Goal: Contribute content: Contribute content

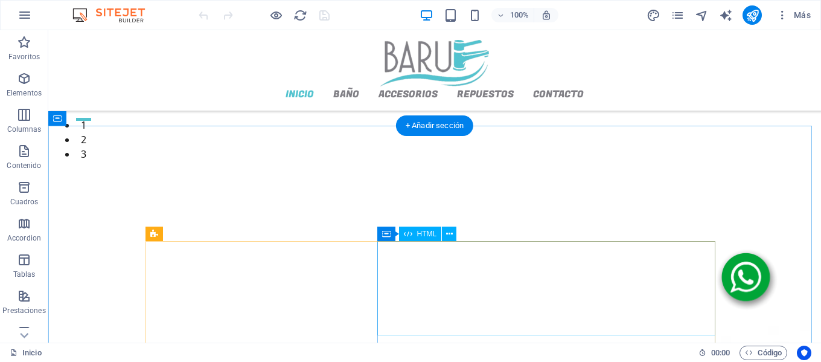
scroll to position [51, 0]
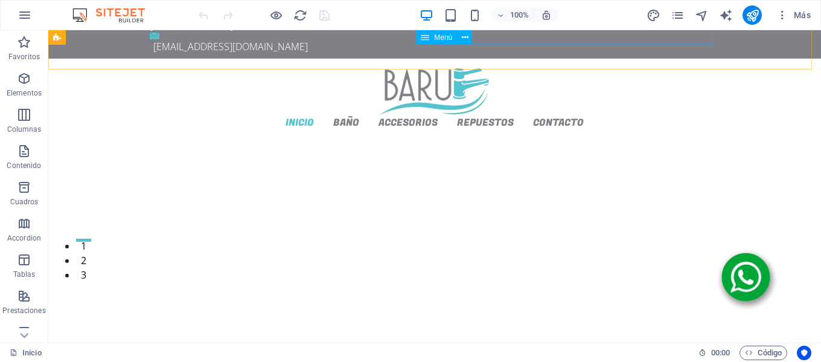
click at [479, 37] on div "Menú" at bounding box center [448, 37] width 64 height 15
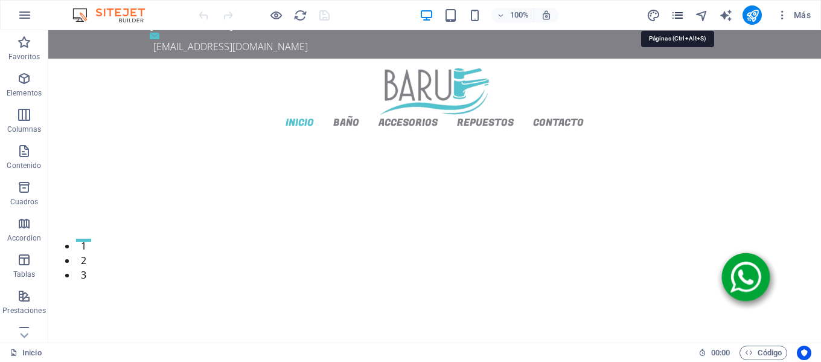
click at [675, 16] on icon "pages" at bounding box center [678, 15] width 14 height 14
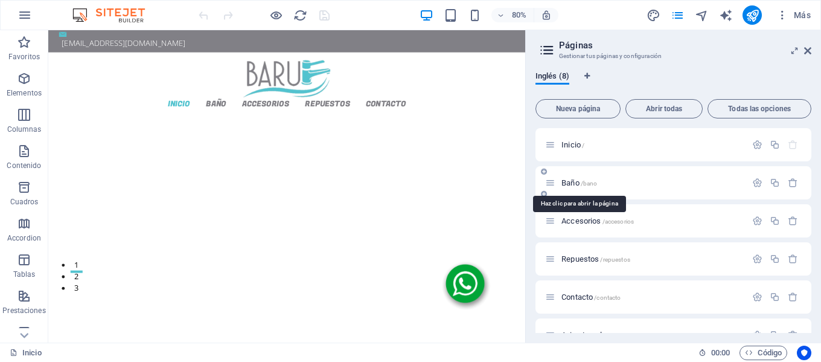
click at [576, 182] on span "Baño /bano" at bounding box center [580, 182] width 36 height 9
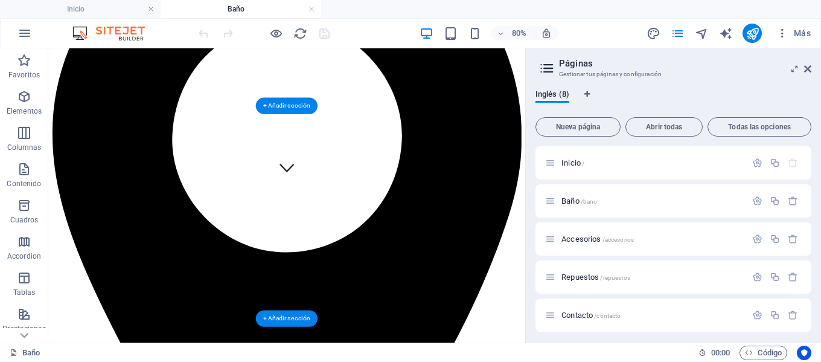
scroll to position [120, 0]
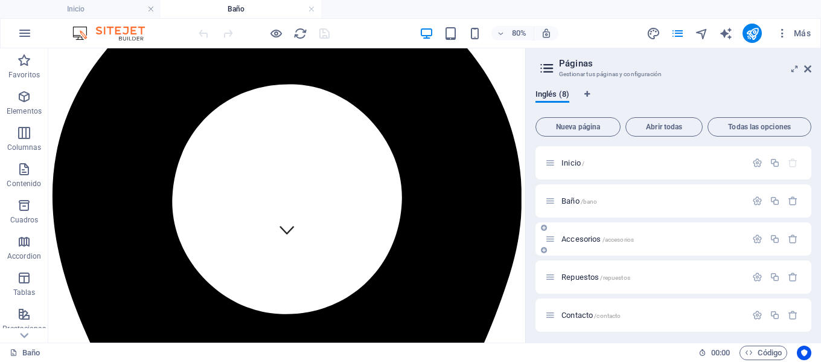
click at [586, 237] on span "Accesorios /accesorios" at bounding box center [598, 238] width 72 height 9
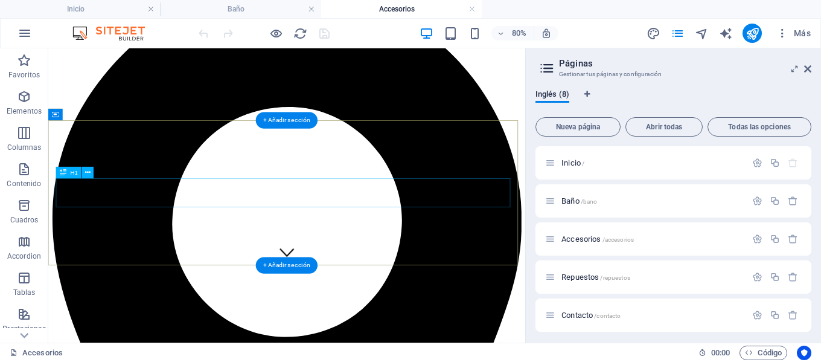
scroll to position [0, 0]
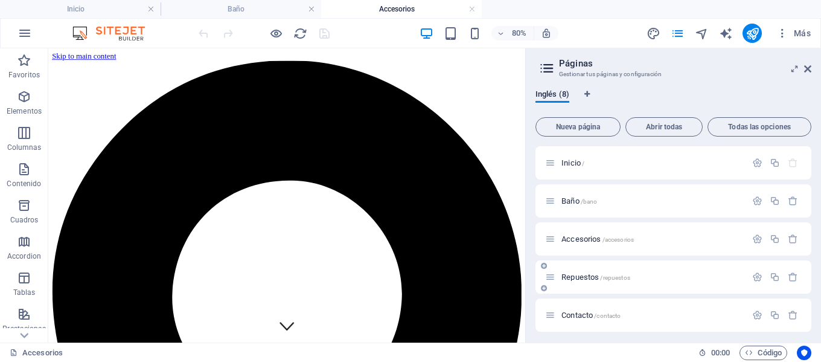
click at [585, 275] on span "Repuestos /repuestos" at bounding box center [596, 276] width 69 height 9
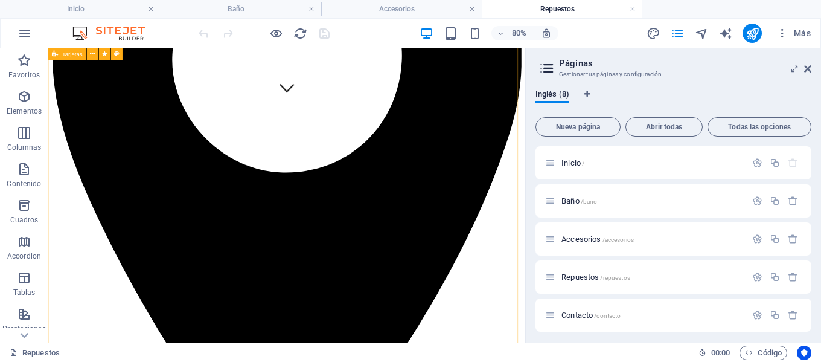
scroll to position [302, 0]
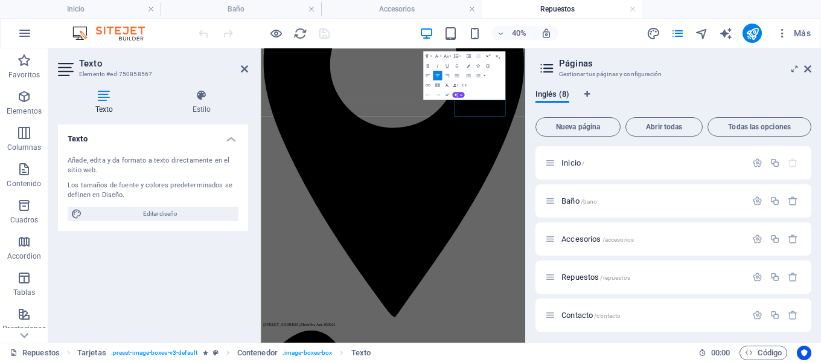
click at [806, 68] on icon at bounding box center [807, 69] width 7 height 10
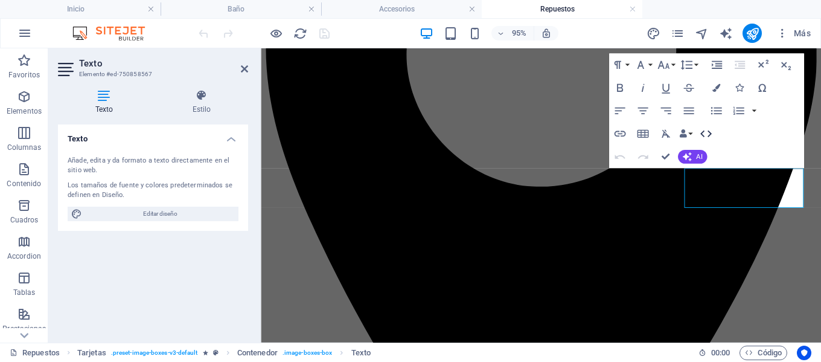
click at [708, 134] on icon "button" at bounding box center [706, 134] width 14 height 14
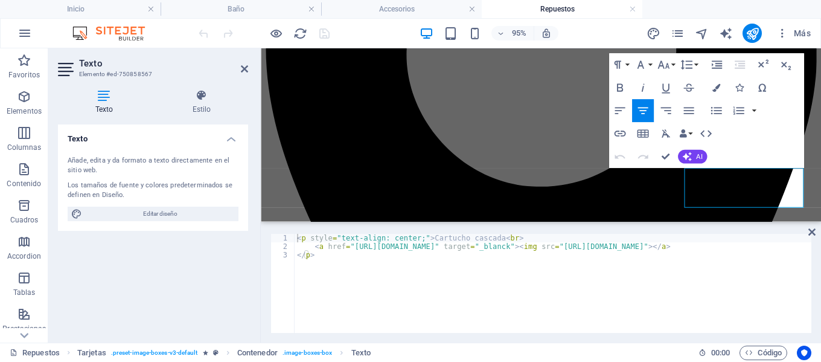
click at [313, 247] on div "< p style = "text-align: center;" > Cartucho [PERSON_NAME] < br > < a href = "[…" at bounding box center [611, 291] width 632 height 114
click at [508, 237] on div "< p style = "text-align: center;" > Cartucho [PERSON_NAME] < br > < a href = "[…" at bounding box center [611, 291] width 632 height 114
click at [508, 239] on div "< p style = "text-align: center;" > Cartucho [PERSON_NAME] < br > < a href = "[…" at bounding box center [611, 291] width 632 height 114
paste textarea "<br>"
type textarea "<p style="text-align: center;">Cartucho [PERSON_NAME]<br><br> <a href="[URL][DO…"
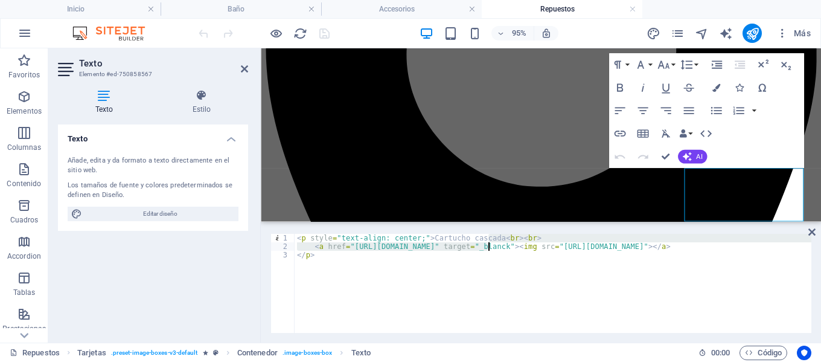
scroll to position [0, 115]
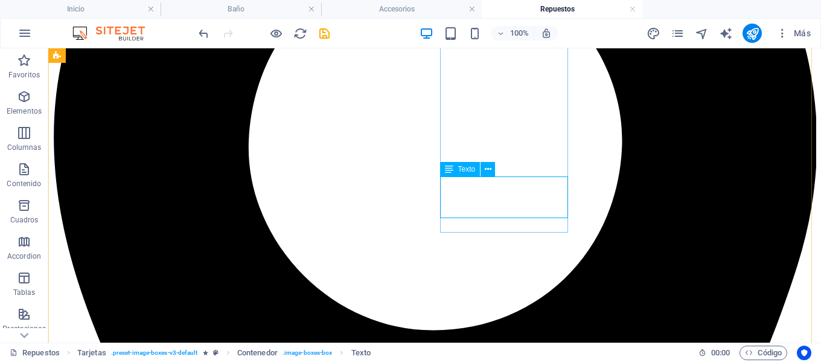
drag, startPoint x: 510, startPoint y: 197, endPoint x: 310, endPoint y: 206, distance: 200.7
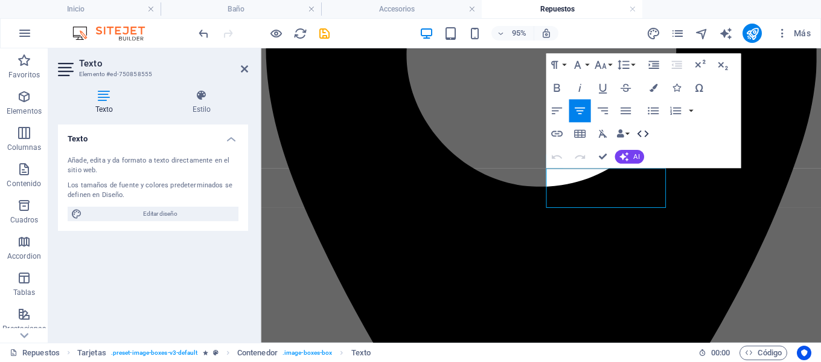
click at [646, 136] on icon "button" at bounding box center [642, 133] width 11 height 7
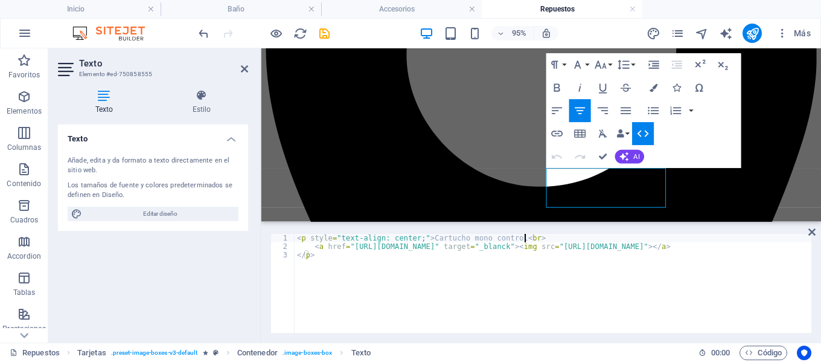
click at [527, 236] on div "< p style = "text-align: center;" > Cartucho mono control < br > < a href = "[U…" at bounding box center [612, 291] width 635 height 114
drag, startPoint x: 509, startPoint y: 236, endPoint x: 525, endPoint y: 236, distance: 16.3
click at [525, 236] on div "< p style = "text-align: center;" > Cartucho mono control < br > < a href = "[U…" at bounding box center [612, 291] width 635 height 114
click at [537, 236] on div "< p style = "text-align: center;" > Cartucho mono control < br > < a href = "[U…" at bounding box center [553, 283] width 517 height 99
paste textarea "<br>"
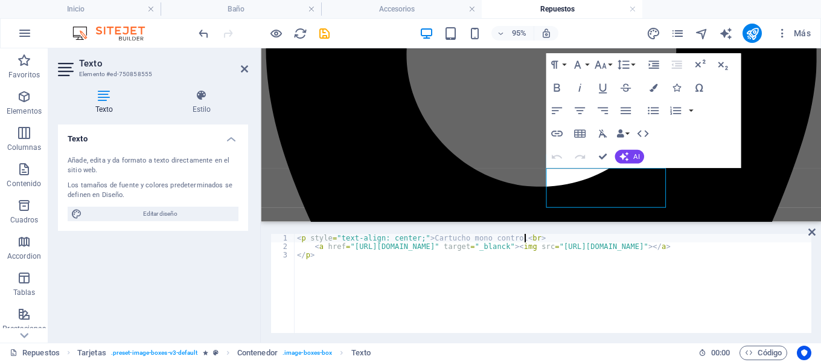
type textarea "<p style="text-align: center;">Cartucho mono control<br><br>"
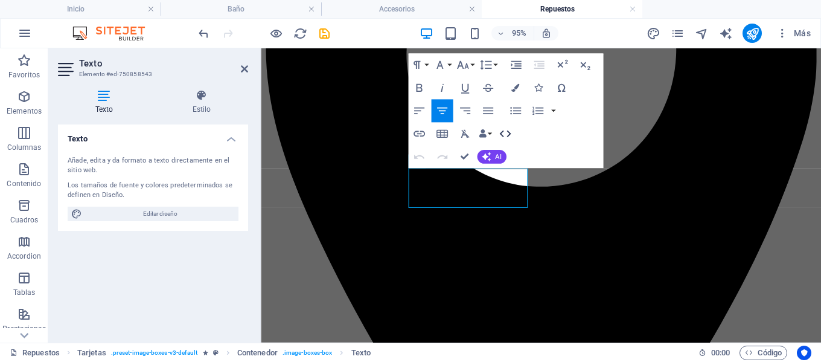
click at [503, 133] on icon "button" at bounding box center [505, 134] width 14 height 14
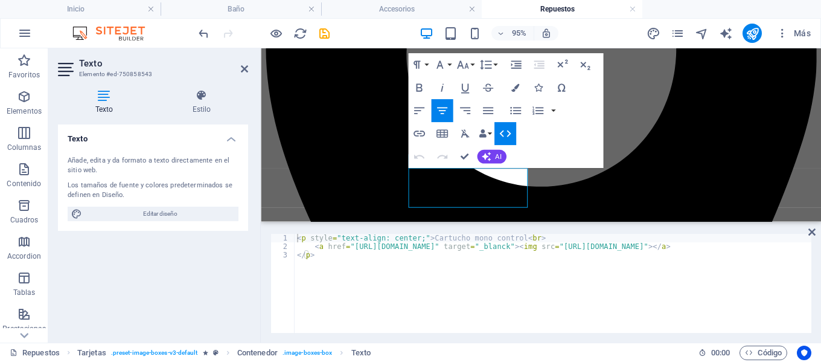
click at [531, 239] on div "< p style = "text-align: center;" > Cartucho mono control < br > < a href = "[U…" at bounding box center [612, 291] width 635 height 114
type textarea "<p style="text-align: center;">Cartucho mono control<br><br>"
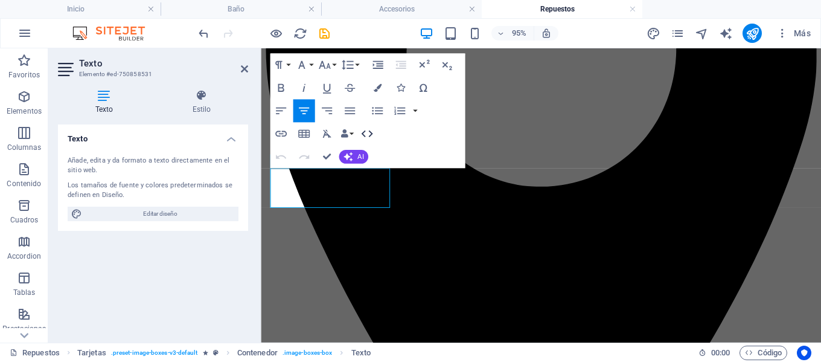
click at [365, 135] on icon "button" at bounding box center [367, 134] width 14 height 14
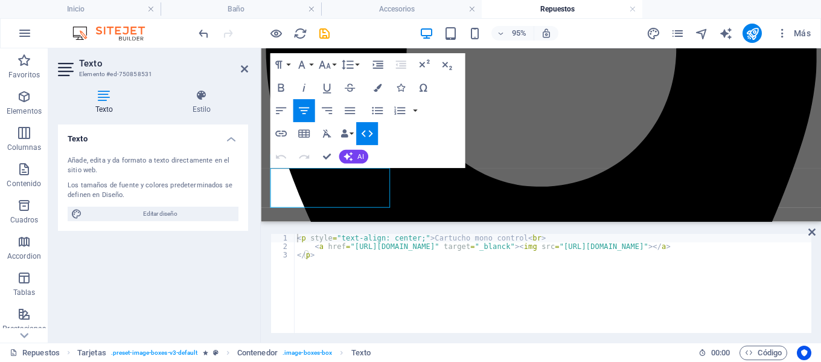
click at [525, 235] on div "< p style = "text-align: center;" > Cartucho mono control < br > < a href = "[U…" at bounding box center [612, 291] width 635 height 114
type textarea "<p style="text-align: center;">Cartucho mono control<br><br>"
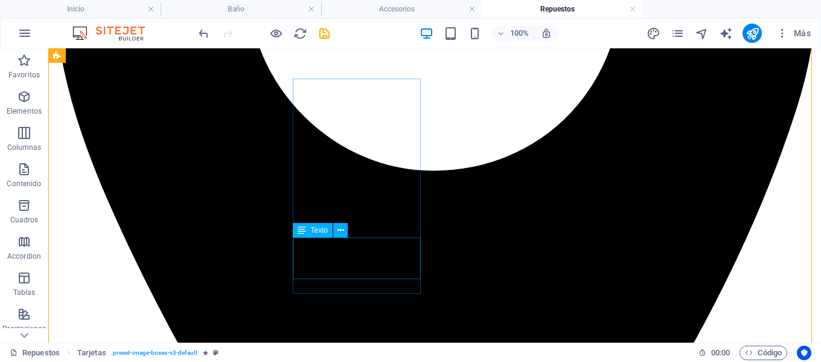
scroll to position [483, 0]
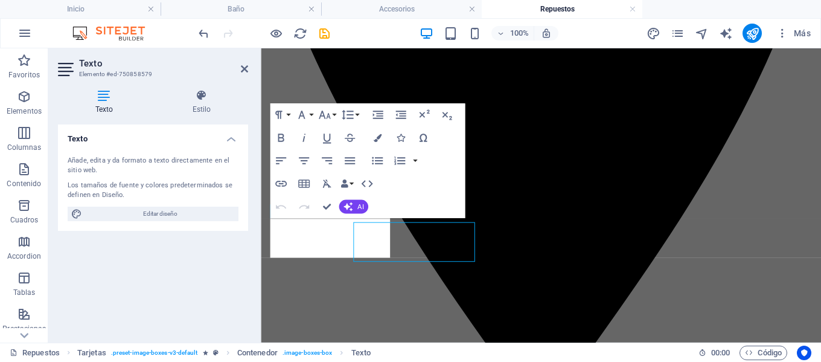
scroll to position [481, 0]
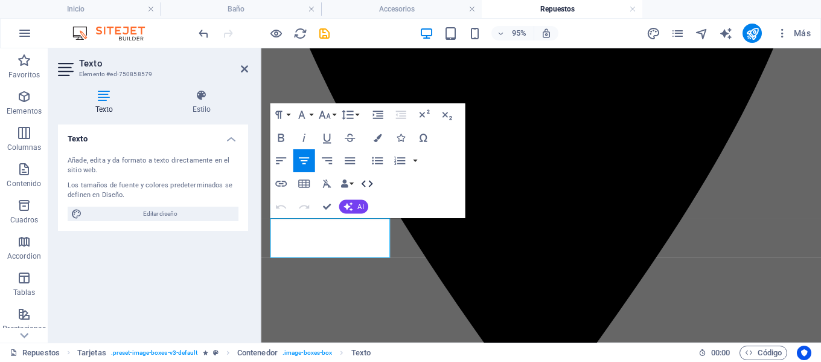
click at [368, 185] on icon "button" at bounding box center [367, 184] width 14 height 14
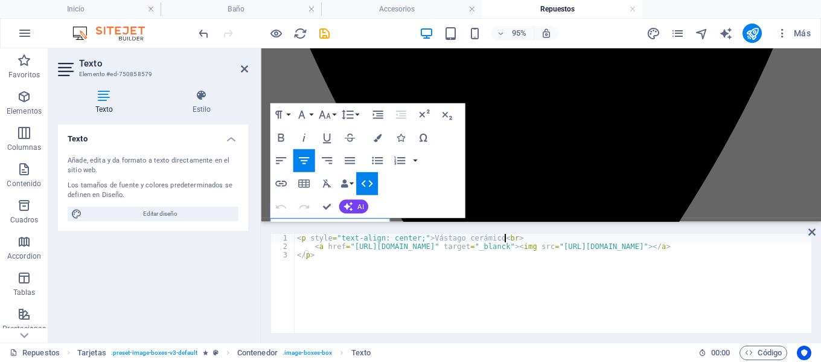
click at [507, 238] on div "< p style = "text-align: center;" > Vástago cerámico < br > < a href = "[URL][D…" at bounding box center [615, 291] width 640 height 114
paste textarea "<br>"
type textarea "<p style="text-align: center;">Vástago cerámico<br><br>"
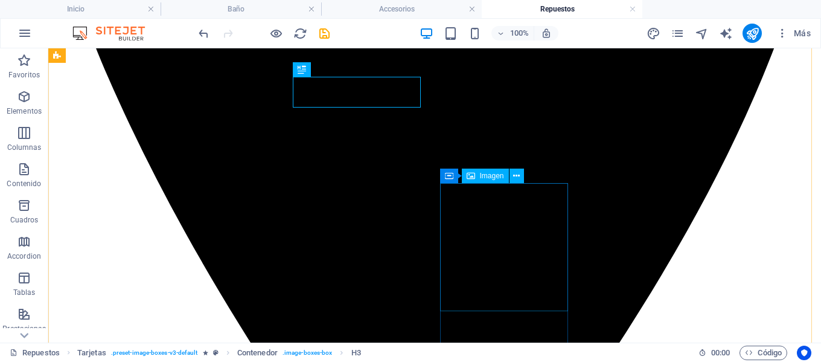
scroll to position [545, 0]
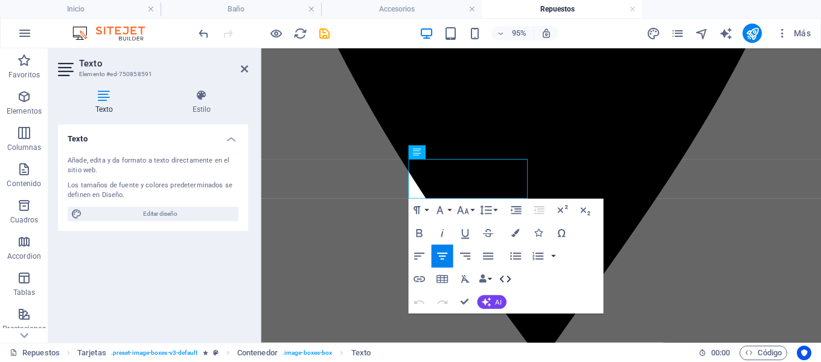
click at [507, 278] on icon "button" at bounding box center [505, 279] width 14 height 14
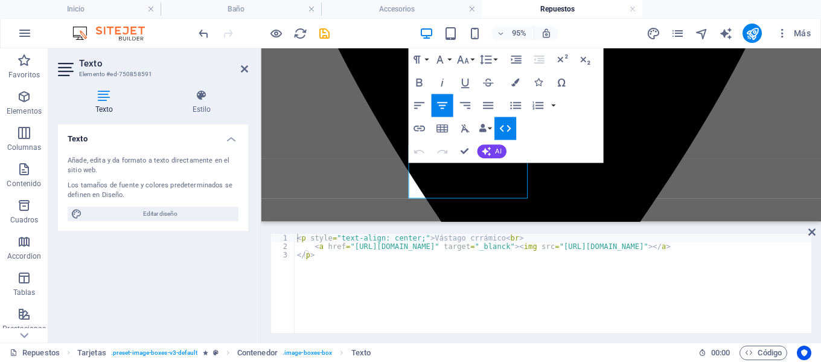
click at [504, 237] on div "< p style = "text-align: center;" > Vástago crrámico < br > < a href = "[URL][D…" at bounding box center [606, 291] width 623 height 114
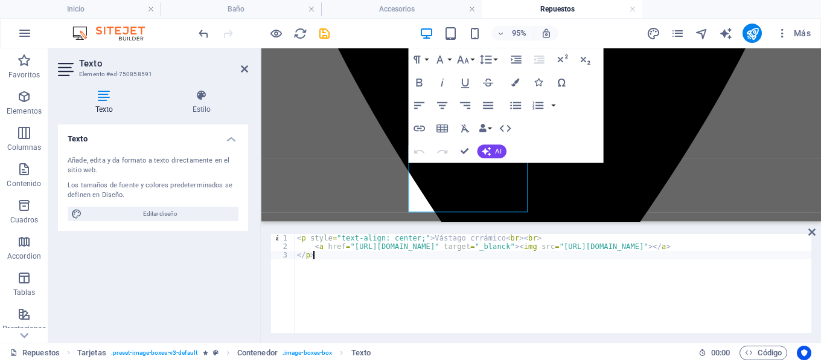
click at [529, 265] on div "< p style = "text-align: center;" > Vástago crrámico < br > < br > < a href = "…" at bounding box center [606, 291] width 623 height 114
type textarea "</p>"
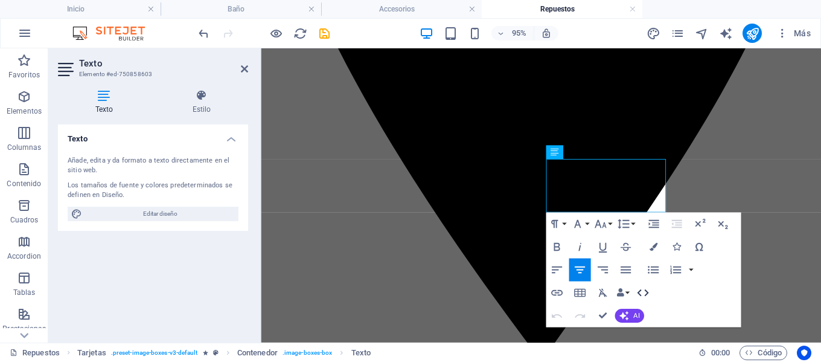
click at [646, 295] on icon "button" at bounding box center [642, 292] width 11 height 7
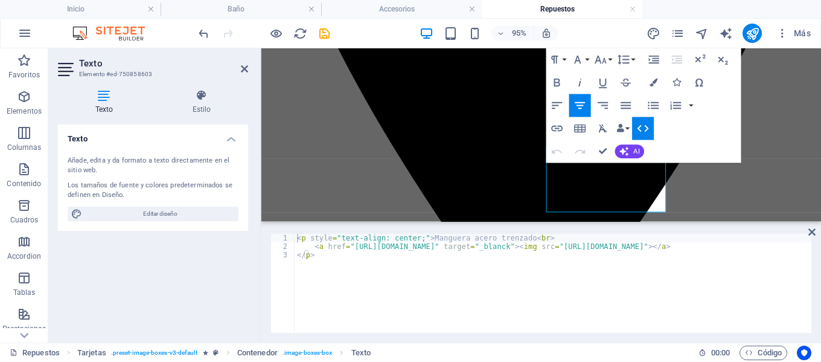
click at [539, 239] on div "< p style = "text-align: center;" > Manguera acero trenzado < br > < a href = "…" at bounding box center [608, 291] width 627 height 114
paste textarea "<br>"
type textarea "<p style="text-align: center;">Manguera acero trenzado<br><br>"
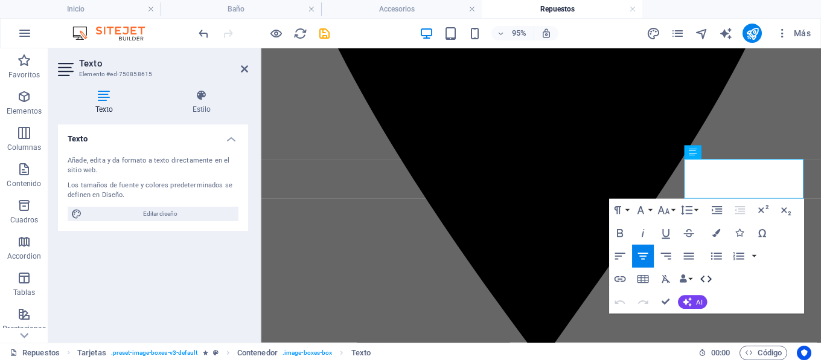
click at [708, 280] on icon "button" at bounding box center [706, 279] width 14 height 14
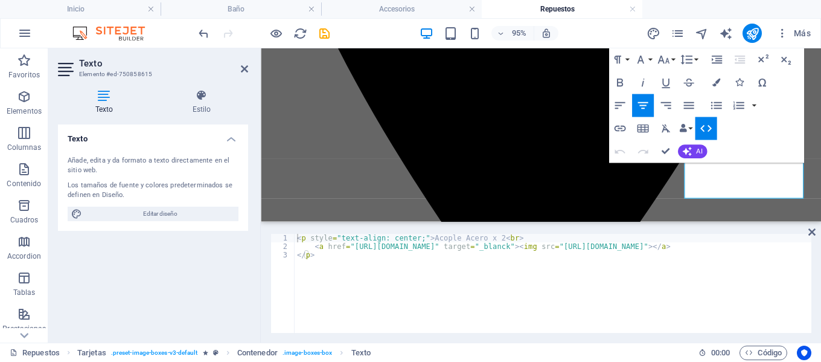
click at [512, 239] on div "< p style = "text-align: center;" > Acople Acero x 2 < br > < a href = "[URL][D…" at bounding box center [606, 291] width 623 height 114
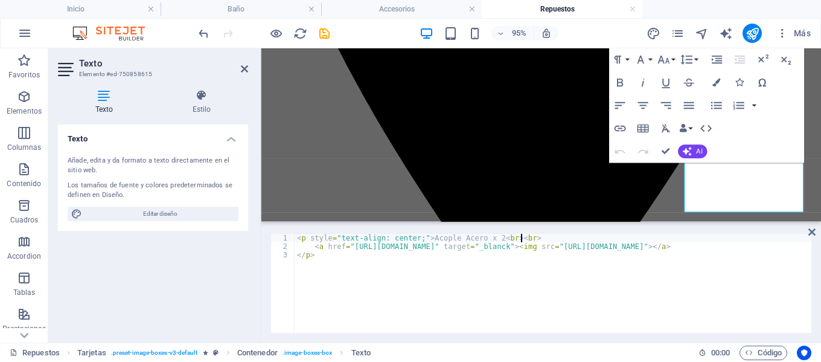
click at [514, 261] on div "< p style = "text-align: center;" > Acople Acero x 2 < br > < br > < a href = "…" at bounding box center [606, 291] width 623 height 114
type textarea "</p>"
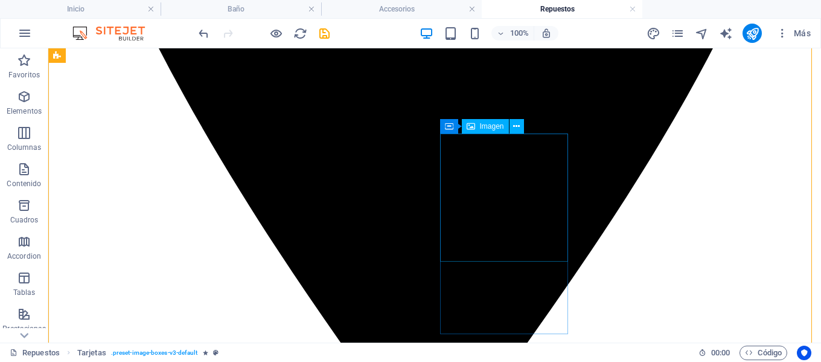
scroll to position [727, 0]
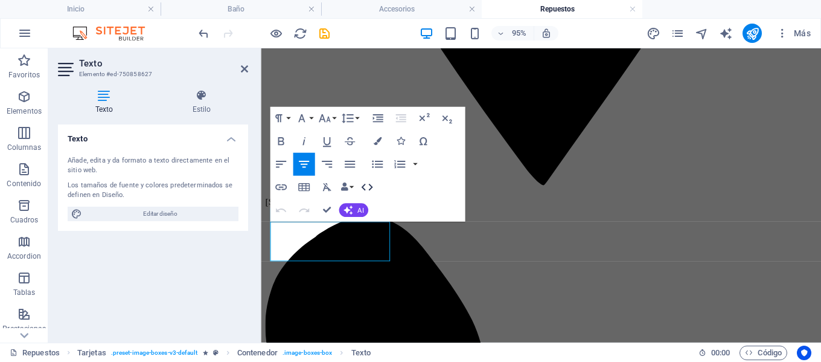
click at [367, 188] on icon "button" at bounding box center [367, 187] width 14 height 14
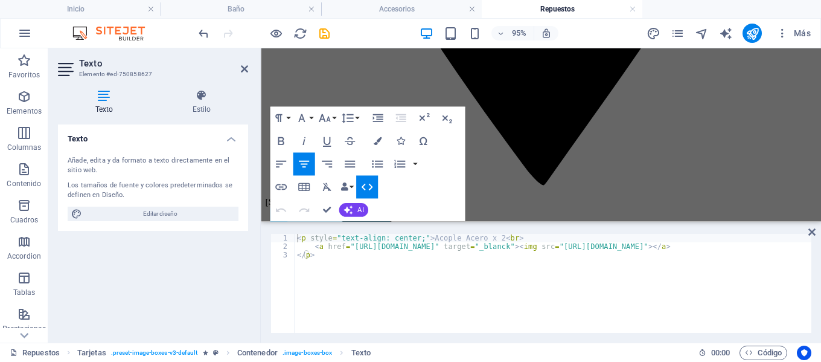
click at [505, 236] on div "< p style = "text-align: center;" > Acople Acero x 2 < br > < a href = "[URL][D…" at bounding box center [611, 291] width 632 height 114
paste textarea "<br>"
type textarea "<p style="text-align: center;">Acople Acero x 2<br><br>"
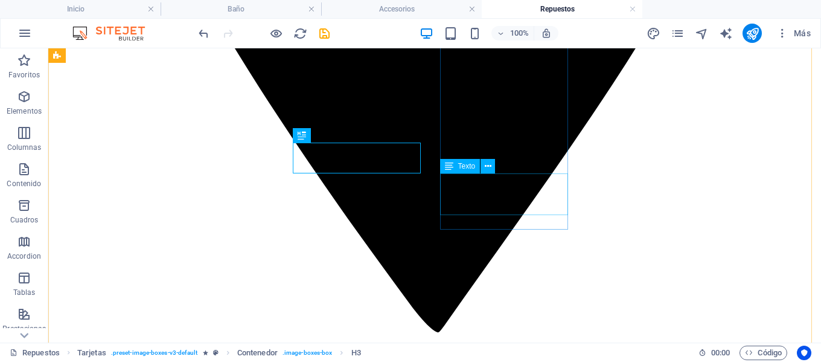
scroll to position [794, 0]
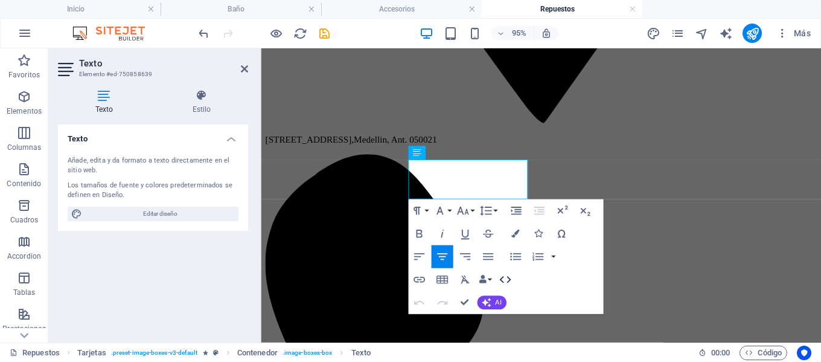
click at [504, 277] on icon "button" at bounding box center [505, 279] width 14 height 14
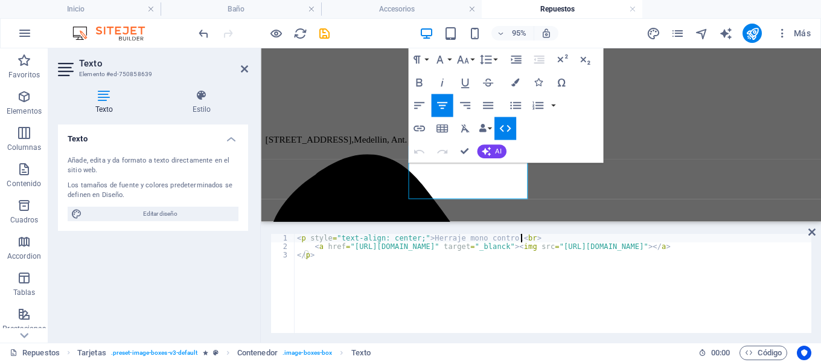
click at [522, 235] on div "< p style = "text-align: center;" > Herraje mono control < br > < a href = "[UR…" at bounding box center [606, 291] width 623 height 114
paste textarea "<br>"
type textarea "<p style="text-align: center;">Herraje mono control<br><br>"
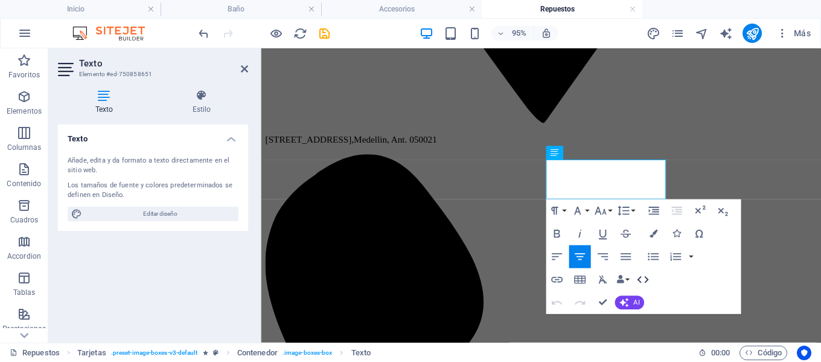
click at [644, 277] on icon "button" at bounding box center [643, 279] width 14 height 14
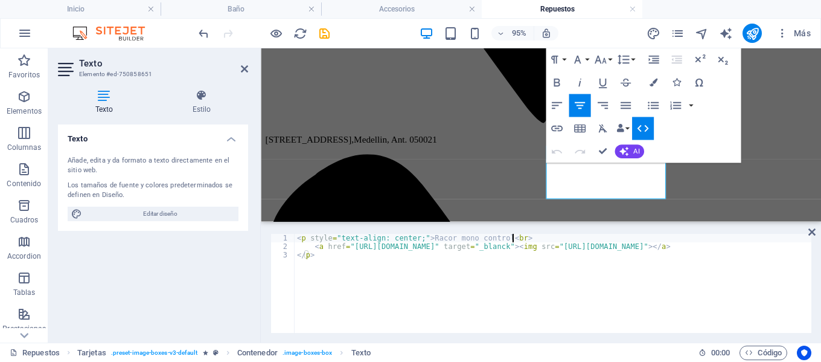
click at [522, 239] on div "< p style = "text-align: center;" > Racor mono control < br > < a href = "[URL]…" at bounding box center [611, 291] width 632 height 114
paste textarea "<br>"
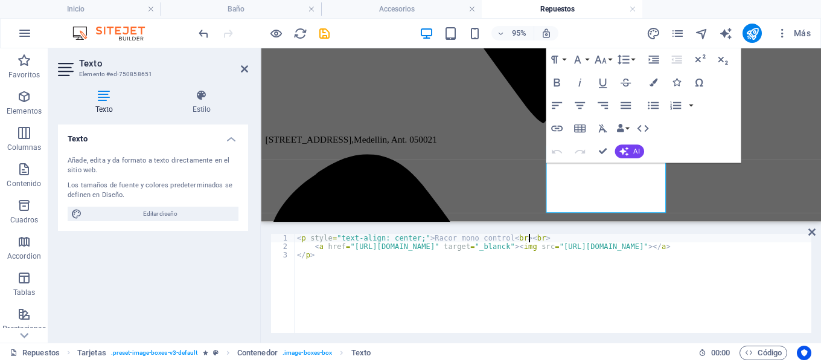
click at [594, 272] on div "< p style = "text-align: center;" > Racor mono control < br > < br > < a href =…" at bounding box center [611, 291] width 632 height 114
type textarea "</p>"
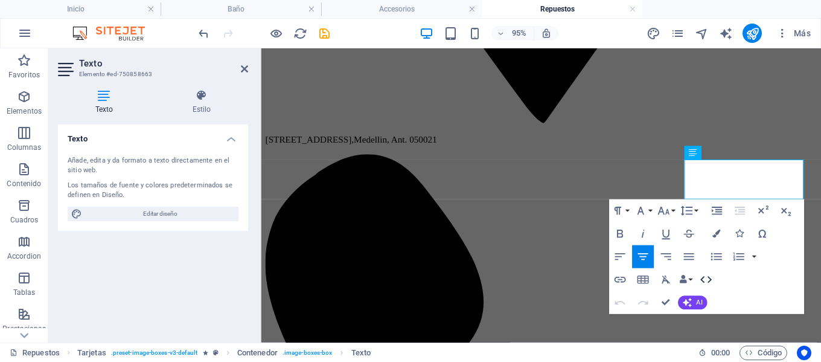
click at [710, 278] on icon "button" at bounding box center [705, 279] width 11 height 7
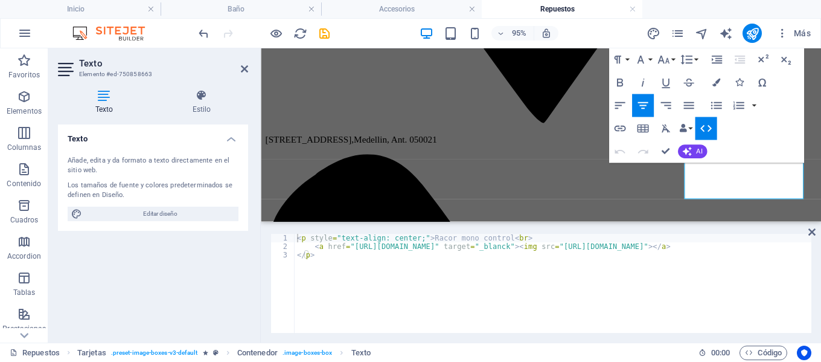
click at [520, 236] on div "< p style = "text-align: center;" > Racor mono control < br > < a href = "[URL]…" at bounding box center [608, 291] width 627 height 114
paste textarea "<br>"
type textarea "<p style="text-align: center;">Racor mono control<br><br>"
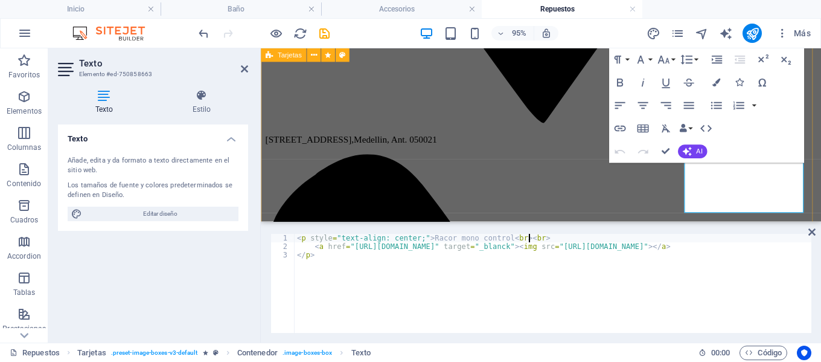
drag, startPoint x: 695, startPoint y: 202, endPoint x: 887, endPoint y: 196, distance: 192.2
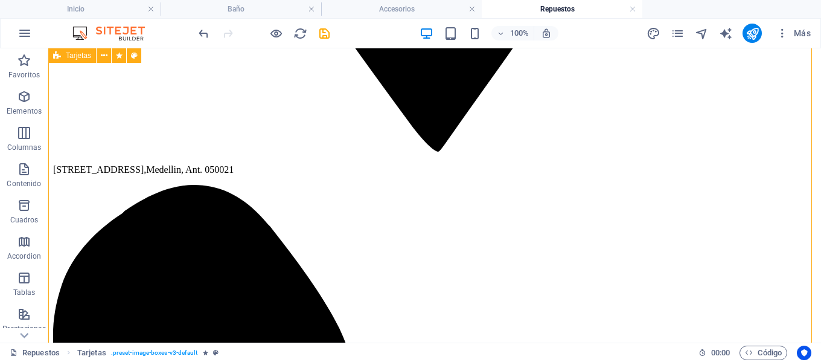
scroll to position [1036, 0]
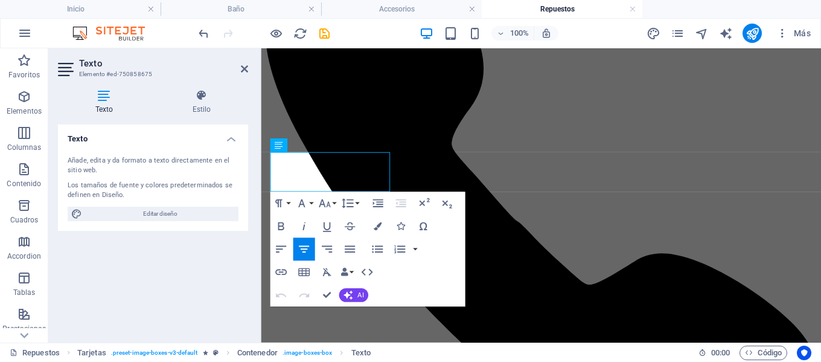
scroll to position [1030, 0]
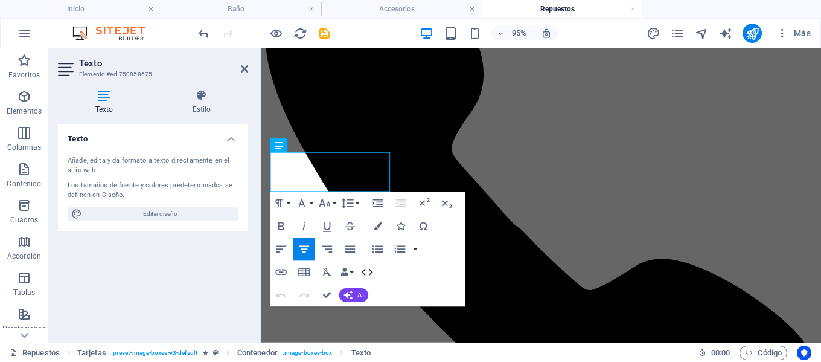
click at [371, 272] on icon "button" at bounding box center [366, 272] width 11 height 7
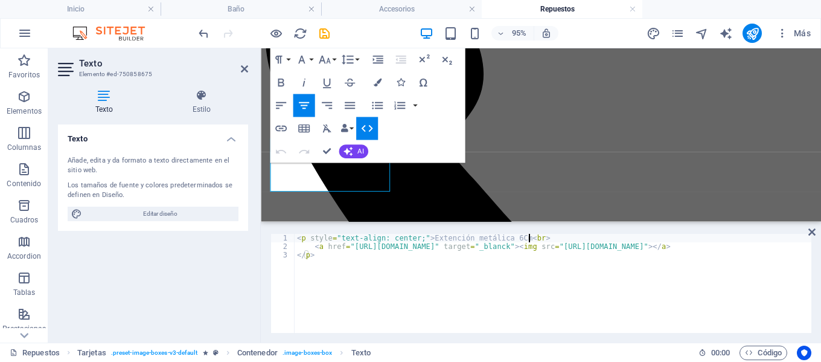
click at [530, 237] on div "< p style = "text-align: center;" > Extención metálica 6Cm < br > < a href = "[…" at bounding box center [611, 291] width 632 height 114
type textarea "<p style="text-align: center;">Extención metálica 6Cm<br><br>"
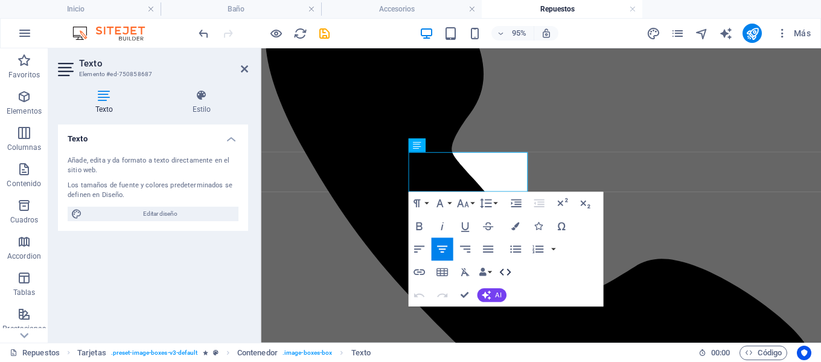
click at [506, 273] on icon "button" at bounding box center [505, 272] width 14 height 14
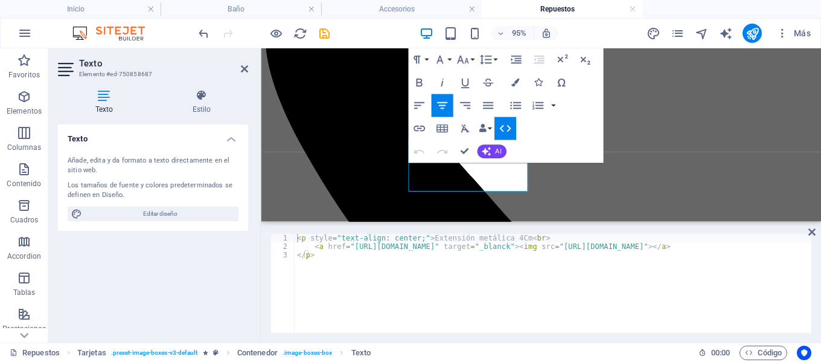
click at [535, 233] on div "1 2 3 < p style = "text-align: center;" > Extensión metálica 4Cm < br > < a hre…" at bounding box center [541, 283] width 560 height 118
click at [534, 238] on div "< p style = "text-align: center;" > Extensión metálica 4Cm < br > < a href = "[…" at bounding box center [611, 291] width 632 height 114
paste textarea "<br>"
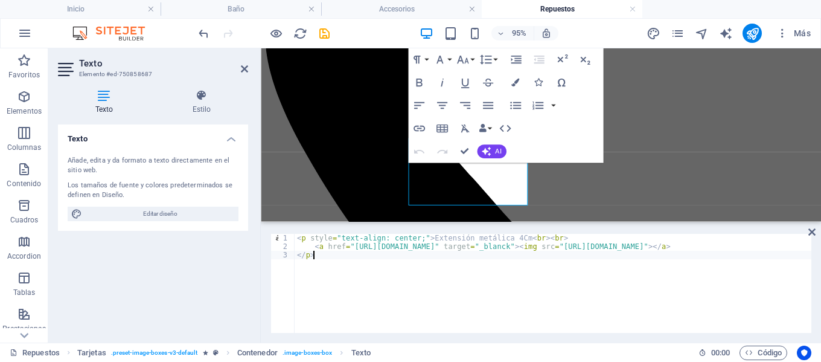
click at [550, 276] on div "< p style = "text-align: center;" > Extensión metálica 4Cm < br > < br > < a hr…" at bounding box center [611, 291] width 632 height 114
type textarea "</p>"
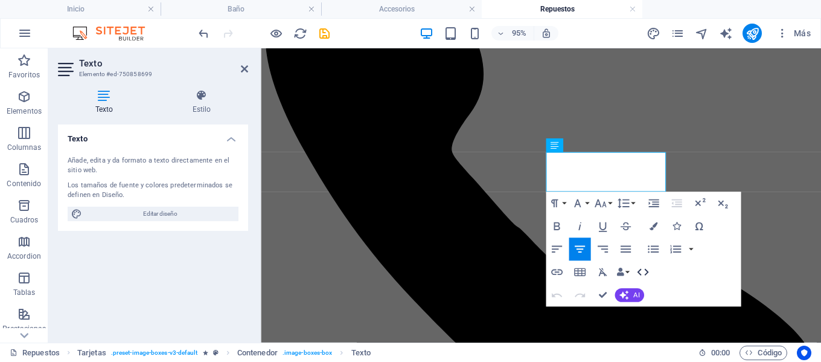
click at [644, 272] on icon "button" at bounding box center [643, 272] width 14 height 14
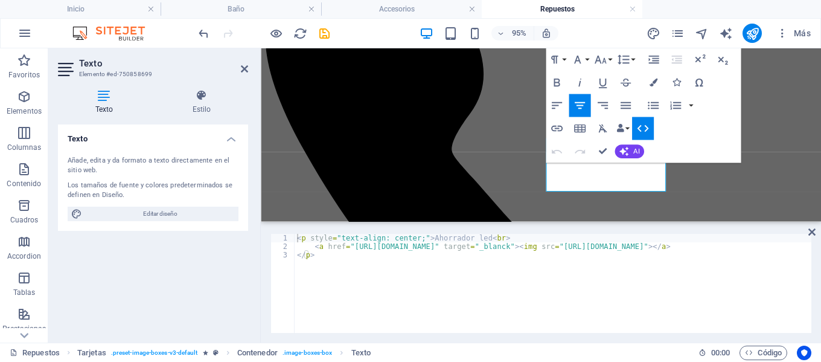
click at [497, 237] on div "< p style = "text-align: center;" > Ahorrador led < br > < a href = "[URL][DOMA…" at bounding box center [611, 291] width 632 height 114
paste textarea "<br>"
type textarea "<p style="text-align: center;">Ahorrador led<br><br>"
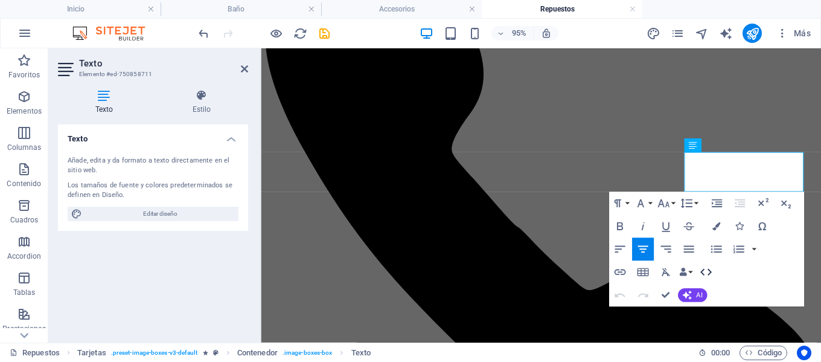
click at [711, 275] on icon "button" at bounding box center [706, 272] width 14 height 14
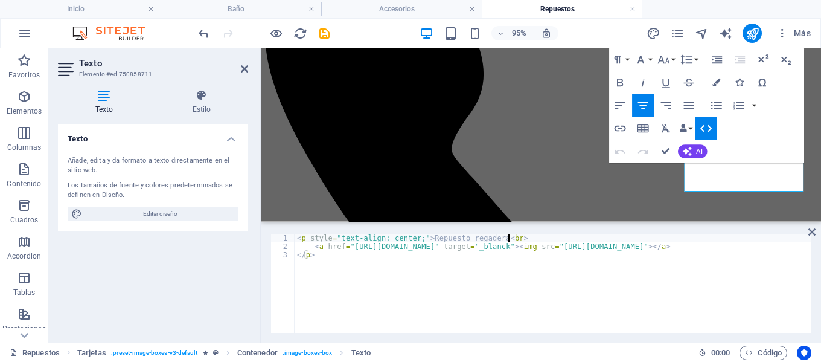
click at [515, 240] on div "< p style = "text-align: center;" > Repuesto regadera < br > < a href = "[URL][…" at bounding box center [608, 291] width 627 height 114
paste textarea "<br>"
type textarea "<p style="text-align: center;">Repuesto regadera<br><br>"
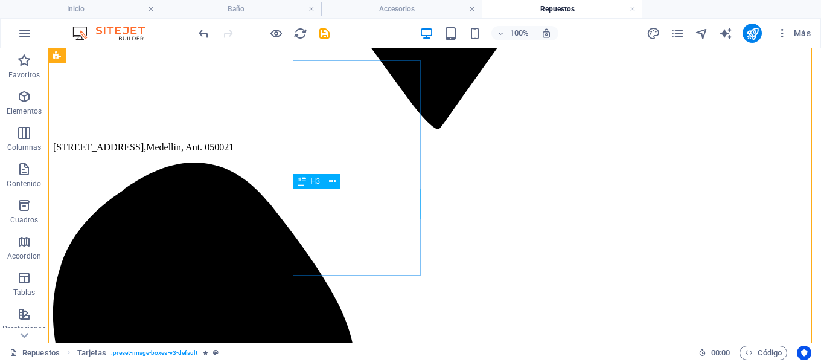
scroll to position [1157, 0]
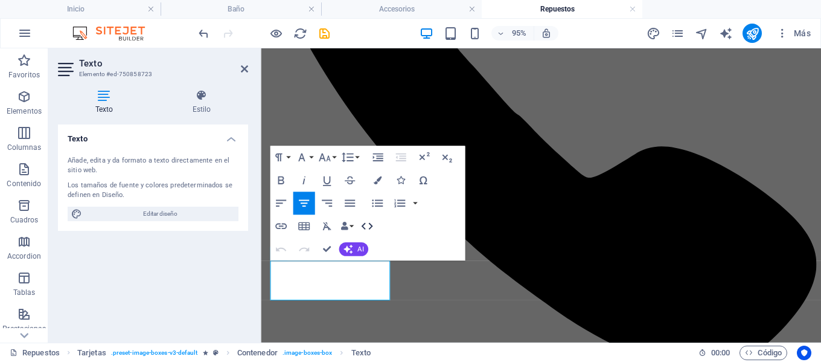
click at [365, 224] on icon "button" at bounding box center [367, 226] width 14 height 14
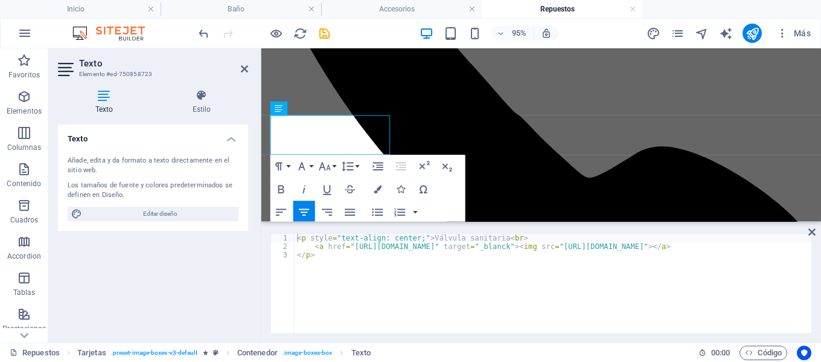
scroll to position [1301, 0]
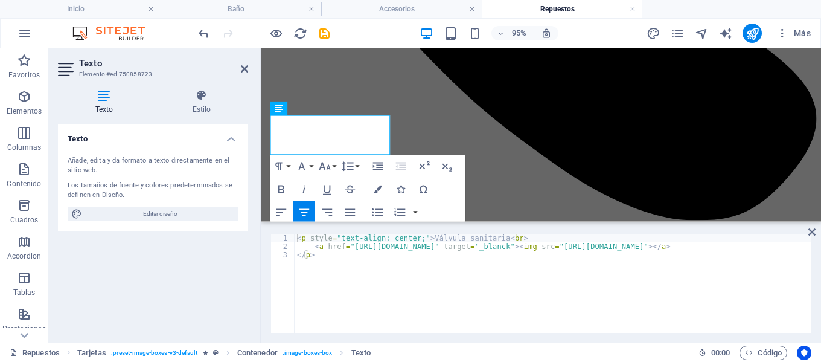
click at [513, 242] on div "< p style = "text-align: center;" > Válvula sanitaria < br > < a href = "[URL][…" at bounding box center [608, 291] width 627 height 114
click at [514, 237] on div "< p style = "text-align: center;" > Válvula sanitaria < br > < a href = "[URL][…" at bounding box center [608, 291] width 627 height 114
paste textarea "<br>"
type textarea "<p style="text-align: center;">Válvula sanitaria<br><br>"
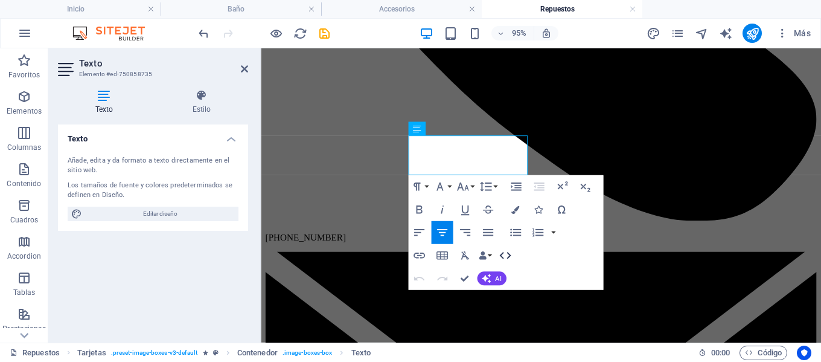
click at [509, 255] on icon "button" at bounding box center [505, 255] width 14 height 14
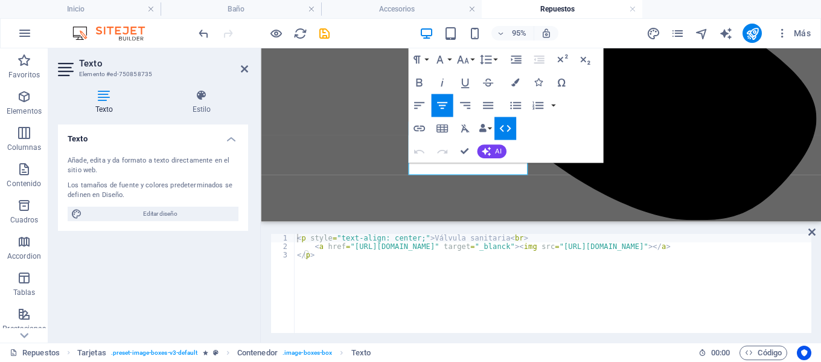
click at [513, 236] on div "< p style = "text-align: center;" > Válvula sanitaria < br > < a href = "[URL][…" at bounding box center [627, 291] width 664 height 114
paste textarea "<br>"
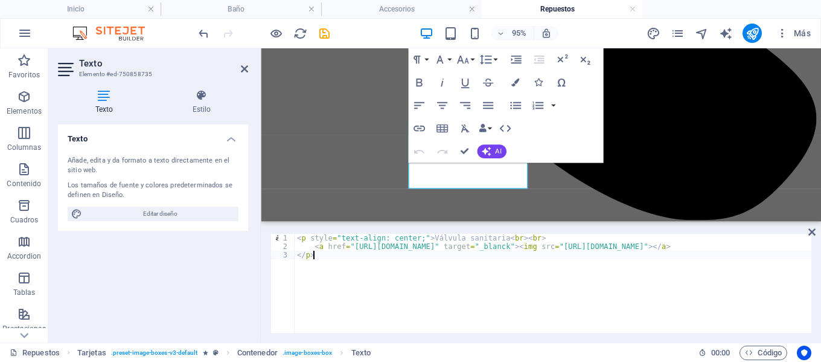
click at [539, 280] on div "< p style = "text-align: center;" > Válvula sanitaria < br > < br > < a href = …" at bounding box center [627, 291] width 664 height 114
type textarea "</p>"
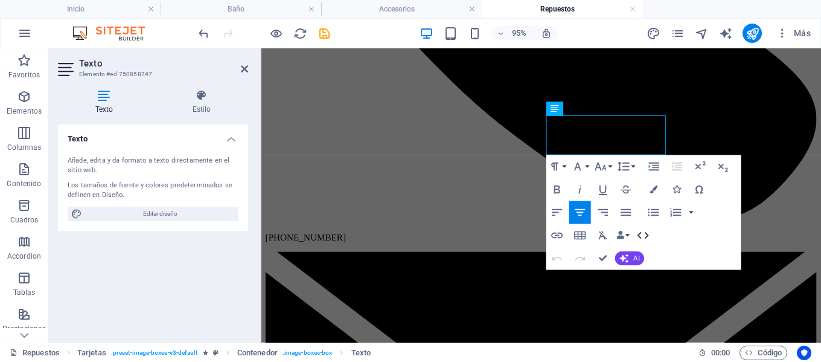
click at [644, 231] on icon "button" at bounding box center [643, 235] width 14 height 14
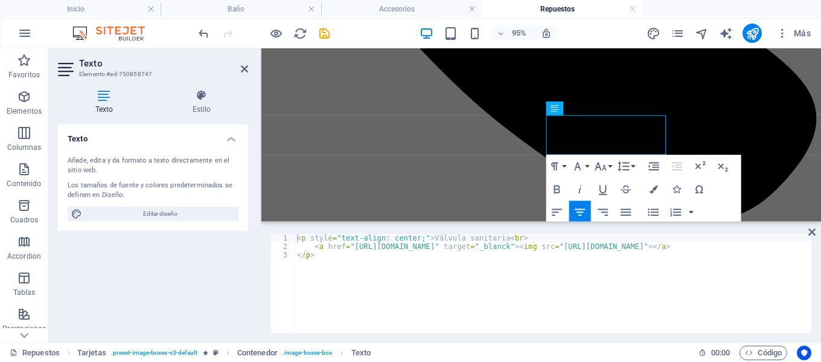
click at [537, 234] on div "< p style = "text-align: center;" > Válvula sanitaria < br > < a href = "[URL][…" at bounding box center [612, 291] width 635 height 114
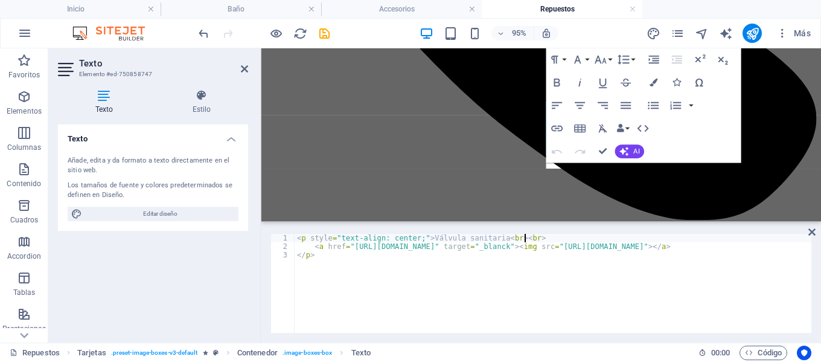
click at [537, 281] on div "< p style = "text-align: center;" > Válvula sanitaria < br > < br > < a href = …" at bounding box center [612, 291] width 635 height 114
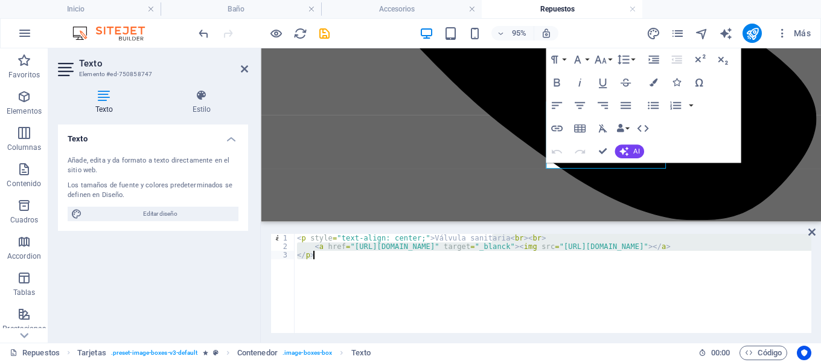
drag, startPoint x: 493, startPoint y: 239, endPoint x: 413, endPoint y: 264, distance: 83.7
click at [413, 264] on div "< p style = "text-align: center;" > Válvula sanitaria < br > < br > < a href = …" at bounding box center [612, 291] width 635 height 114
click at [561, 280] on div "< p style = "text-align: center;" > Válvula sanitaria < br > < br > < a href = …" at bounding box center [553, 283] width 517 height 99
type textarea "</p>"
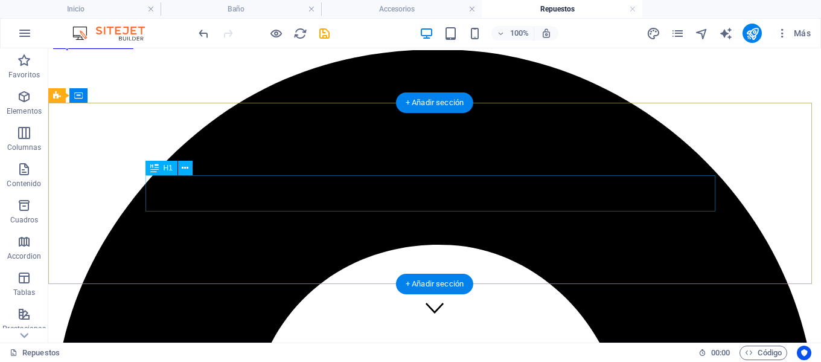
scroll to position [0, 0]
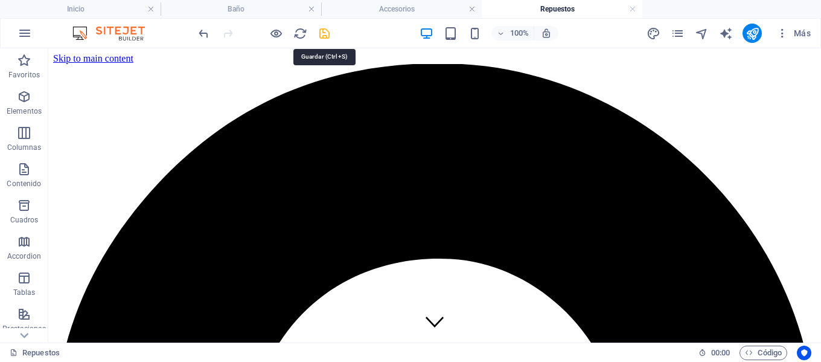
click at [323, 33] on icon "save" at bounding box center [325, 34] width 14 height 14
click at [679, 33] on icon "pages" at bounding box center [678, 34] width 14 height 14
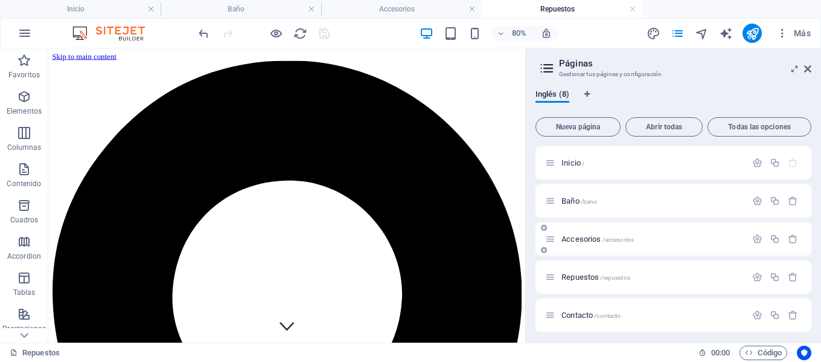
click at [578, 241] on span "Accesorios /accesorios" at bounding box center [598, 238] width 72 height 9
click at [809, 69] on icon at bounding box center [807, 69] width 7 height 10
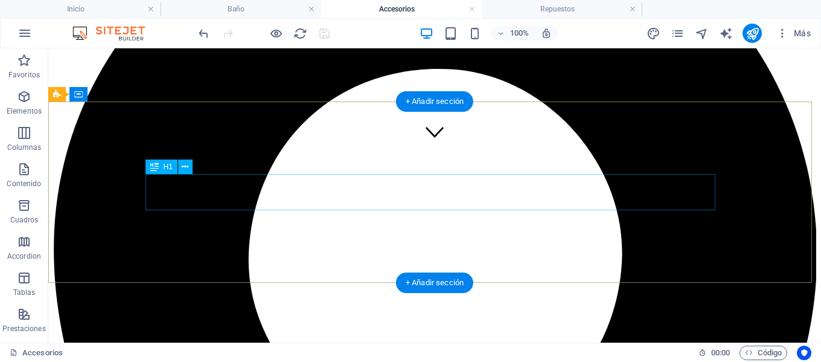
scroll to position [242, 0]
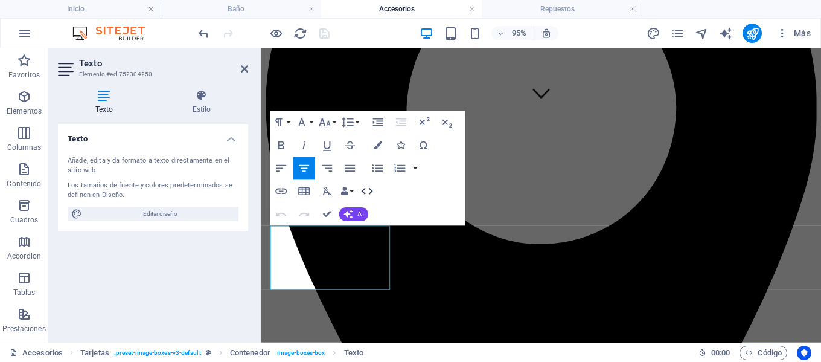
click at [363, 188] on icon "button" at bounding box center [367, 191] width 14 height 14
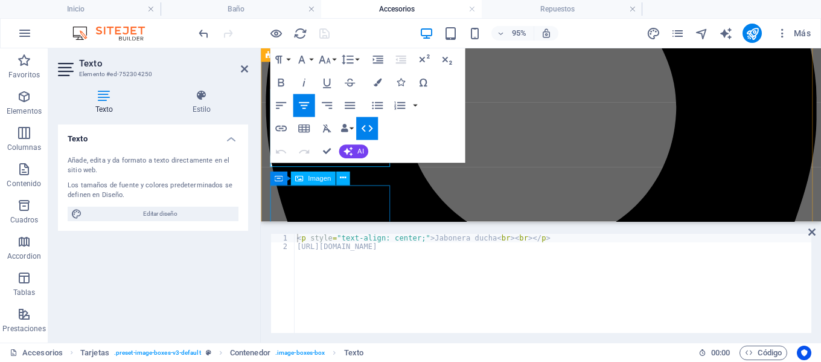
scroll to position [371, 0]
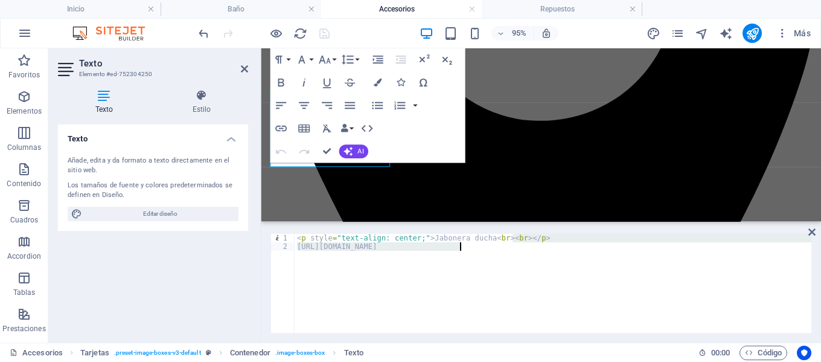
drag, startPoint x: 513, startPoint y: 238, endPoint x: 494, endPoint y: 251, distance: 23.5
click at [494, 251] on div "< p style = "text-align: center;" > Jabonera ducha < br > < br > </ p > [URL][D…" at bounding box center [553, 292] width 517 height 116
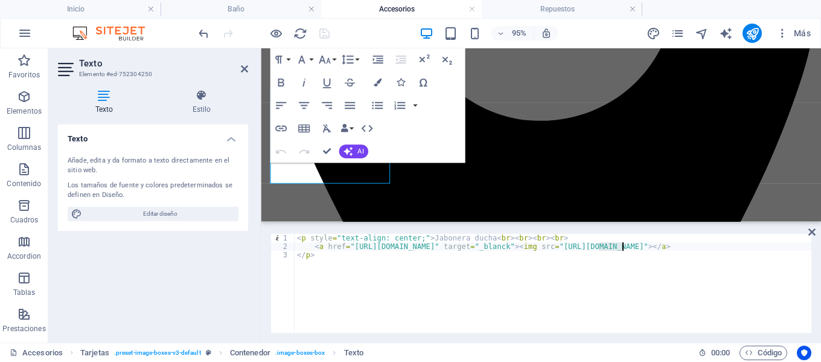
drag, startPoint x: 600, startPoint y: 243, endPoint x: 621, endPoint y: 243, distance: 21.7
click at [621, 243] on div "< p style = "text-align: center;" > Jabonera ducha < br > < br > < br > < br > …" at bounding box center [612, 292] width 635 height 116
type textarea "<a href="[URL][DOMAIN_NAME]" target="_blanck"><img src="[URL][DOMAIN_NAME]"></a>"
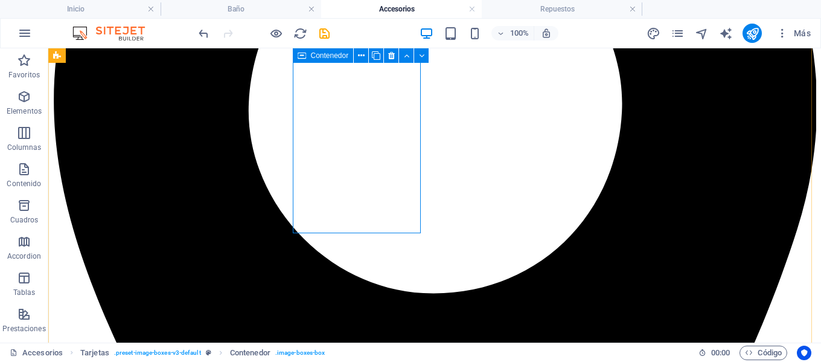
scroll to position [310, 0]
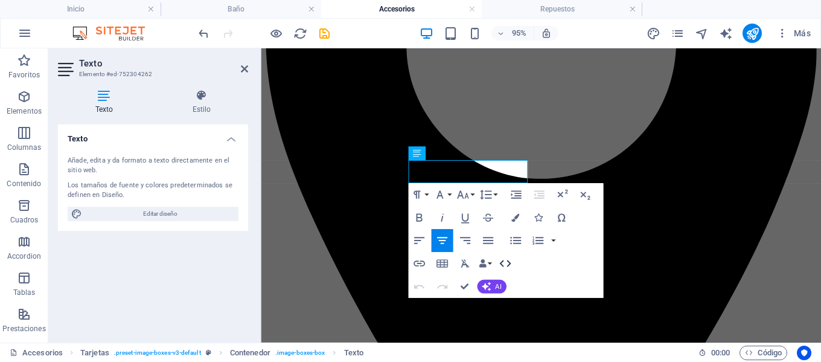
click at [505, 261] on icon "button" at bounding box center [505, 263] width 14 height 14
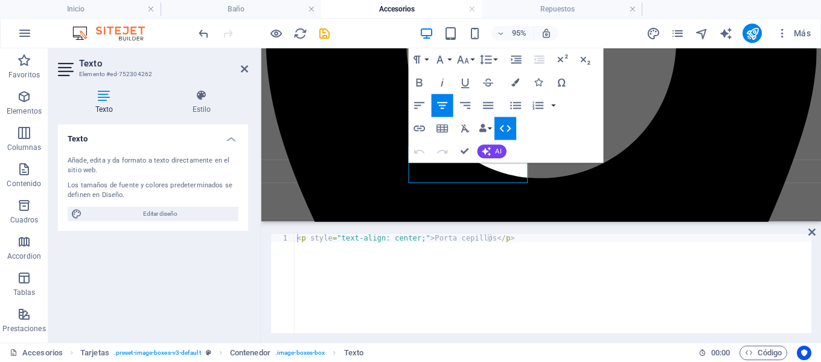
click at [510, 129] on icon "button" at bounding box center [504, 128] width 11 height 7
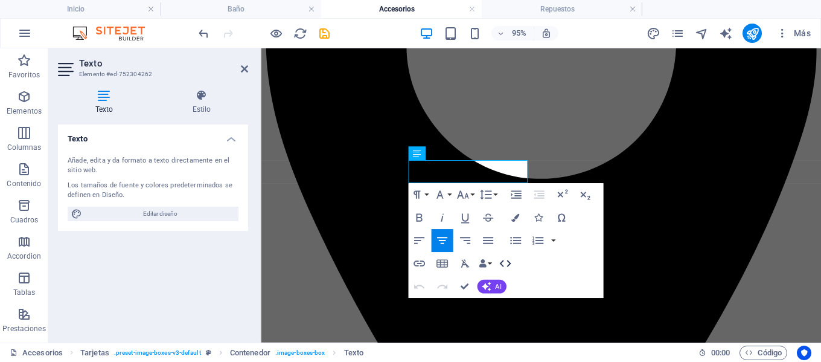
click at [509, 263] on icon "button" at bounding box center [505, 263] width 14 height 14
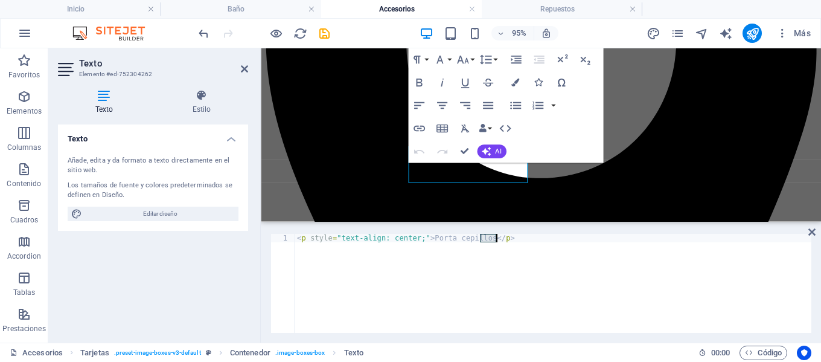
drag, startPoint x: 479, startPoint y: 236, endPoint x: 499, endPoint y: 236, distance: 19.9
click at [499, 236] on div "< p style = "text-align: center;" > Porta cepillos </ p >" at bounding box center [553, 292] width 517 height 116
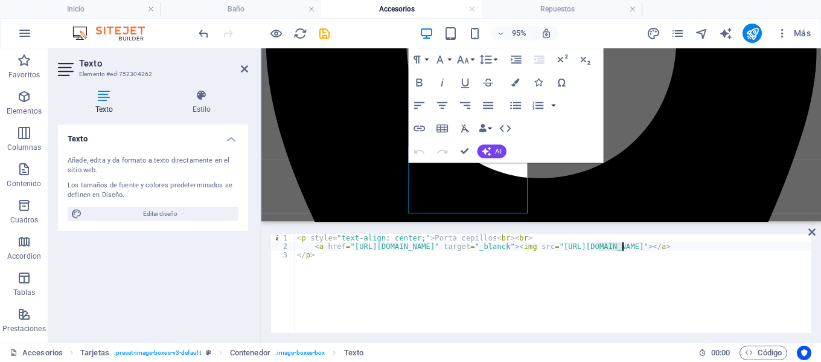
drag, startPoint x: 597, startPoint y: 245, endPoint x: 622, endPoint y: 246, distance: 24.8
click at [622, 246] on div "< p style = "text-align: center;" > Porta cepillos < br > < br > < a href = "[U…" at bounding box center [612, 292] width 635 height 116
type textarea "<a href="[URL][DOMAIN_NAME]" target="_blanck"><img src="[URL][DOMAIN_NAME]"></a>"
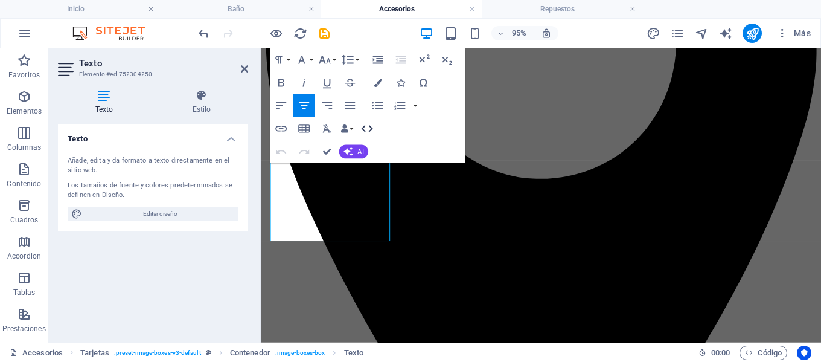
click at [373, 129] on icon "button" at bounding box center [366, 128] width 11 height 7
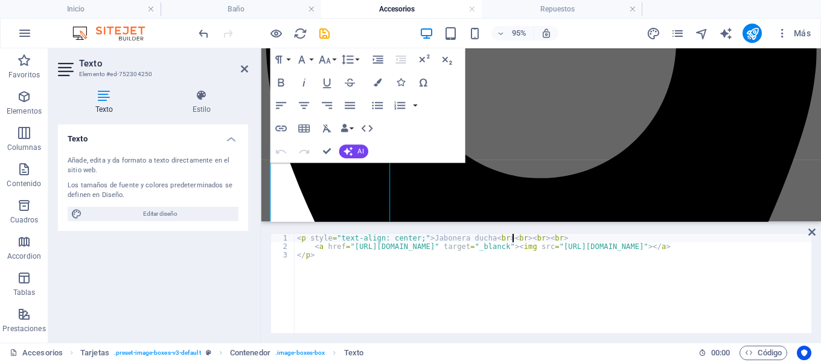
click at [512, 239] on div "< p style = "text-align: center;" > Jabonera ducha < br > < br > < br > < br > …" at bounding box center [608, 291] width 627 height 114
type textarea "<p style="text-align: center;">Jabonera ducha<br><br>"
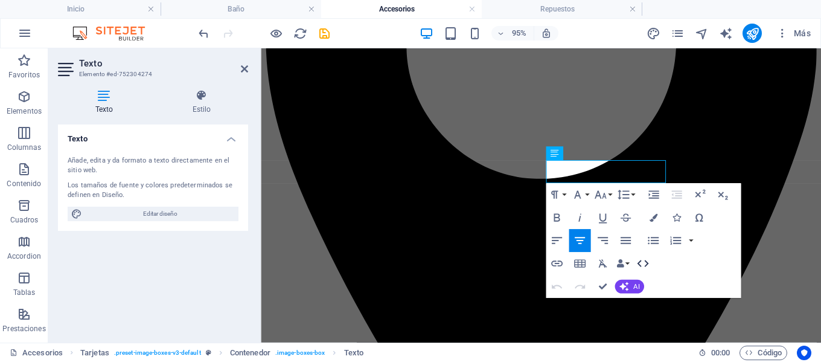
click at [649, 263] on icon "button" at bounding box center [642, 263] width 11 height 7
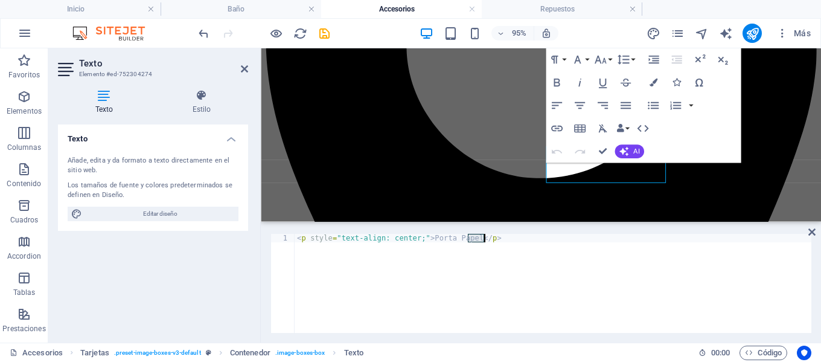
drag, startPoint x: 469, startPoint y: 237, endPoint x: 489, endPoint y: 237, distance: 20.5
click at [489, 237] on div "< p style = "text-align: center;" > [GEOGRAPHIC_DATA] </ p >" at bounding box center [553, 292] width 517 height 116
paste textarea
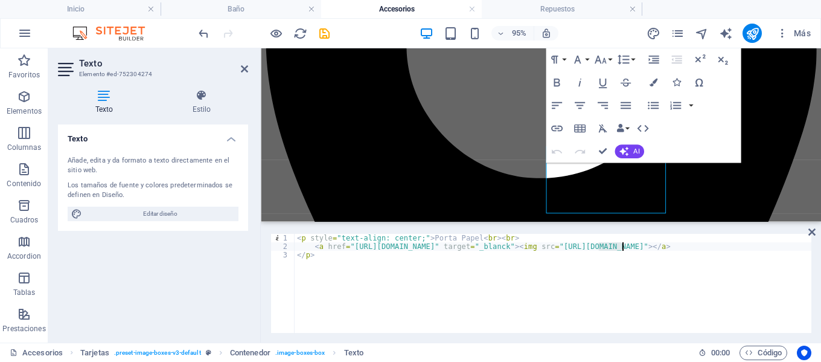
drag, startPoint x: 598, startPoint y: 245, endPoint x: 622, endPoint y: 244, distance: 24.2
click at [622, 244] on div "< p style = "text-align: center;" > Porta Papel < br > < br > < a href = "[URL]…" at bounding box center [612, 292] width 635 height 116
type textarea "<a href="[URL][DOMAIN_NAME]" target="_blanck"><img src="[URL][DOMAIN_NAME]"></a>"
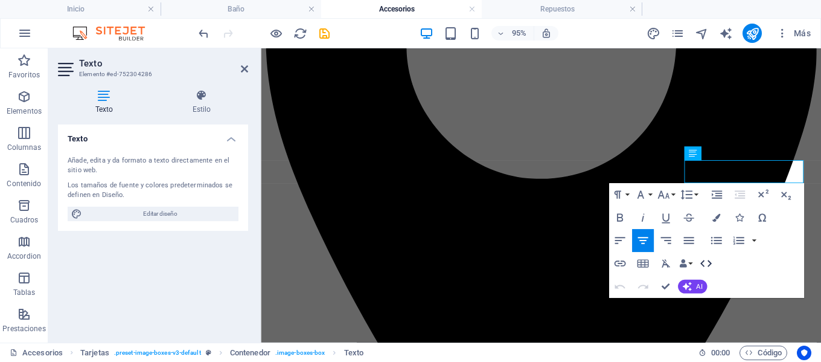
click at [708, 261] on icon "button" at bounding box center [706, 263] width 14 height 14
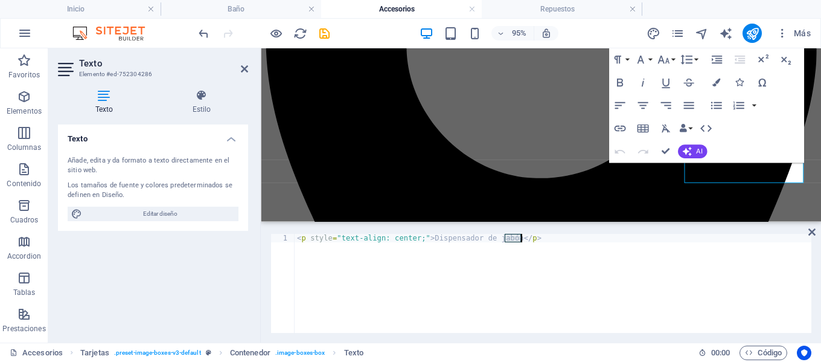
drag, startPoint x: 505, startPoint y: 237, endPoint x: 521, endPoint y: 237, distance: 16.3
click at [521, 237] on div "< p style = "text-align: center;" > Dispensador de jabón </ p >" at bounding box center [553, 292] width 517 height 116
paste textarea
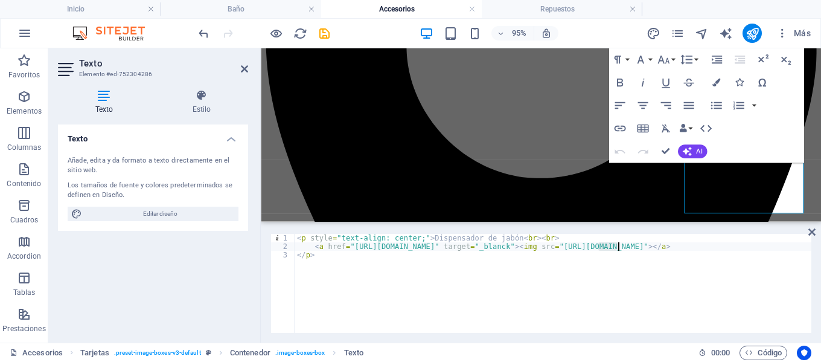
drag, startPoint x: 597, startPoint y: 246, endPoint x: 619, endPoint y: 246, distance: 21.7
click at [619, 246] on div "< p style = "text-align: center;" > Dispensador de jabón < br > < br > < a href…" at bounding box center [612, 292] width 635 height 116
type textarea "<a href="[URL][DOMAIN_NAME]" target="_blanck"><img src="[URL][DOMAIN_NAME]"></a>"
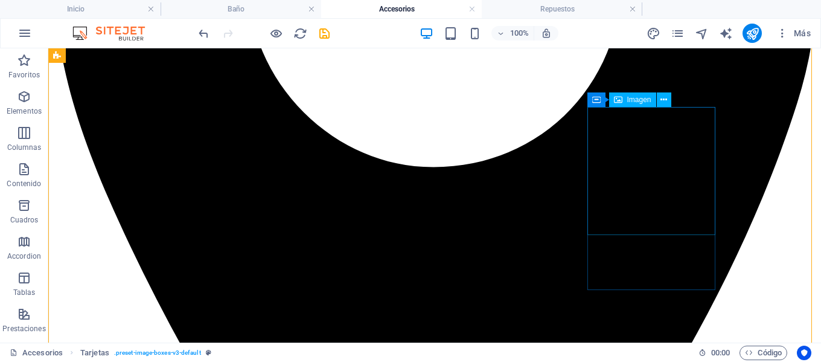
scroll to position [492, 0]
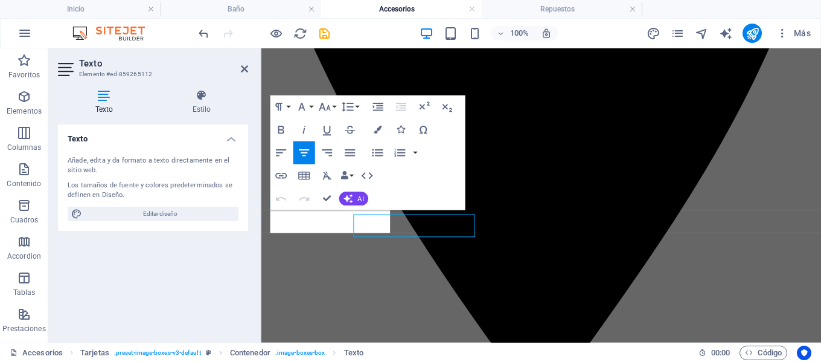
scroll to position [490, 0]
click at [365, 175] on icon "button" at bounding box center [367, 176] width 14 height 14
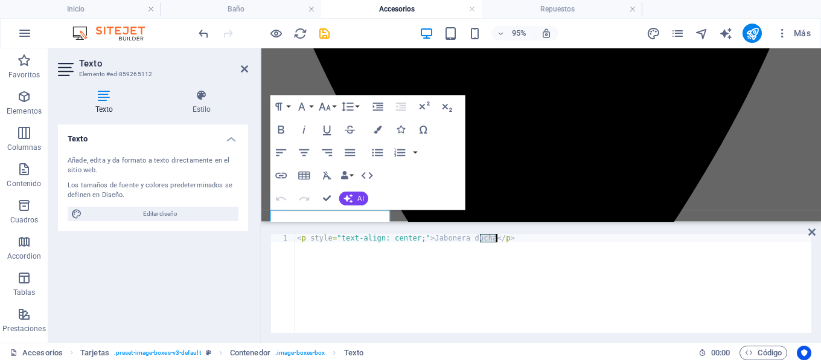
drag, startPoint x: 480, startPoint y: 235, endPoint x: 497, endPoint y: 235, distance: 17.5
click at [497, 235] on div "< p style = "text-align: center;" > Jabonera ducha </ p >" at bounding box center [553, 292] width 517 height 116
drag, startPoint x: 598, startPoint y: 245, endPoint x: 621, endPoint y: 245, distance: 23.0
click at [621, 245] on div "< p style = "text-align: center;" > Jabonera ducha < br > < br > < a href = "[U…" at bounding box center [612, 292] width 635 height 116
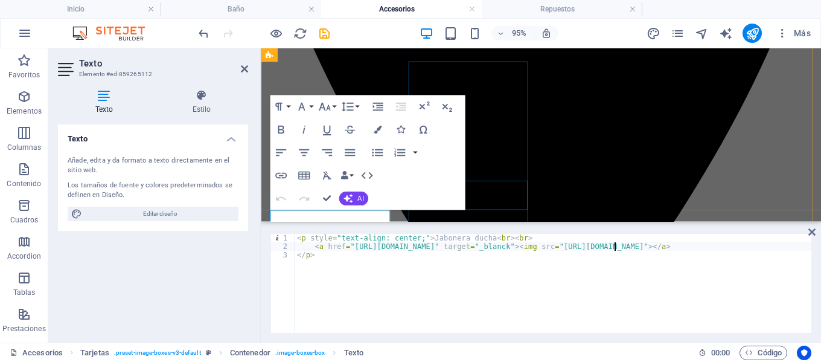
type textarea "<a href="[URL][DOMAIN_NAME]" target="_blanck"><img src="[URL][DOMAIN_NAME]"></a>"
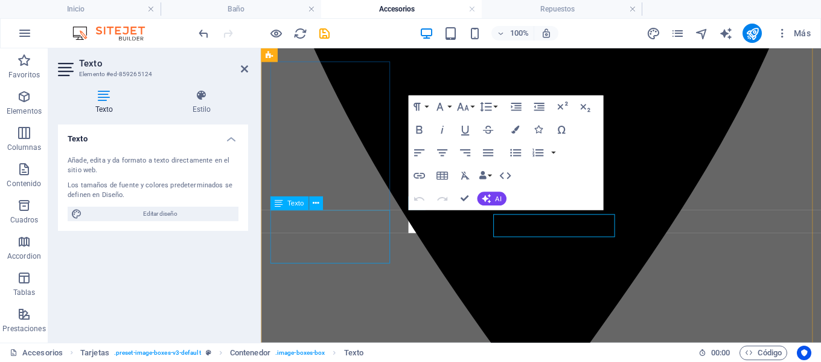
scroll to position [490, 0]
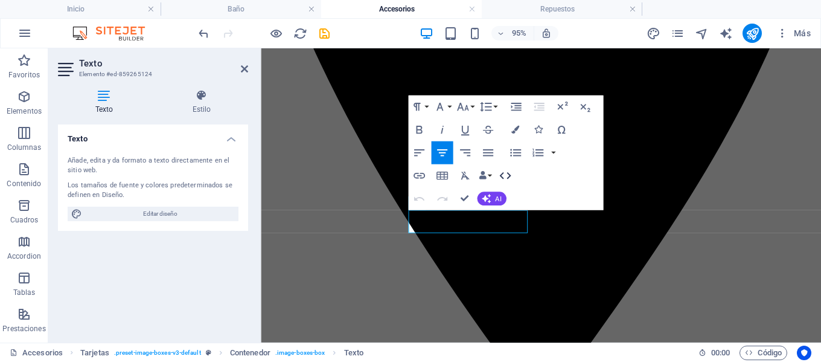
click at [510, 172] on icon "button" at bounding box center [505, 176] width 14 height 14
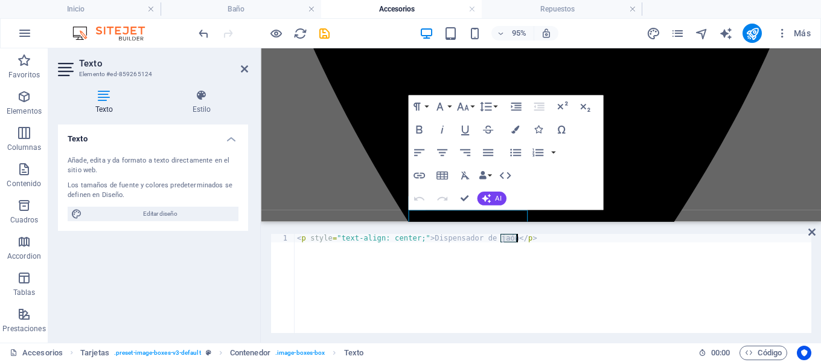
drag, startPoint x: 501, startPoint y: 236, endPoint x: 516, endPoint y: 235, distance: 15.7
click at [516, 235] on div "< p style = "text-align: center;" > Dispensador de jaón </ p >" at bounding box center [553, 292] width 517 height 116
drag, startPoint x: 599, startPoint y: 246, endPoint x: 621, endPoint y: 248, distance: 21.8
click at [621, 248] on div "< p style = "text-align: center;" > Dispensador de jaón < br > < br > < a href …" at bounding box center [612, 292] width 635 height 116
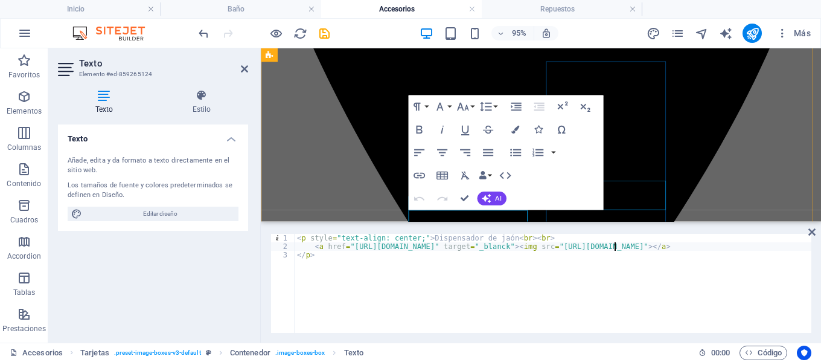
type textarea "<a href="[URL][DOMAIN_NAME]" target="_blanck"><img src="[URL][DOMAIN_NAME]"></a>"
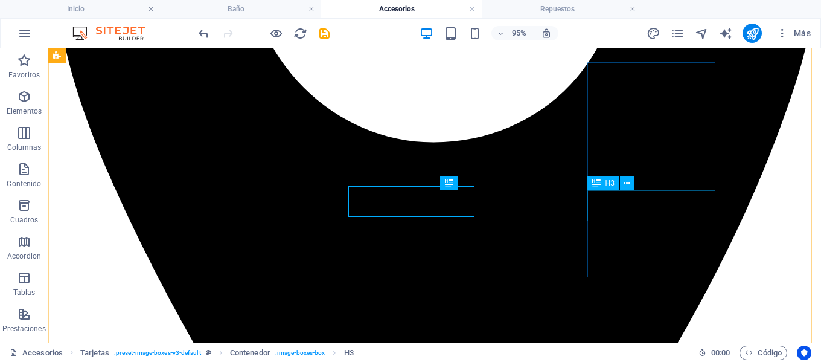
scroll to position [492, 0]
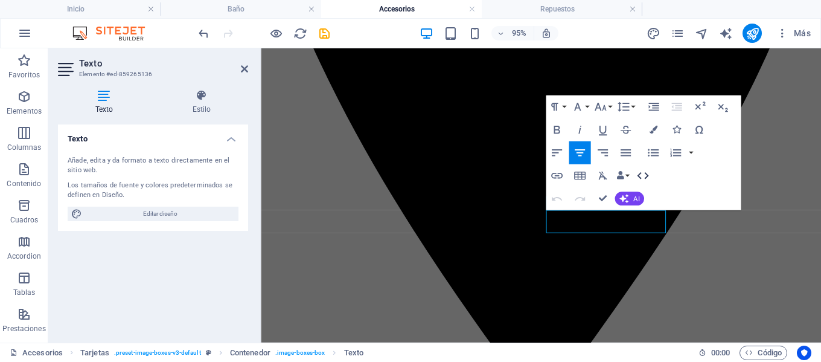
click at [642, 178] on icon "button" at bounding box center [643, 176] width 14 height 14
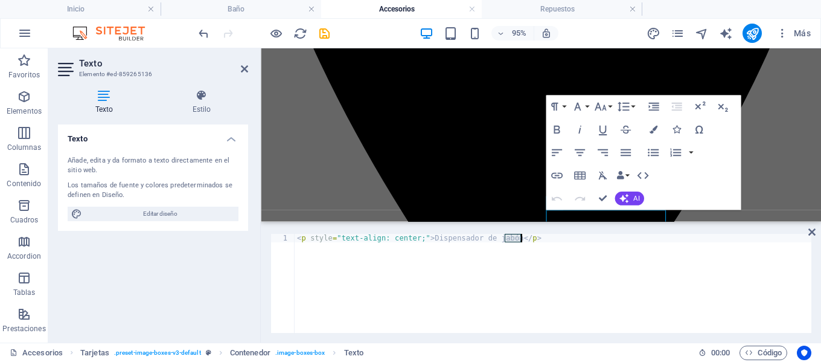
drag, startPoint x: 505, startPoint y: 236, endPoint x: 526, endPoint y: 236, distance: 20.5
click at [526, 236] on div "< p style = "text-align: center;" > Dispensador de jabón </ p >" at bounding box center [553, 292] width 517 height 116
paste textarea
drag, startPoint x: 597, startPoint y: 246, endPoint x: 622, endPoint y: 244, distance: 24.8
click at [622, 244] on div "< p style = "text-align: center;" > Dispensador de jabón < br > < br > < a href…" at bounding box center [612, 292] width 635 height 116
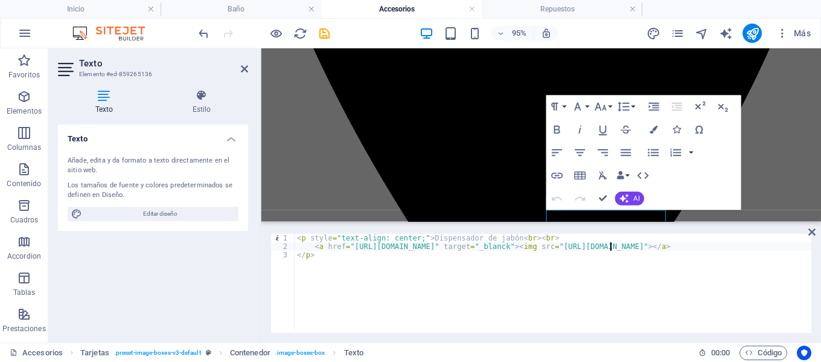
scroll to position [0, 27]
type textarea "<a href="[URL][DOMAIN_NAME]" target="_blanck"><img src="[URL][DOMAIN_NAME]"></a>"
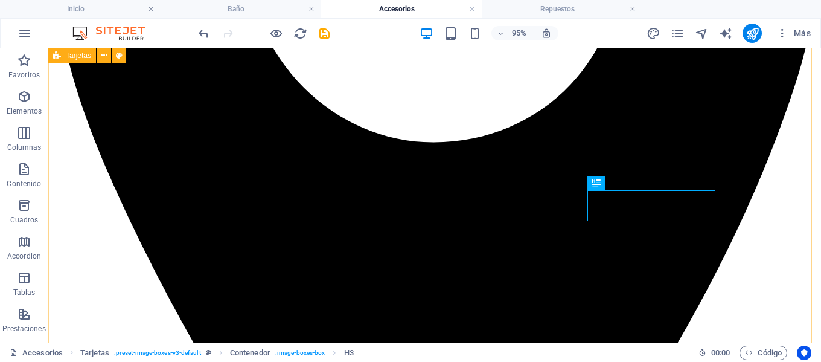
scroll to position [492, 0]
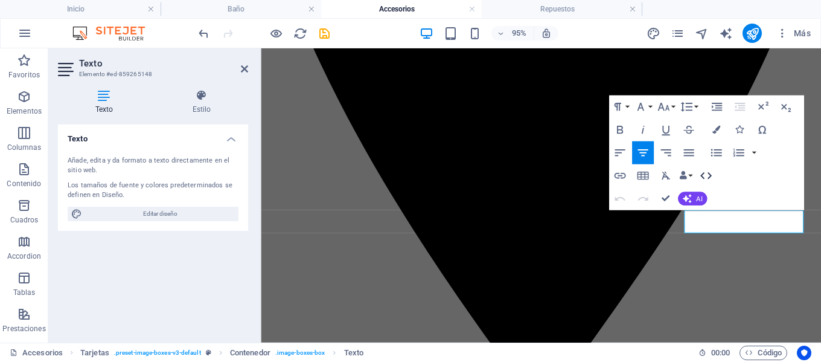
click at [704, 178] on icon "button" at bounding box center [705, 175] width 11 height 7
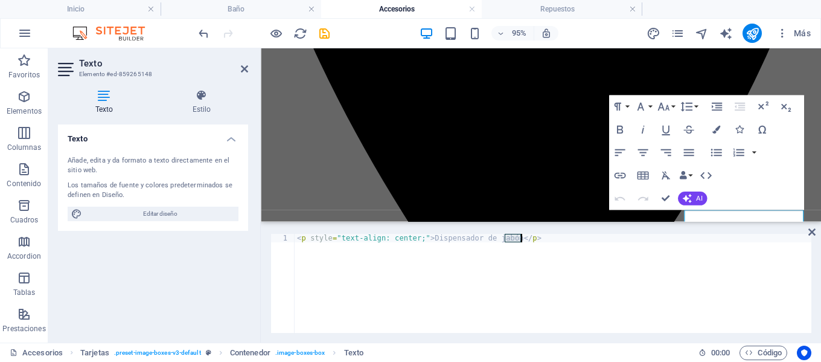
drag, startPoint x: 505, startPoint y: 238, endPoint x: 524, endPoint y: 237, distance: 18.7
click at [524, 237] on div "< p style = "text-align: center;" > Dispensador de jabón </ p >" at bounding box center [553, 292] width 517 height 116
drag, startPoint x: 598, startPoint y: 247, endPoint x: 621, endPoint y: 246, distance: 22.4
click at [621, 246] on div "< p style = "text-align: center;" > Dispensador de jabón < br > < br > < a href…" at bounding box center [612, 292] width 635 height 116
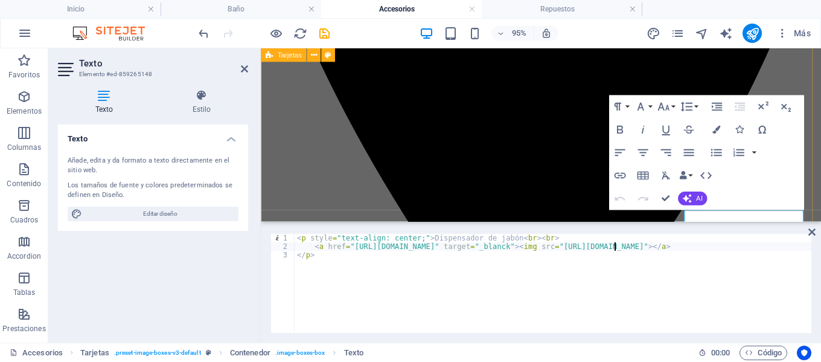
type textarea "<a href="[URL][DOMAIN_NAME]" target="_blanck"><img src="[URL][DOMAIN_NAME]"></a>"
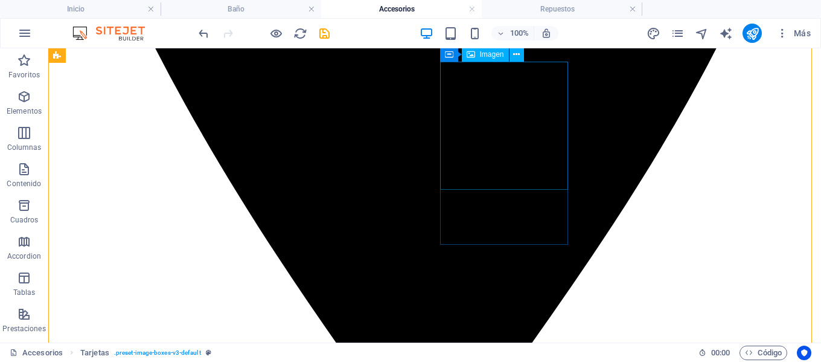
scroll to position [733, 0]
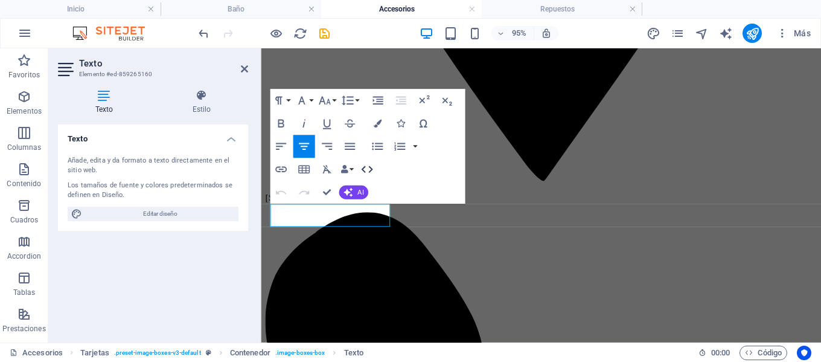
click at [367, 166] on icon "button" at bounding box center [367, 169] width 14 height 14
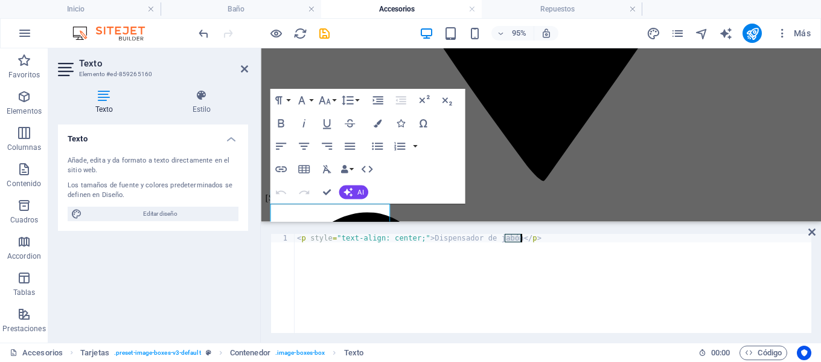
drag, startPoint x: 506, startPoint y: 237, endPoint x: 522, endPoint y: 237, distance: 16.3
click at [522, 237] on div "< p style = "text-align: center;" > Dispensador de jabón </ p >" at bounding box center [553, 292] width 517 height 116
drag, startPoint x: 598, startPoint y: 245, endPoint x: 622, endPoint y: 246, distance: 24.2
click at [622, 246] on div "< p style = "text-align: center;" > Dispensador de jabón < br > < br > < a href…" at bounding box center [612, 292] width 635 height 116
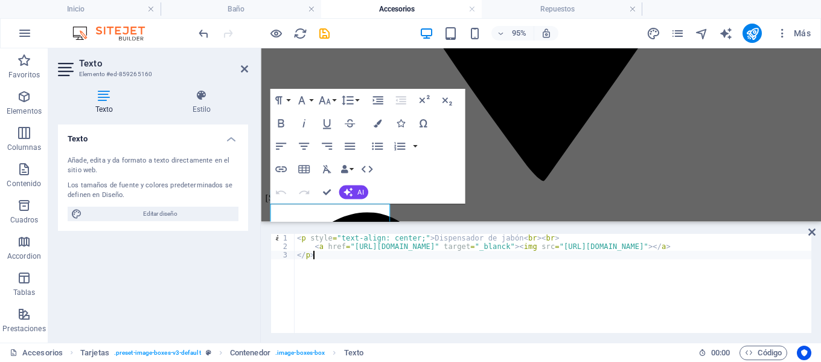
click at [609, 264] on div "< p style = "text-align: center;" > Dispensador de jabón < br > < br > < a href…" at bounding box center [608, 291] width 627 height 114
type textarea "</p>"
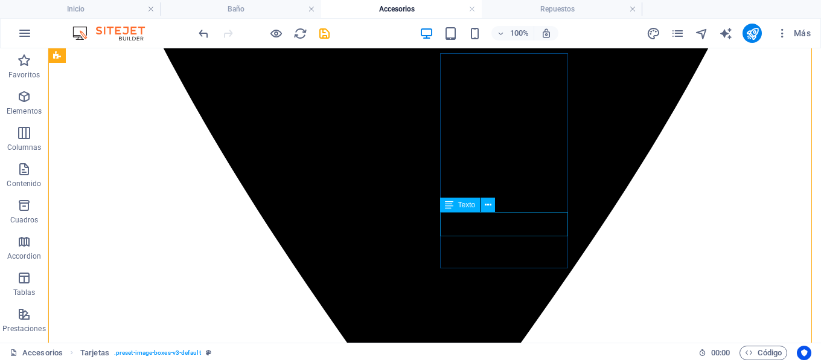
scroll to position [735, 0]
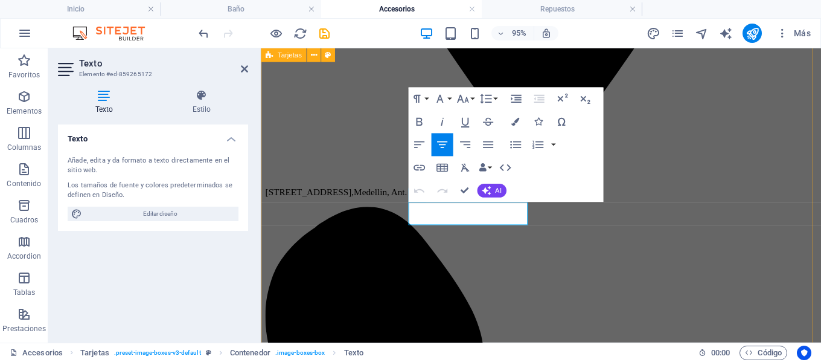
scroll to position [731, 0]
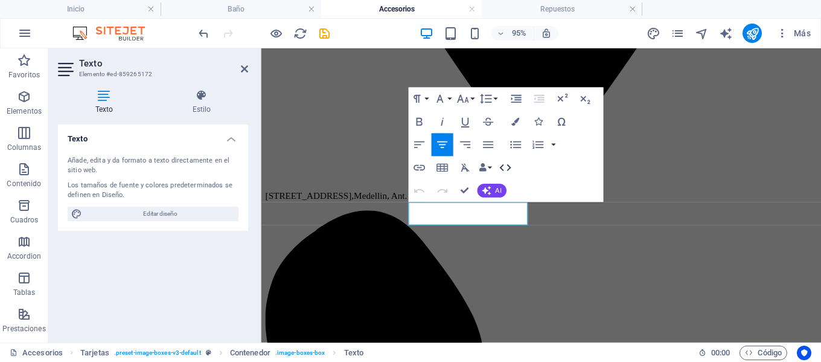
click at [505, 164] on icon "button" at bounding box center [505, 168] width 14 height 14
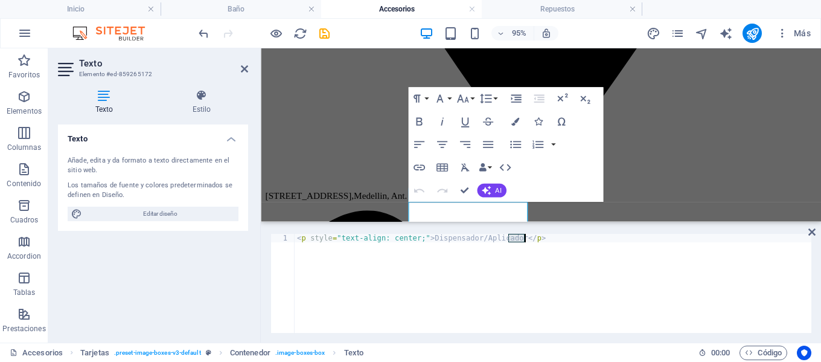
drag, startPoint x: 510, startPoint y: 238, endPoint x: 532, endPoint y: 237, distance: 21.8
click at [532, 237] on div "< p style = "text-align: center;" > Dispensador/Aplicador </ p >" at bounding box center [553, 292] width 517 height 116
paste textarea
drag, startPoint x: 598, startPoint y: 245, endPoint x: 621, endPoint y: 245, distance: 23.0
click at [621, 245] on div "< p style = "text-align: center;" > Dispensador/Aplicador < br > < br > < a hre…" at bounding box center [612, 292] width 635 height 116
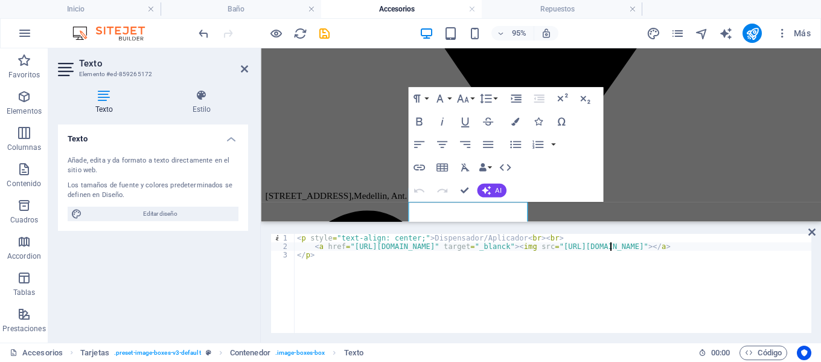
scroll to position [0, 27]
type textarea "<a href="[URL][DOMAIN_NAME]" target="_blanck"><img src="[URL][DOMAIN_NAME]"></a>"
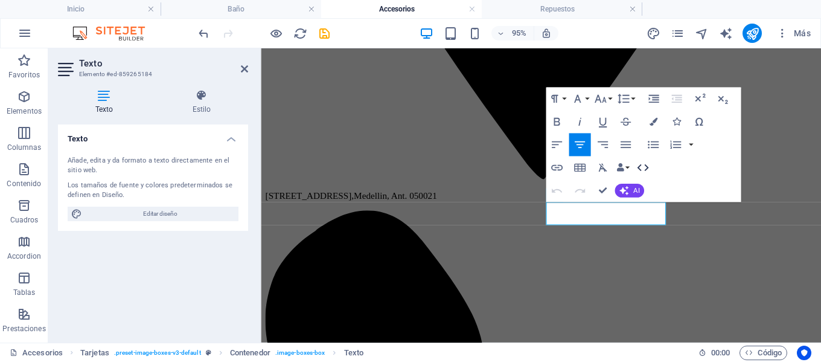
click at [643, 170] on icon "button" at bounding box center [643, 168] width 14 height 14
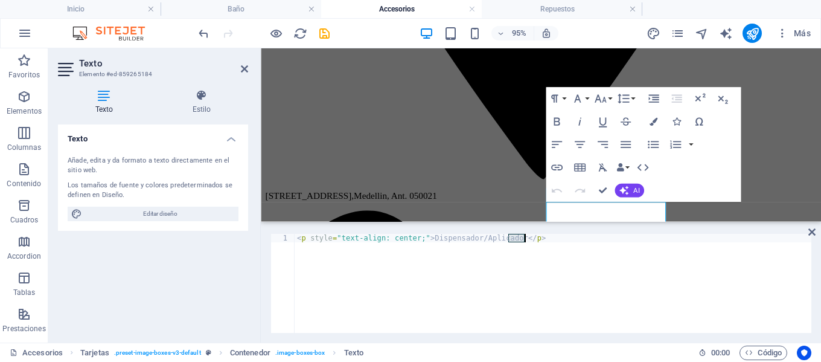
drag, startPoint x: 510, startPoint y: 236, endPoint x: 524, endPoint y: 236, distance: 14.5
click at [524, 236] on div "< p style = "text-align: center;" > Dispensador/Aplicador </ p >" at bounding box center [553, 292] width 517 height 116
type textarea "<p style="text-align: center;">Dispensador/AplicadorSD06-BN"
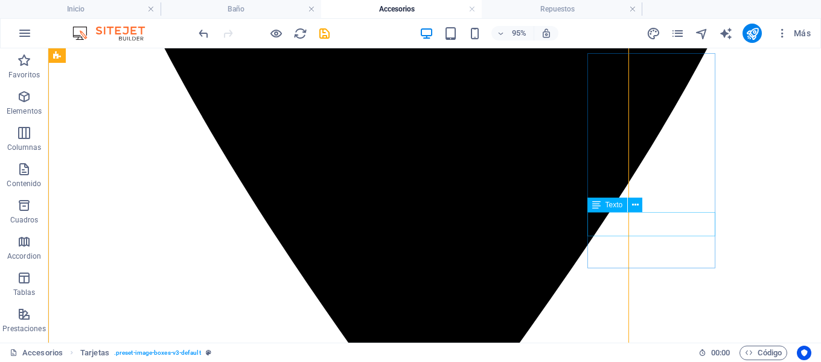
scroll to position [735, 0]
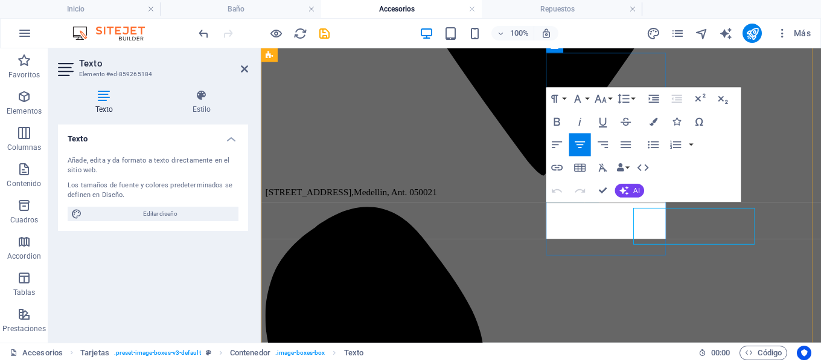
scroll to position [731, 0]
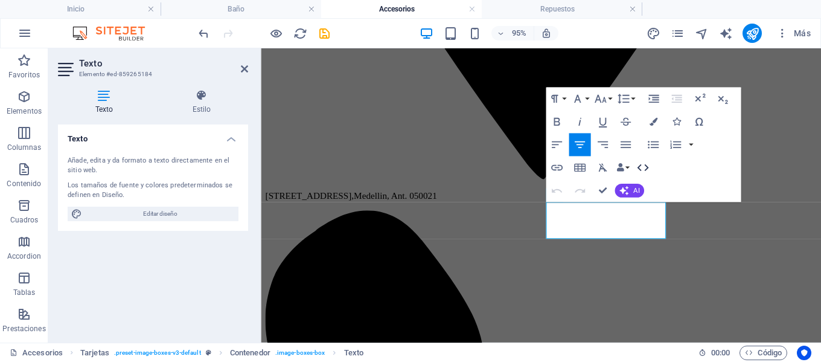
click at [644, 168] on icon "button" at bounding box center [643, 168] width 14 height 14
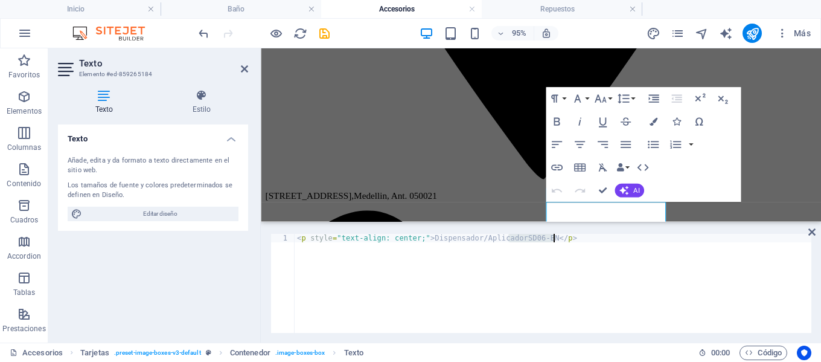
drag, startPoint x: 509, startPoint y: 237, endPoint x: 553, endPoint y: 240, distance: 43.5
click at [553, 240] on div "< p style = "text-align: center;" > Dispensador/AplicadorSD06-BN </ p >" at bounding box center [553, 292] width 517 height 116
drag, startPoint x: 598, startPoint y: 246, endPoint x: 622, endPoint y: 246, distance: 24.2
click at [622, 246] on div "< p style = "text-align: center;" > Dispensador/Aplicador < br > < br > < a hre…" at bounding box center [612, 292] width 635 height 116
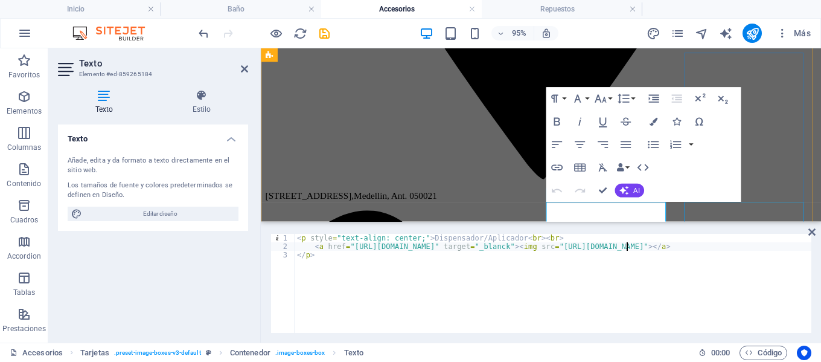
type textarea "<a href="[URL][DOMAIN_NAME]" target="_blanck"><img src="[URL][DOMAIN_NAME]"></a>"
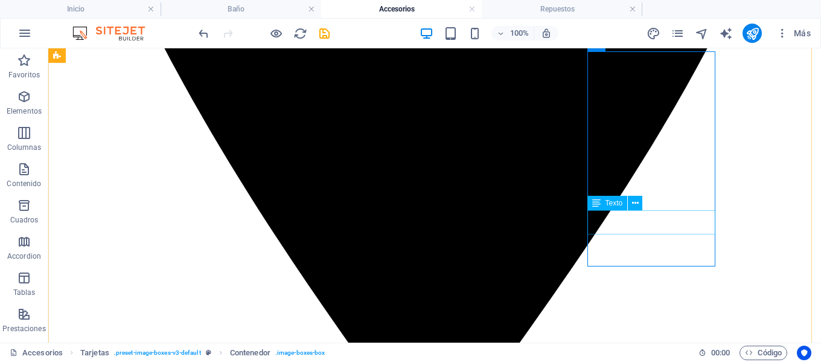
scroll to position [737, 0]
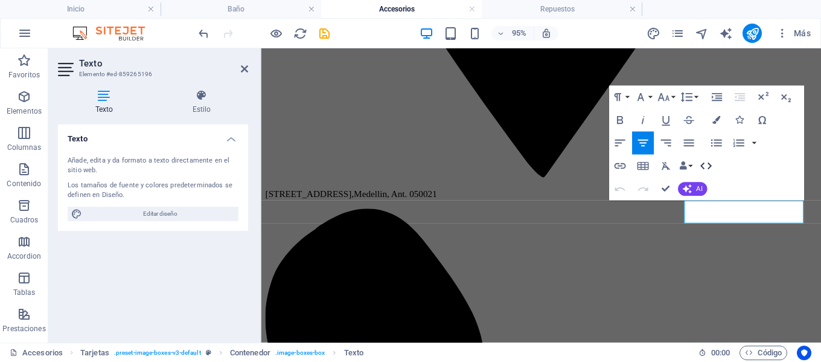
click at [706, 166] on icon "button" at bounding box center [706, 166] width 14 height 14
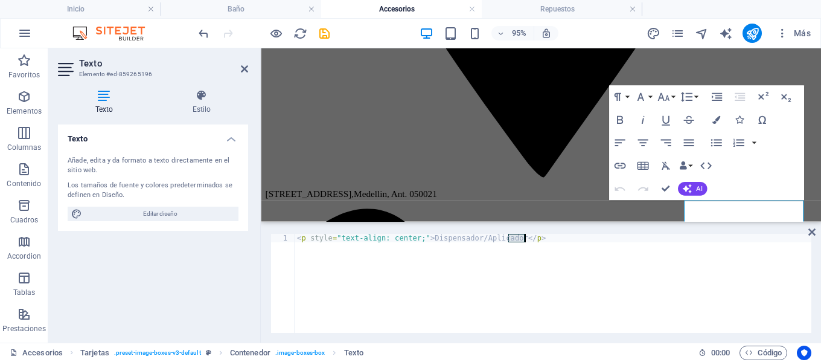
drag, startPoint x: 509, startPoint y: 238, endPoint x: 528, endPoint y: 236, distance: 18.8
click at [528, 236] on div "< p style = "text-align: center;" > Dispensador/Aplicador </ p >" at bounding box center [553, 292] width 517 height 116
paste textarea
drag, startPoint x: 598, startPoint y: 246, endPoint x: 621, endPoint y: 246, distance: 23.6
click at [621, 246] on div "< p style = "text-align: center;" > Dispensador/Aplicador < br > < br > < a hre…" at bounding box center [612, 292] width 635 height 116
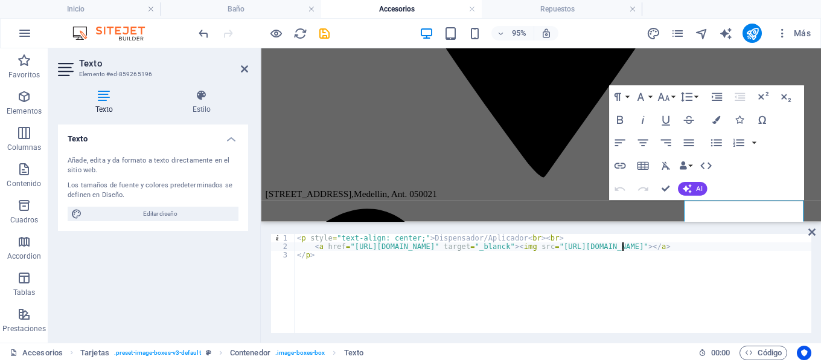
scroll to position [0, 28]
type textarea "<a href="[URL][DOMAIN_NAME]" target="_blanck"><img src="[URL][DOMAIN_NAME]"></a>"
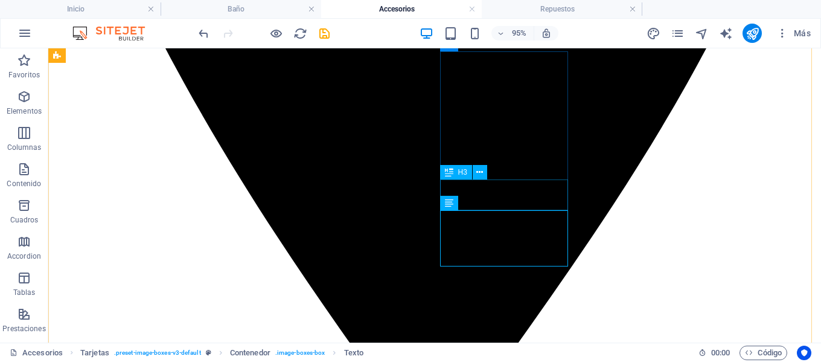
scroll to position [737, 0]
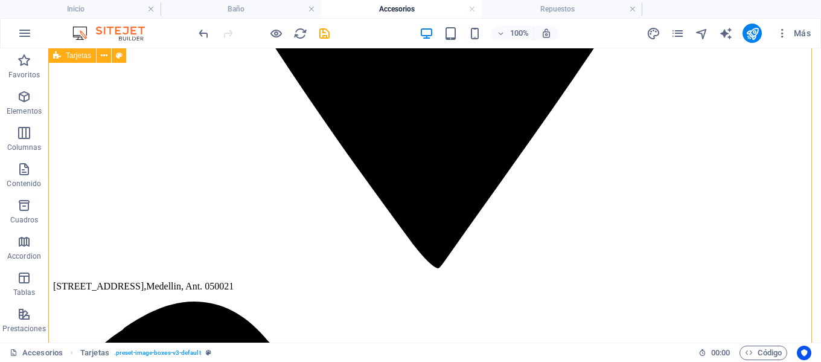
scroll to position [978, 0]
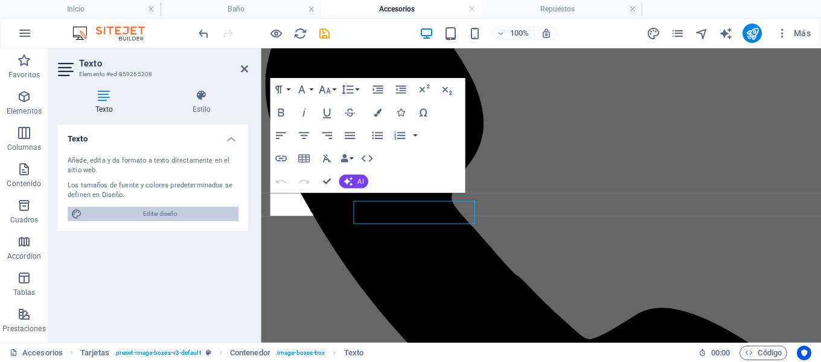
scroll to position [972, 0]
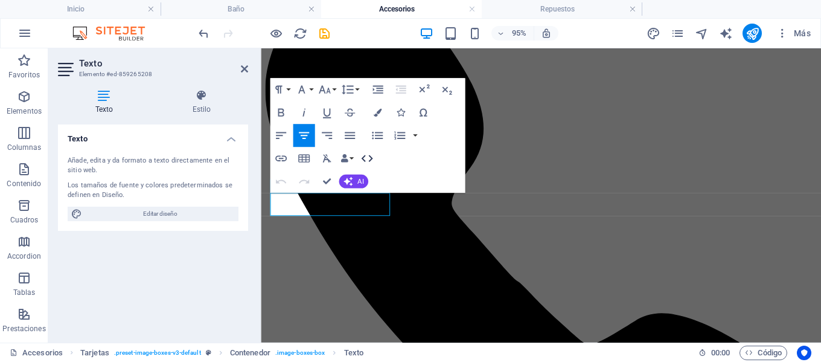
click at [371, 160] on icon "button" at bounding box center [366, 158] width 11 height 7
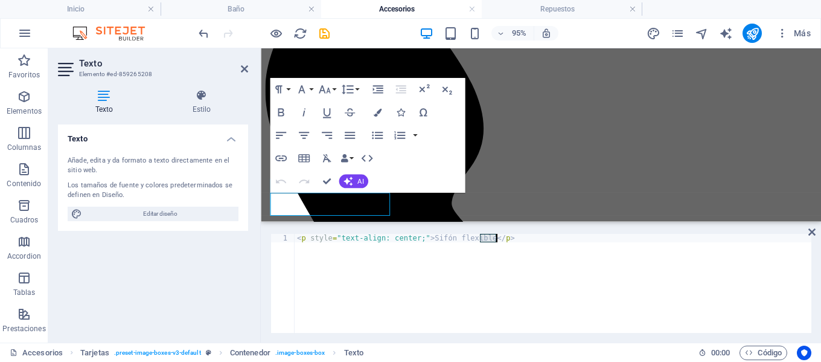
drag, startPoint x: 481, startPoint y: 236, endPoint x: 499, endPoint y: 237, distance: 18.2
click at [499, 237] on div "< p style = "text-align: center;" > Sifón flexible </ p >" at bounding box center [553, 292] width 517 height 116
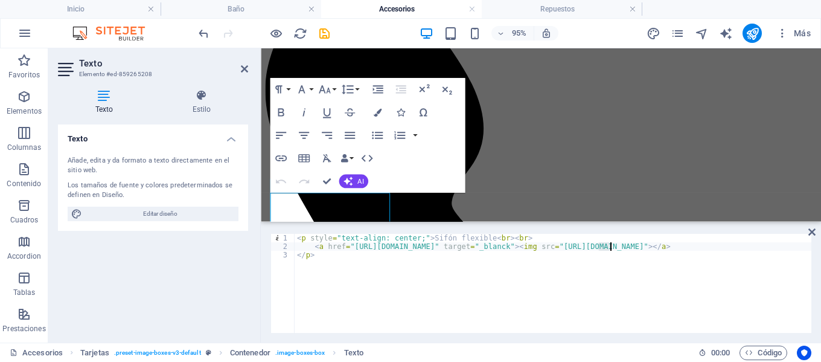
drag, startPoint x: 598, startPoint y: 246, endPoint x: 611, endPoint y: 245, distance: 13.3
click at [611, 245] on div "< p style = "text-align: center;" > Sifón flexible < br > < br > < a href = "[U…" at bounding box center [612, 292] width 635 height 116
type textarea "<a href="[URL][DOMAIN_NAME]" target="_blanck"><img src="[URL][DOMAIN_NAME]"></a>"
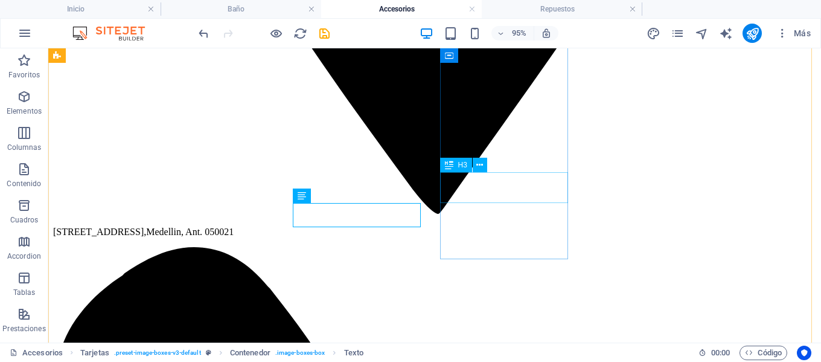
scroll to position [978, 0]
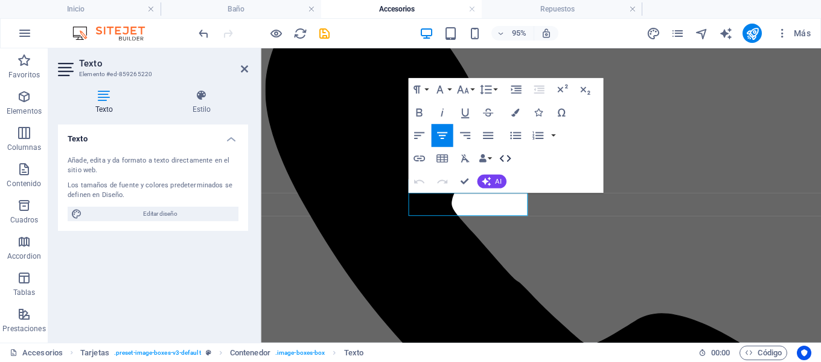
click at [507, 158] on icon "button" at bounding box center [505, 159] width 14 height 14
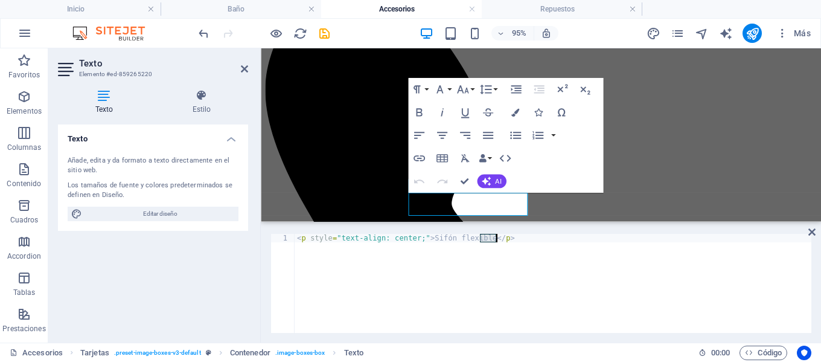
drag, startPoint x: 480, startPoint y: 239, endPoint x: 503, endPoint y: 239, distance: 23.6
click at [503, 239] on div "< p style = "text-align: center;" > Sifón flexible </ p >" at bounding box center [553, 292] width 517 height 116
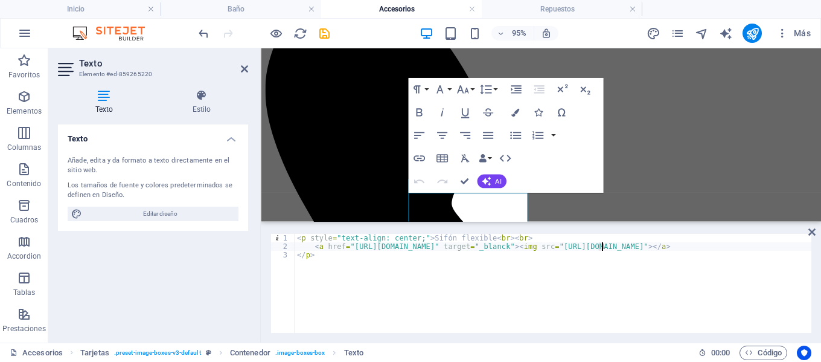
click at [602, 246] on div "< p style = "text-align: center;" > Sifón flexible < br > < br > < a href = "[U…" at bounding box center [612, 292] width 635 height 116
click at [602, 246] on div "< p style = "text-align: center;" > Sifón flexible < br > < br > < a href = "[U…" at bounding box center [611, 291] width 632 height 114
click at [614, 246] on div "< p style = "text-align: center;" > Sifón flexible < br > < br > < a href = "[U…" at bounding box center [611, 291] width 632 height 114
type textarea "<a href="[URL][DOMAIN_NAME]" target="_blanck"><img src="[URL][DOMAIN_NAME]"></a>"
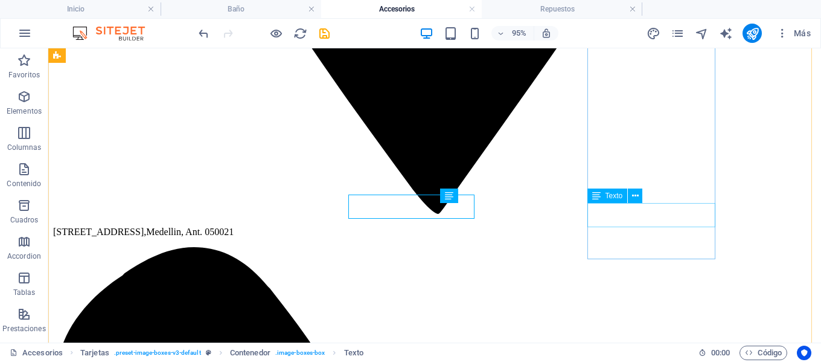
scroll to position [978, 0]
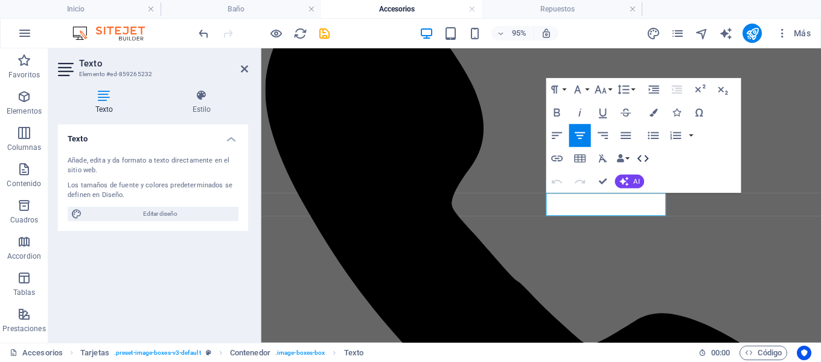
click at [644, 156] on icon "button" at bounding box center [643, 159] width 14 height 14
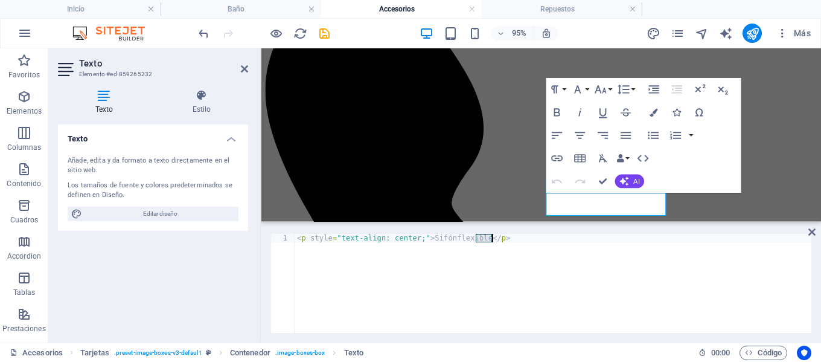
drag, startPoint x: 476, startPoint y: 240, endPoint x: 495, endPoint y: 240, distance: 18.7
click at [495, 240] on div "< p style = "text-align: center;" > Sifónflexible </ p >" at bounding box center [553, 292] width 517 height 116
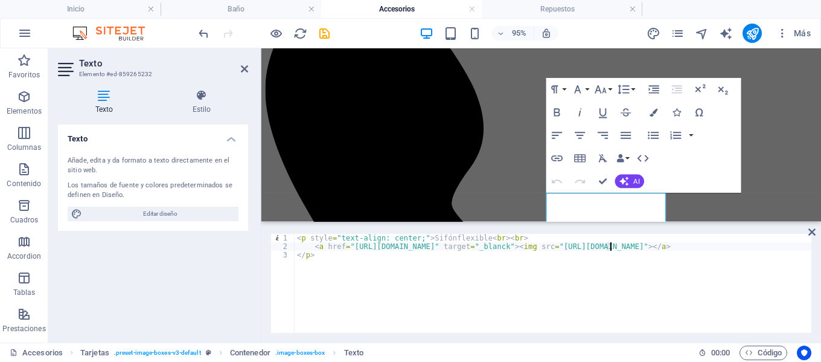
click at [609, 246] on div "< p style = "text-align: center;" > Sifónflexible < br > < br > < a href = "[UR…" at bounding box center [612, 292] width 635 height 116
drag, startPoint x: 614, startPoint y: 245, endPoint x: 621, endPoint y: 245, distance: 7.2
click at [621, 245] on div "< p style = "text-align: center;" > Sifónflexible < br > < br > < a href = "[UR…" at bounding box center [612, 291] width 635 height 114
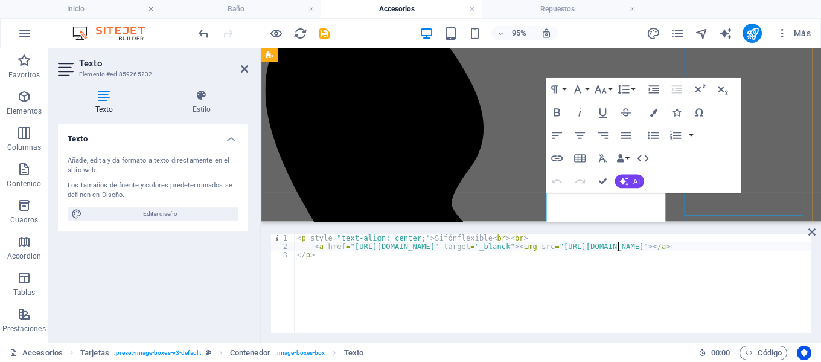
type textarea "<a href="[URL][DOMAIN_NAME]" target="_blanck"><img src="[URL][DOMAIN_NAME]"></a>"
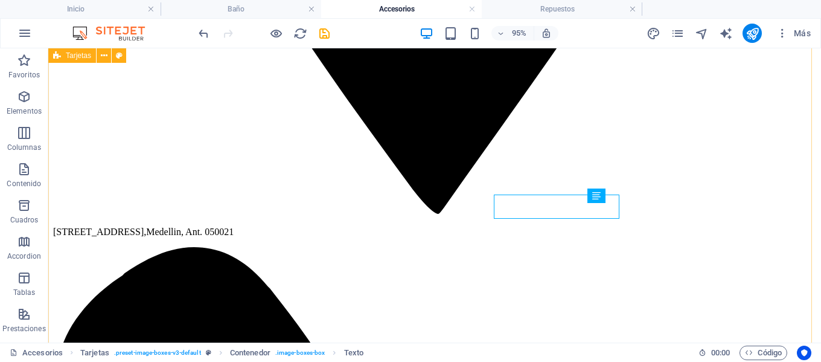
scroll to position [978, 0]
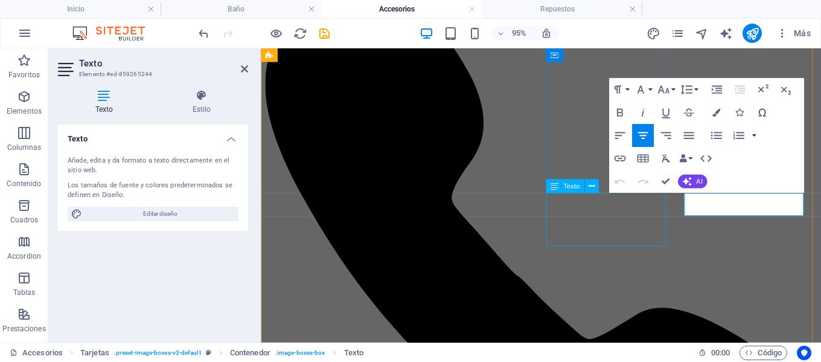
scroll to position [972, 0]
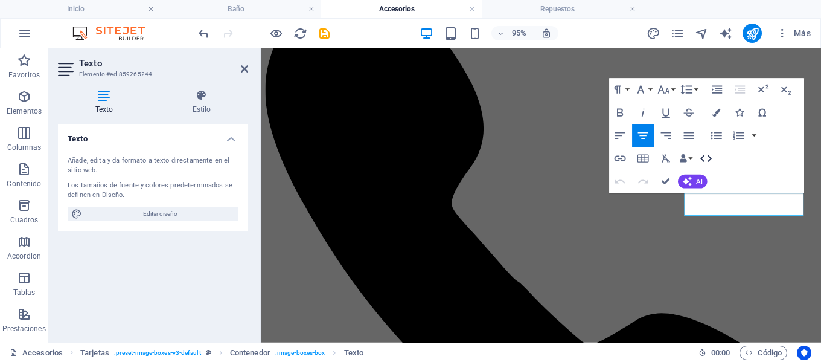
click at [706, 159] on icon "button" at bounding box center [706, 159] width 14 height 14
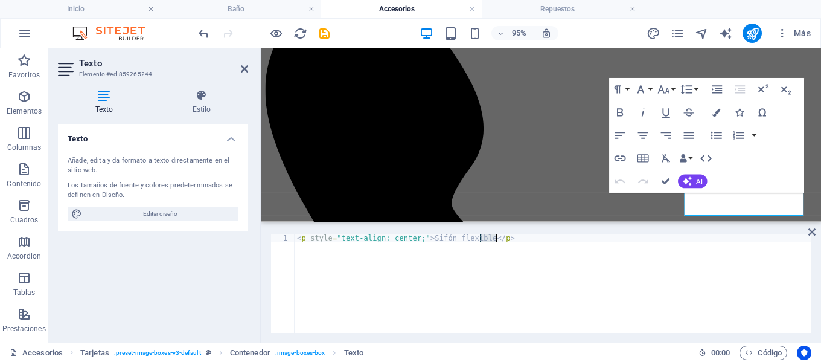
drag, startPoint x: 481, startPoint y: 237, endPoint x: 504, endPoint y: 237, distance: 22.9
click at [504, 237] on div "< p style = "text-align: center;" > Sifón flexible </ p >" at bounding box center [553, 292] width 517 height 116
paste textarea
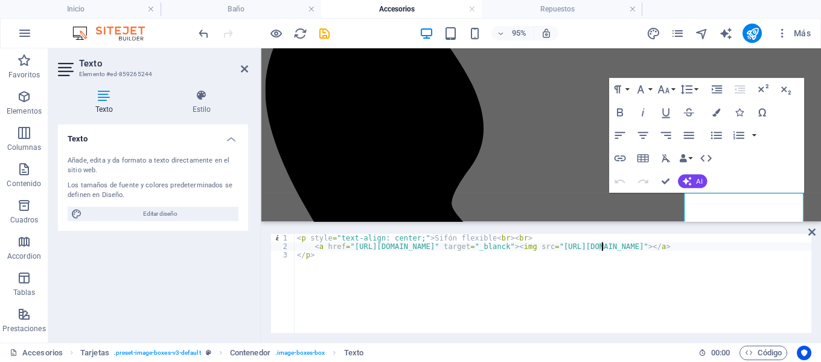
click at [603, 245] on div "< p style = "text-align: center;" > Sifón flexible < br > < br > < a href = "[U…" at bounding box center [612, 292] width 635 height 116
click at [605, 246] on div "< p style = "text-align: center;" > Sifón flexible < br > < br > < a href = "[U…" at bounding box center [611, 291] width 632 height 114
click at [611, 246] on div "< p style = "text-align: center;" > Sifón flexible < br > < br > < a href = "[U…" at bounding box center [611, 291] width 632 height 114
click at [617, 247] on div "< p style = "text-align: center;" > Sifón flexible < br > < br > < a href = "[U…" at bounding box center [611, 291] width 632 height 114
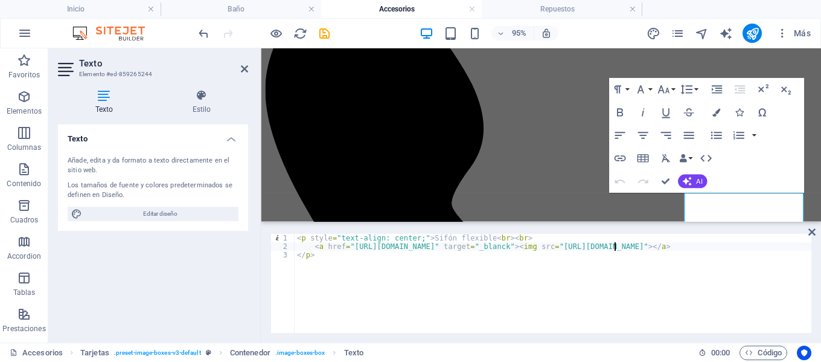
scroll to position [0, 27]
type textarea "<a href="[URL][DOMAIN_NAME]" target="_blanck"><img src="[URL][DOMAIN_NAME]"></a>"
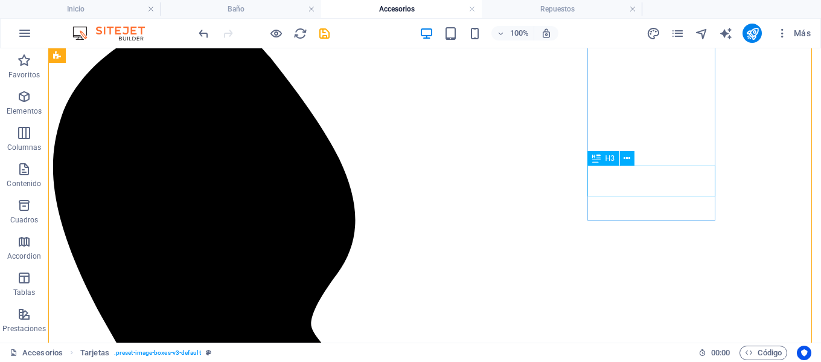
scroll to position [1220, 0]
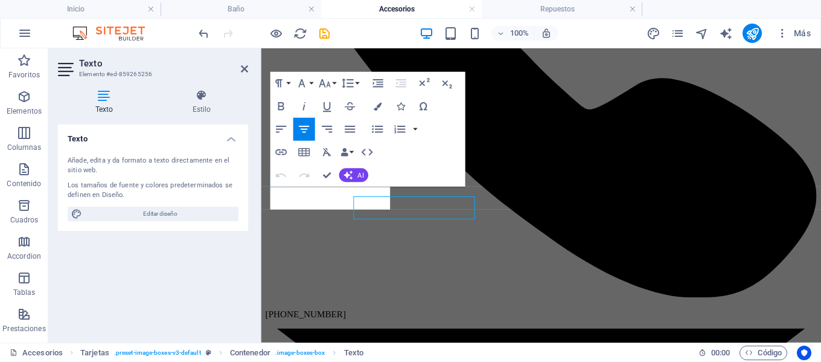
scroll to position [1211, 0]
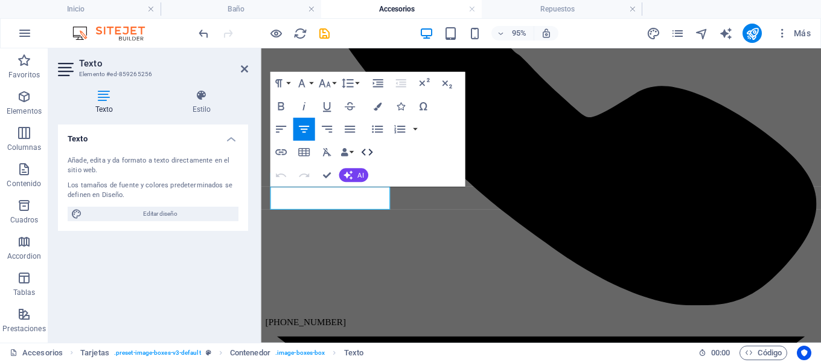
click at [371, 152] on icon "button" at bounding box center [366, 152] width 11 height 7
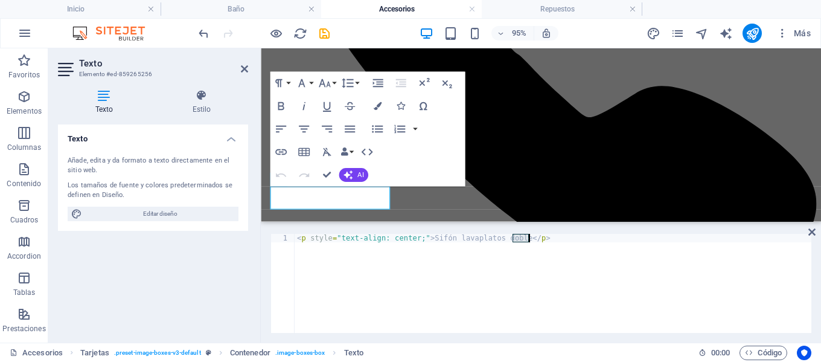
drag, startPoint x: 513, startPoint y: 237, endPoint x: 537, endPoint y: 245, distance: 24.6
click at [537, 245] on div "< p style = "text-align: center;" > Sifón lavaplatos doble </ p >" at bounding box center [553, 292] width 517 height 116
paste textarea
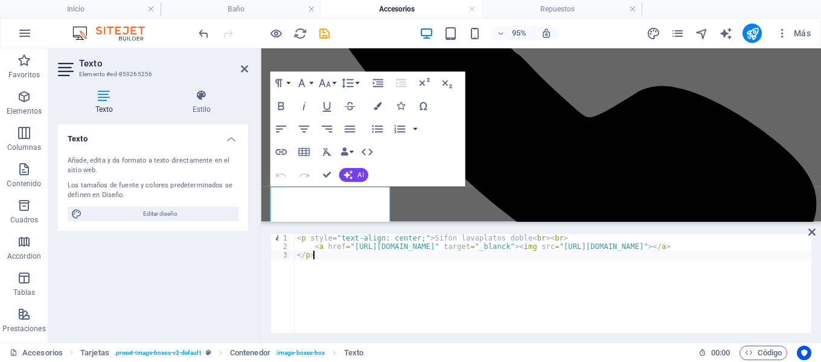
click at [598, 245] on div "< p style = "text-align: center;" > Sifón lavaplatos doble < br > < br > < a hr…" at bounding box center [612, 292] width 635 height 116
click at [605, 247] on div "< p style = "text-align: center;" > Sifón lavaplatos doble < br > < br > < a hr…" at bounding box center [611, 291] width 632 height 114
drag, startPoint x: 609, startPoint y: 247, endPoint x: 617, endPoint y: 248, distance: 7.9
click at [617, 248] on div "< p style = "text-align: center;" > Sifón lavaplatos doble < br > < br > < a hr…" at bounding box center [611, 291] width 632 height 114
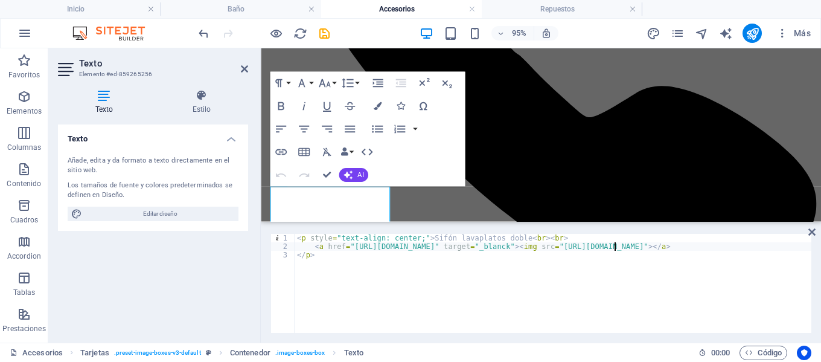
scroll to position [0, 27]
type textarea "<a href="[URL][DOMAIN_NAME]" target="_blanck"><img src="[URL][DOMAIN_NAME]"></a>"
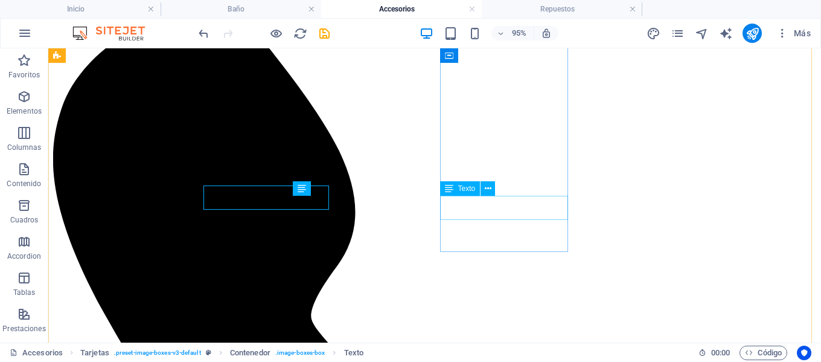
scroll to position [1220, 0]
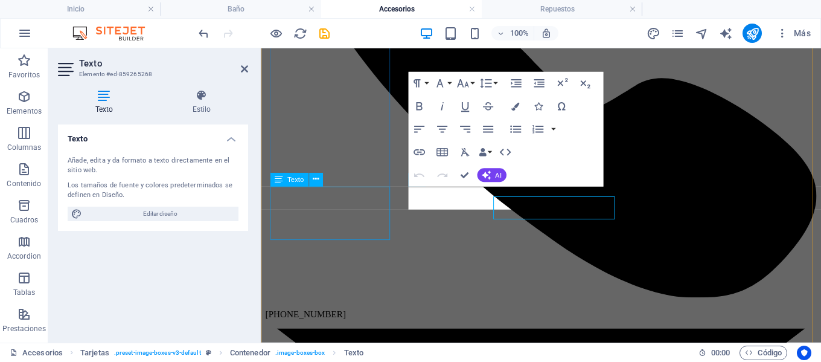
scroll to position [1211, 0]
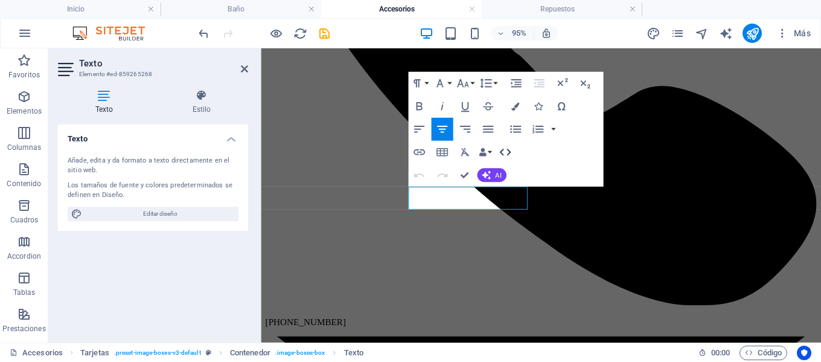
click at [504, 153] on icon "button" at bounding box center [505, 152] width 14 height 14
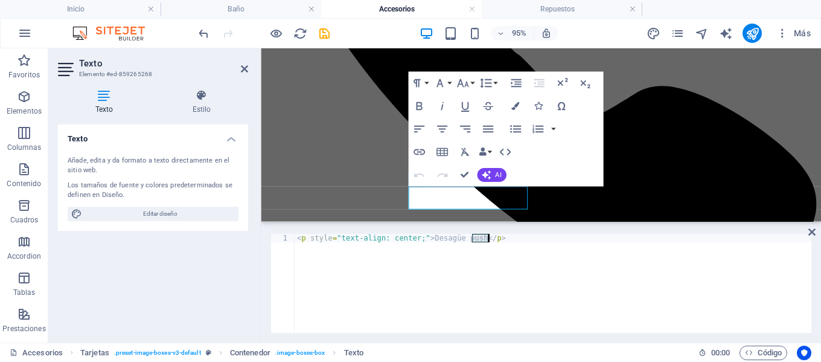
drag, startPoint x: 473, startPoint y: 238, endPoint x: 491, endPoint y: 239, distance: 18.1
click at [491, 239] on div "< p style = "text-align: center;" > Desagüe push </ p >" at bounding box center [553, 292] width 517 height 116
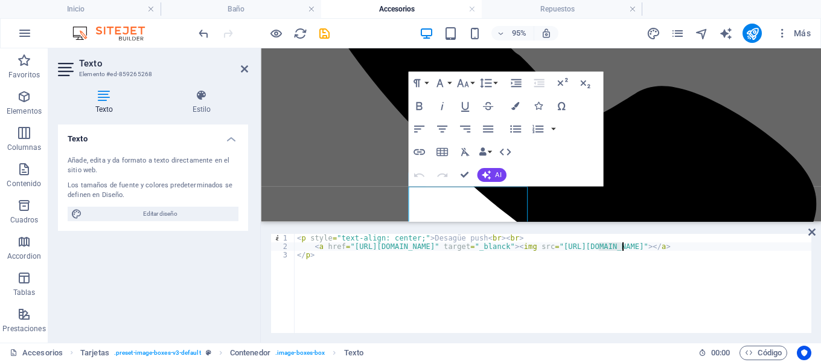
drag, startPoint x: 597, startPoint y: 246, endPoint x: 621, endPoint y: 248, distance: 24.2
click at [621, 248] on div "< p style = "text-align: center;" > Desagüe push < br > < br > < a href = "[URL…" at bounding box center [612, 292] width 635 height 116
type textarea "<a href="[URL][DOMAIN_NAME]" target="_blanck"><img src="[URL][DOMAIN_NAME]"></a>"
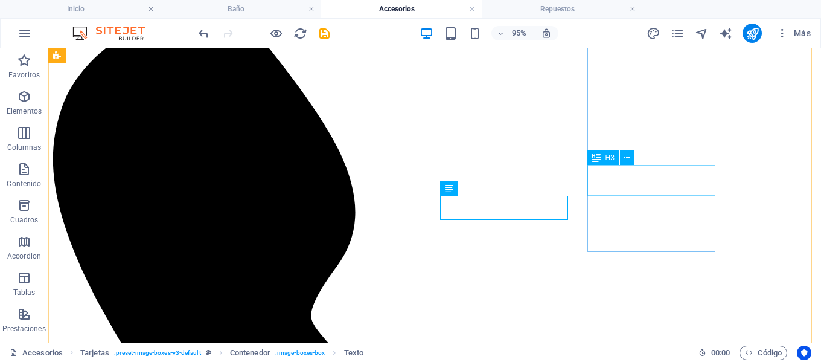
scroll to position [1220, 0]
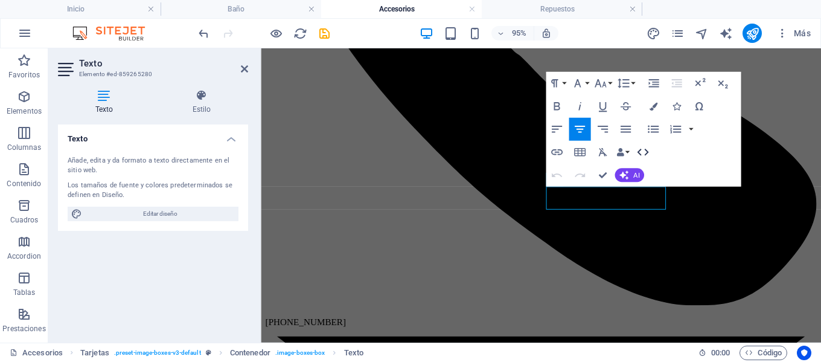
click at [644, 153] on icon "button" at bounding box center [643, 152] width 14 height 14
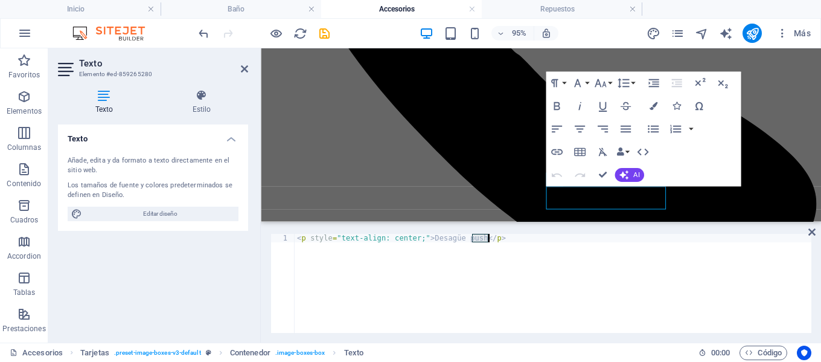
drag, startPoint x: 472, startPoint y: 237, endPoint x: 492, endPoint y: 240, distance: 19.6
click at [492, 240] on div "< p style = "text-align: center;" > Desagüe push </ p >" at bounding box center [553, 292] width 517 height 116
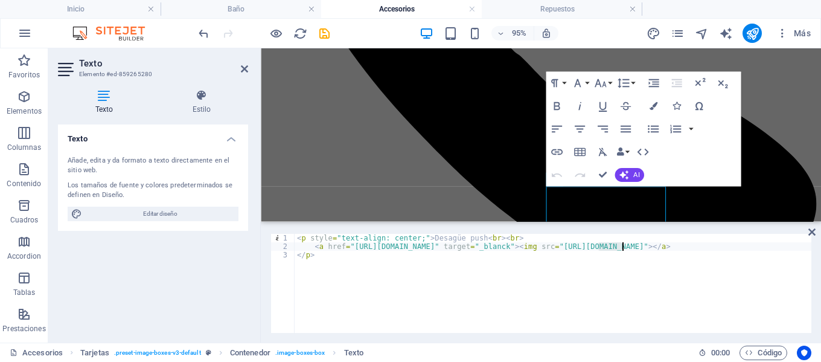
drag, startPoint x: 598, startPoint y: 248, endPoint x: 621, endPoint y: 247, distance: 23.6
click at [621, 247] on div "< p style = "text-align: center;" > Desagüe push < br > < br > < a href = "[URL…" at bounding box center [612, 292] width 635 height 116
type textarea "<a href="[URL][DOMAIN_NAME]" target="_blanck"><img src="[URL][DOMAIN_NAME]"></a>"
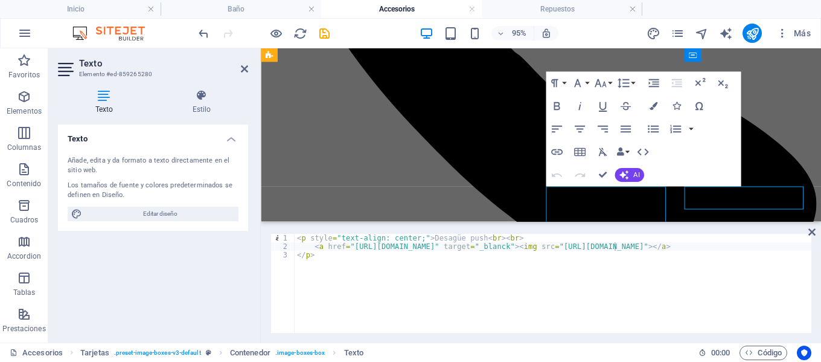
scroll to position [1220, 0]
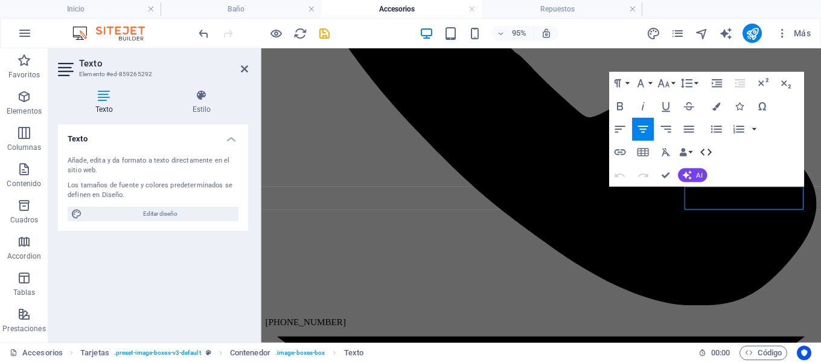
click at [705, 155] on icon "button" at bounding box center [706, 152] width 14 height 14
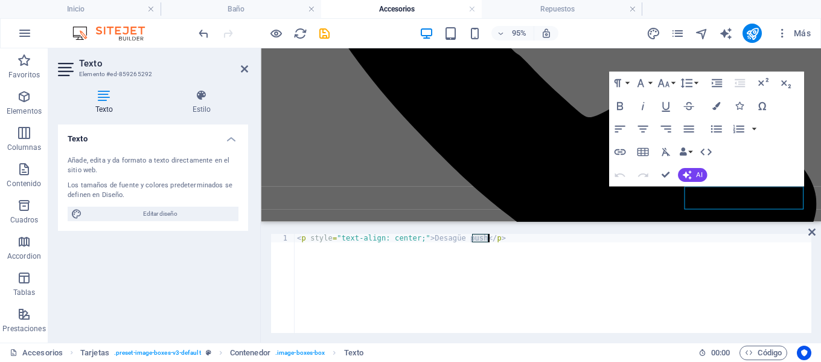
drag, startPoint x: 473, startPoint y: 239, endPoint x: 490, endPoint y: 239, distance: 17.5
click at [490, 239] on div "< p style = "text-align: center;" > Desagüe push </ p >" at bounding box center [553, 292] width 517 height 116
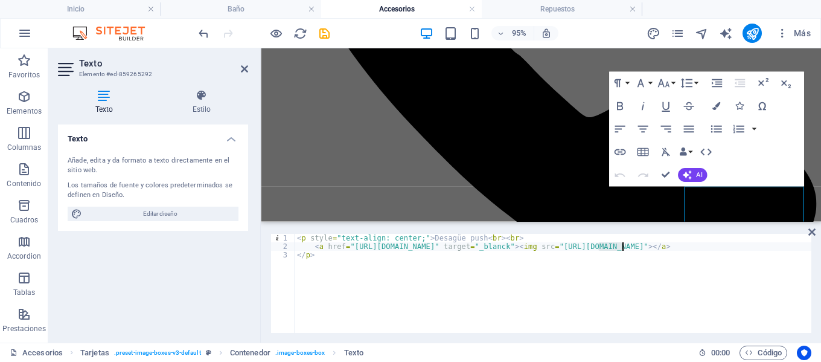
drag, startPoint x: 598, startPoint y: 246, endPoint x: 621, endPoint y: 246, distance: 22.3
click at [621, 246] on div "< p style = "text-align: center;" > Desagüe push < br > < br > < a href = "[URL…" at bounding box center [612, 292] width 635 height 116
click at [615, 265] on div "< p style = "text-align: center;" > Desagüe push < br > < br > < a href = "[URL…" at bounding box center [608, 291] width 627 height 114
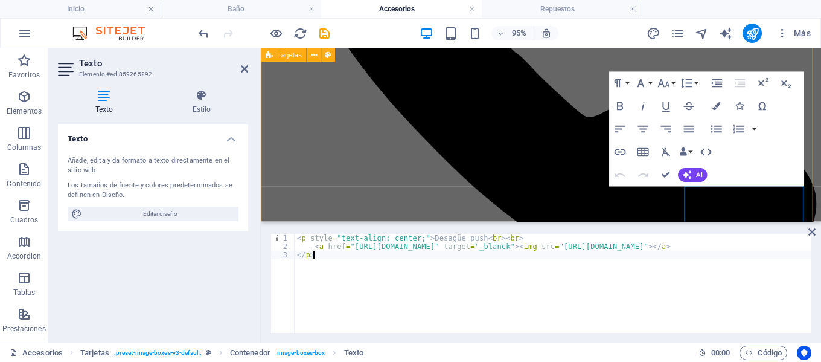
type textarea "</p>"
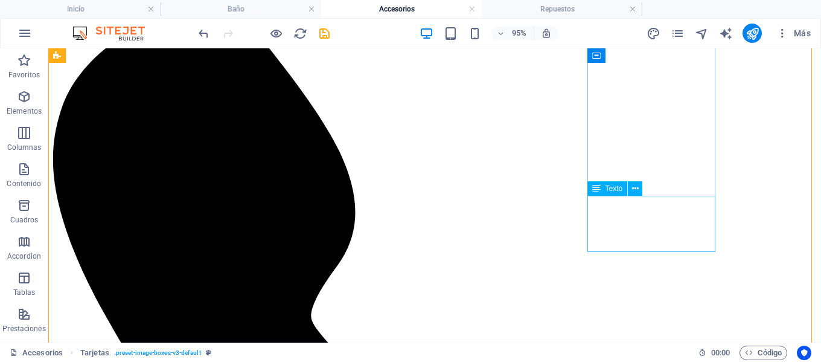
scroll to position [1220, 0]
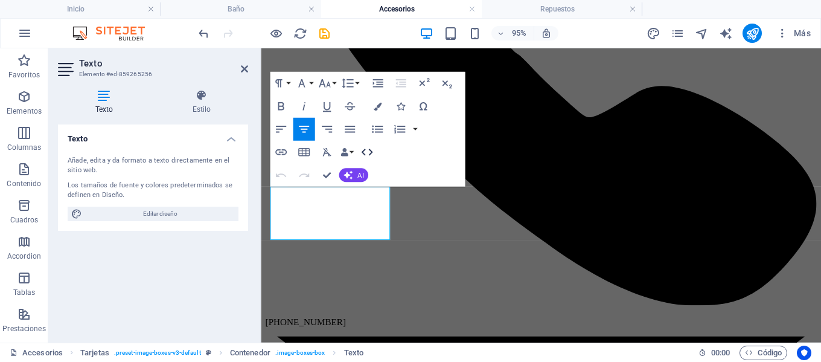
click at [370, 150] on icon "button" at bounding box center [366, 152] width 11 height 7
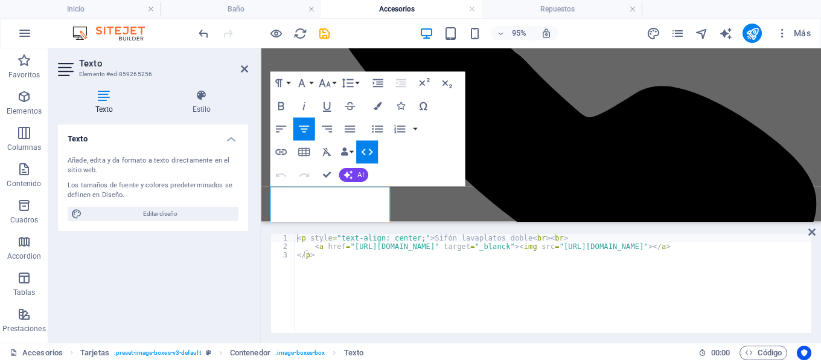
type textarea "<p style="text-align: center;">Sifón lavaplatos doble<br><br>"
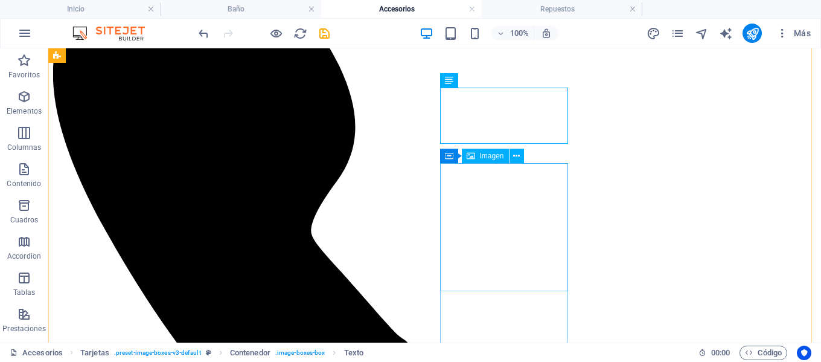
scroll to position [1401, 0]
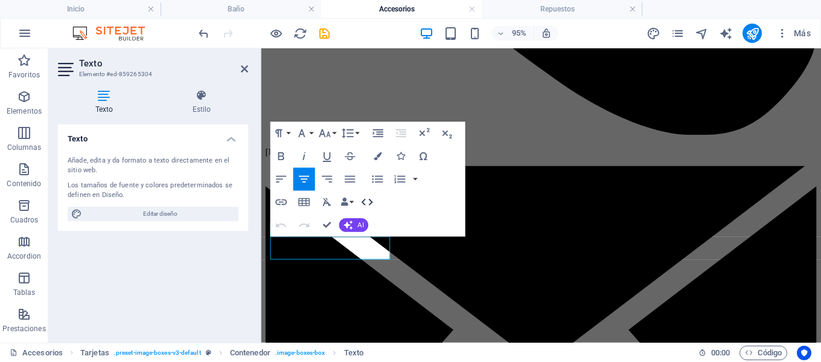
click at [366, 202] on icon "button" at bounding box center [367, 202] width 14 height 14
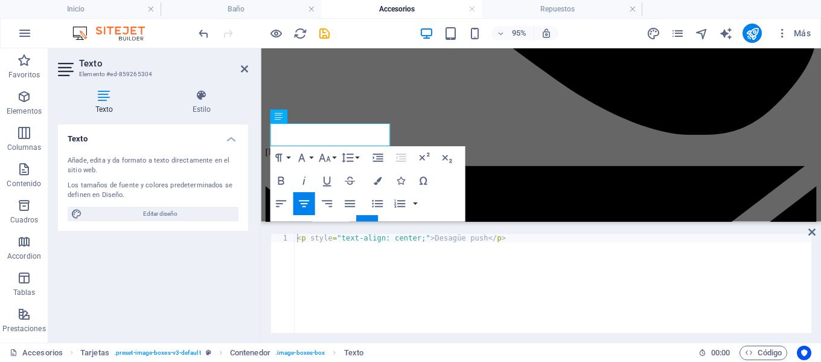
scroll to position [1510, 0]
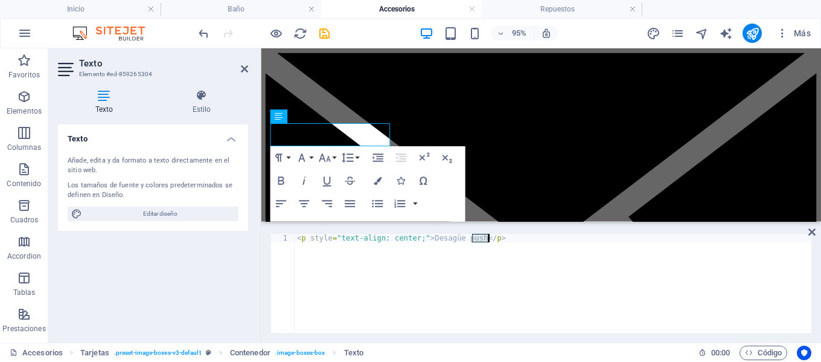
drag, startPoint x: 473, startPoint y: 237, endPoint x: 492, endPoint y: 237, distance: 18.7
click at [492, 237] on div "< p style = "text-align: center;" > Desagüe push </ p >" at bounding box center [553, 292] width 517 height 116
paste textarea
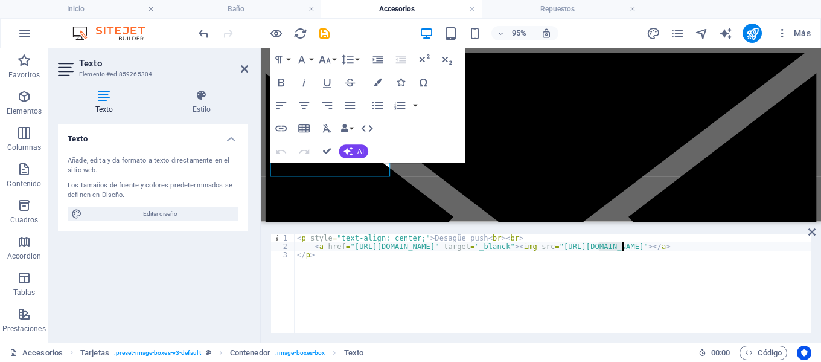
drag, startPoint x: 599, startPoint y: 246, endPoint x: 623, endPoint y: 246, distance: 23.6
click at [623, 246] on div "< p style = "text-align: center;" > Desagüe push < br > < br > < a href = "[URL…" at bounding box center [612, 292] width 635 height 116
type textarea "<a href="[URL][DOMAIN_NAME]" target="_blanck"><img src="[URL][DOMAIN_NAME]"></a>"
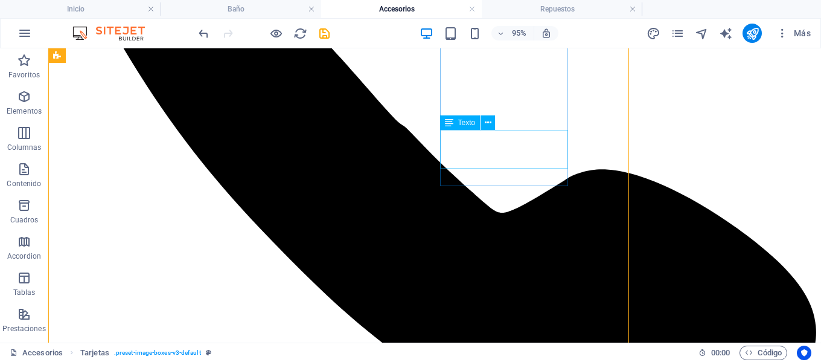
scroll to position [1520, 0]
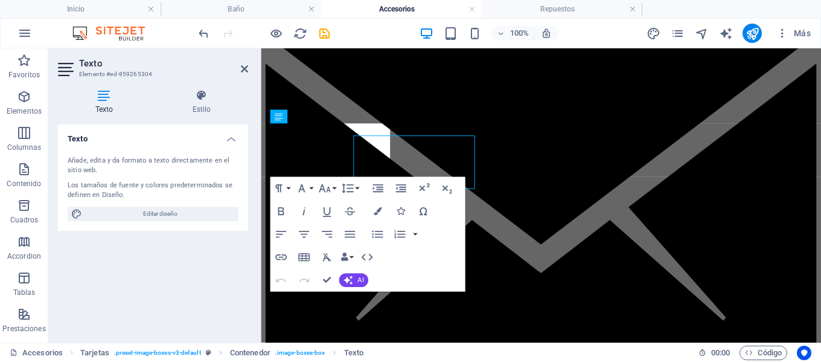
scroll to position [1510, 0]
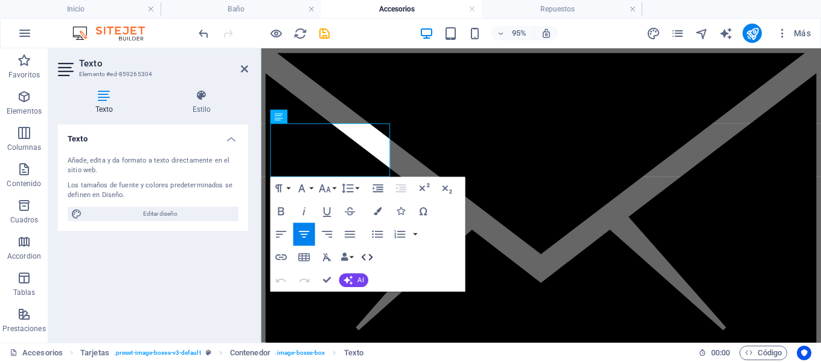
click at [371, 254] on icon "button" at bounding box center [367, 257] width 14 height 14
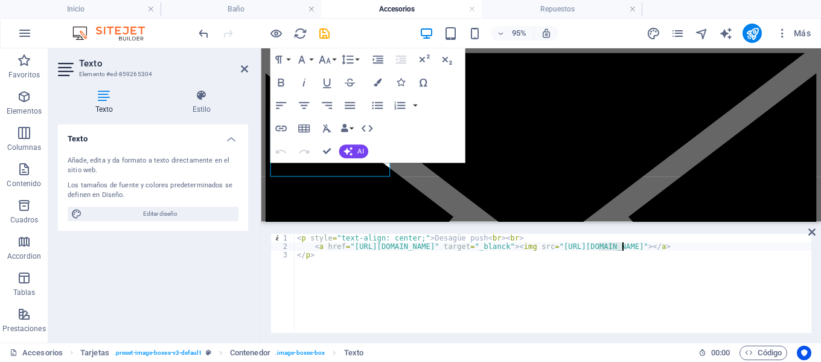
drag, startPoint x: 597, startPoint y: 245, endPoint x: 621, endPoint y: 243, distance: 24.9
click at [621, 243] on div "< p style = "text-align: center;" > Desagüe push < br > < br > < a href = "[URL…" at bounding box center [612, 291] width 635 height 114
type textarea "<a href="[URL][DOMAIN_NAME]" target="_blanck"><img src="[URL][DOMAIN_NAME]"></a>"
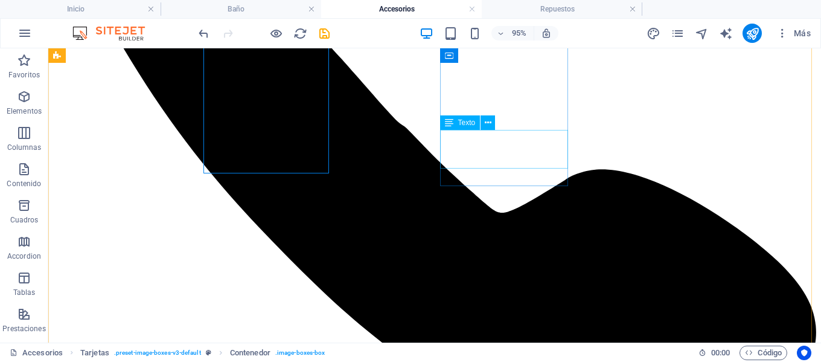
scroll to position [1520, 0]
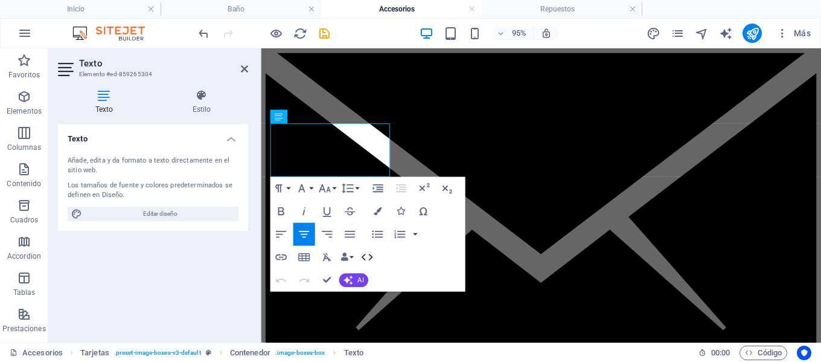
click at [368, 254] on icon "button" at bounding box center [367, 257] width 14 height 14
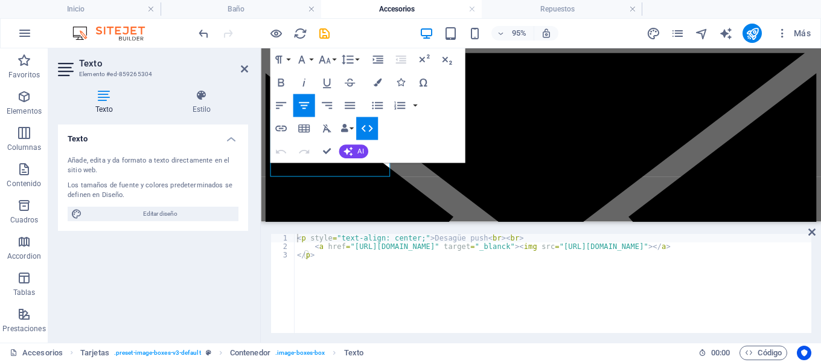
click at [625, 246] on div "< p style = "text-align: center;" > Desagüe push < br > < br > < a href = "[URL…" at bounding box center [615, 291] width 640 height 114
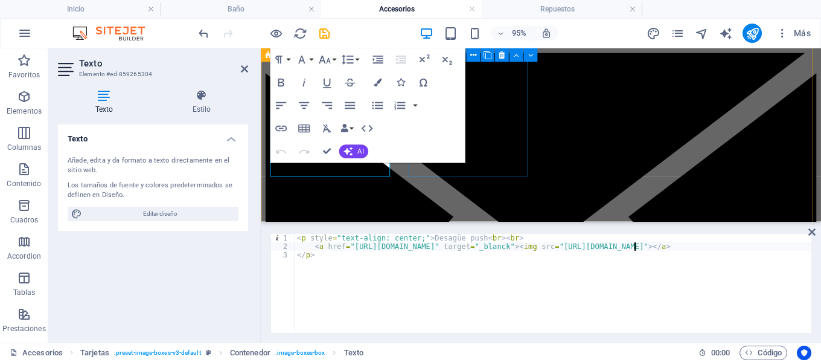
type textarea "<a href="[URL][DOMAIN_NAME]" target="_blanck"><img src="[URL][DOMAIN_NAME]"></a>"
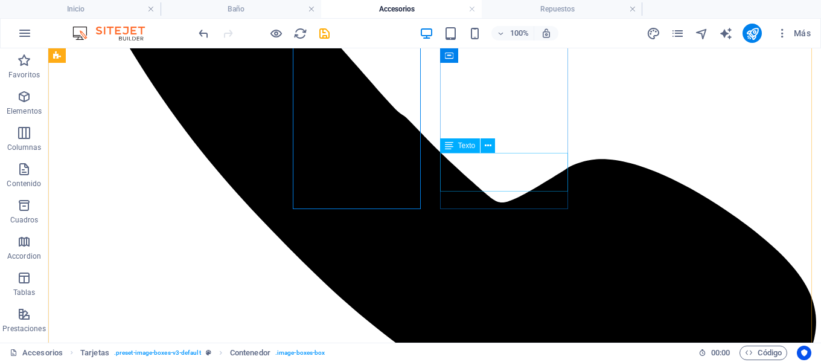
scroll to position [1460, 0]
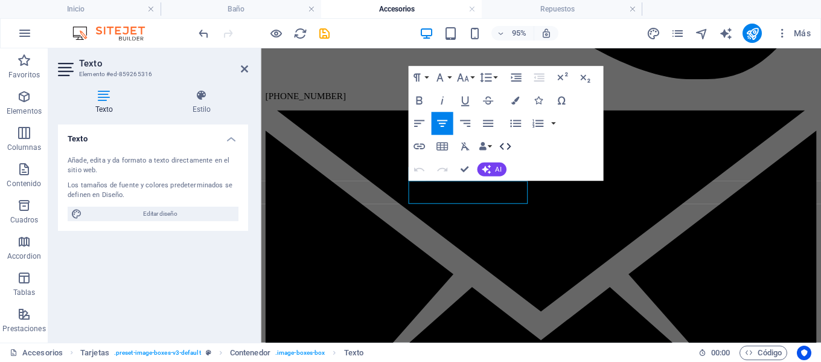
click at [510, 143] on icon "button" at bounding box center [505, 147] width 14 height 14
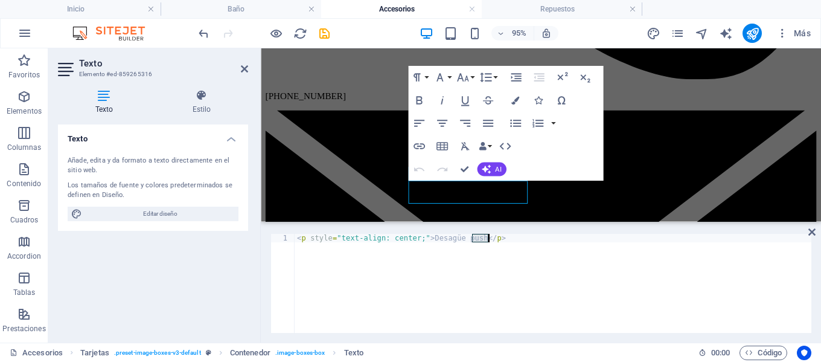
drag, startPoint x: 472, startPoint y: 237, endPoint x: 489, endPoint y: 238, distance: 16.4
click at [489, 238] on div "< p style = "text-align: center;" > Desagüe push </ p >" at bounding box center [553, 292] width 517 height 116
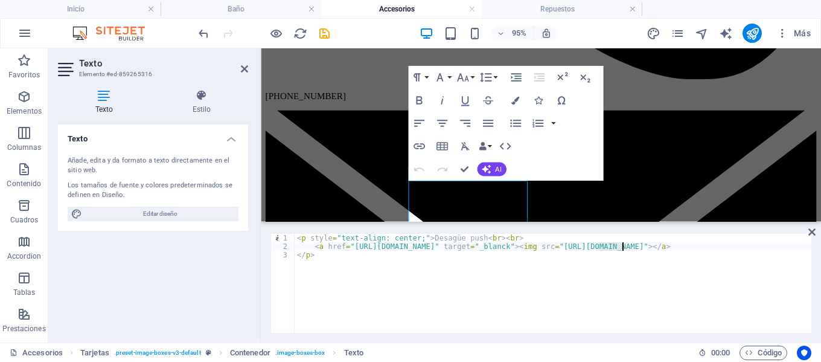
drag, startPoint x: 598, startPoint y: 245, endPoint x: 621, endPoint y: 248, distance: 23.8
click at [621, 248] on div "< p style = "text-align: center;" > Desagüe push < br > < br > < a href = "[URL…" at bounding box center [612, 292] width 635 height 116
type textarea "<a href="[URL][DOMAIN_NAME]" target="_blanck"><img src="[URL][DOMAIN_NAME]"></a>"
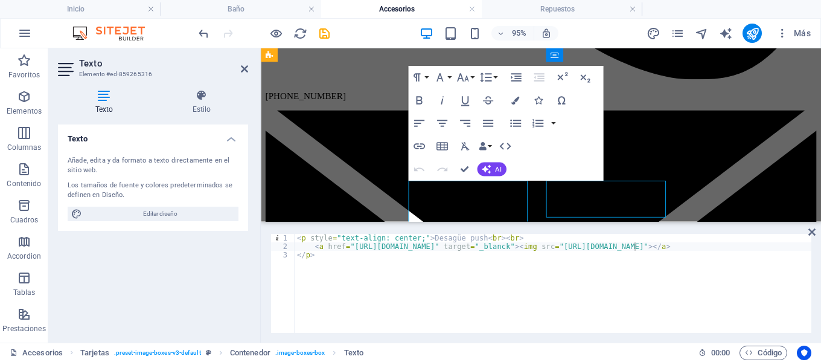
scroll to position [1460, 0]
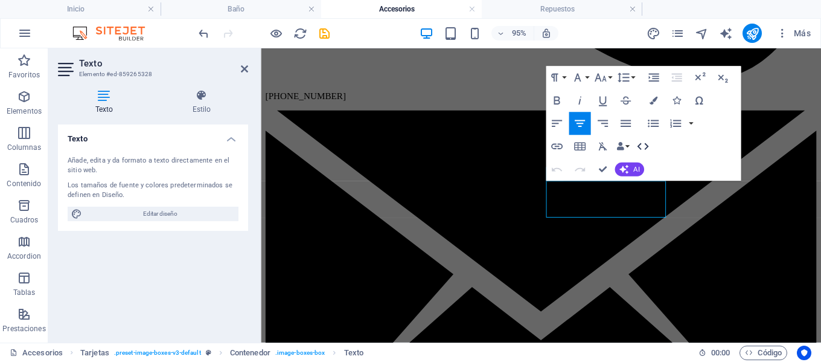
click at [644, 144] on icon "button" at bounding box center [643, 147] width 14 height 14
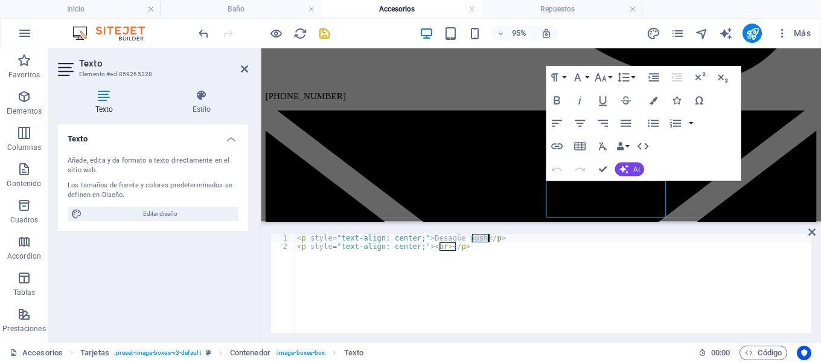
drag, startPoint x: 473, startPoint y: 236, endPoint x: 491, endPoint y: 235, distance: 18.2
click at [490, 240] on div "< p style = "text-align: center;" > Desagüe push </ p > < p style = "text-align…" at bounding box center [553, 292] width 517 height 116
click at [472, 238] on div "< p style = "text-align: center;" > Desagüe push </ p > < p style = "text-align…" at bounding box center [553, 283] width 517 height 99
drag, startPoint x: 472, startPoint y: 238, endPoint x: 474, endPoint y: 246, distance: 8.6
click at [474, 246] on div "< p style = "text-align: center;" > Desagüe push </ p > < p style = "text-align…" at bounding box center [553, 292] width 517 height 116
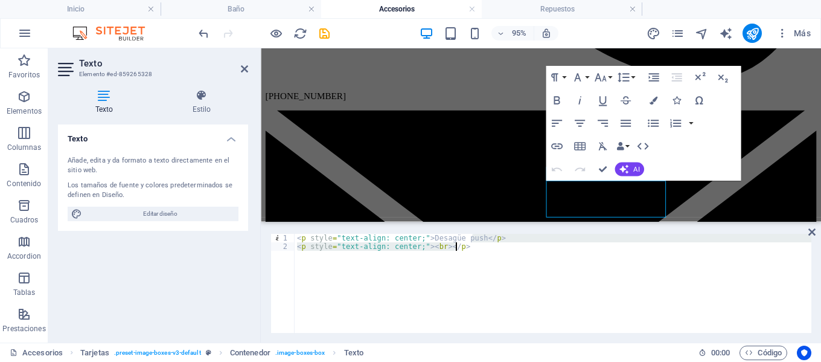
paste textarea
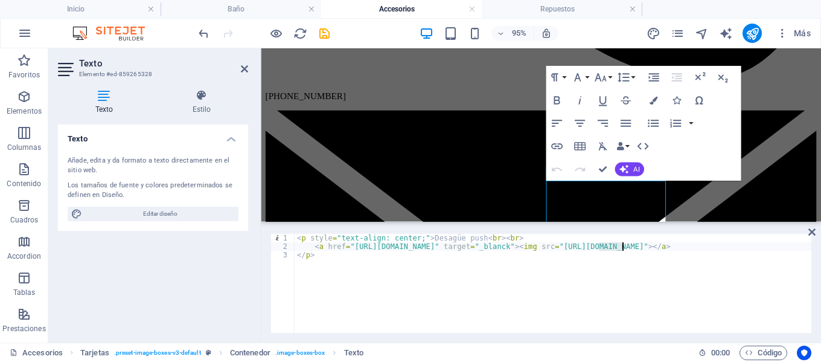
drag, startPoint x: 598, startPoint y: 246, endPoint x: 621, endPoint y: 246, distance: 23.0
click at [621, 246] on div "< p style = "text-align: center;" > Desagüe push < br > < br > < a href = "[URL…" at bounding box center [612, 292] width 635 height 116
type textarea "<a href="[URL][DOMAIN_NAME]" target="_blanck"><img src="[URL][DOMAIN_NAME]"></a>"
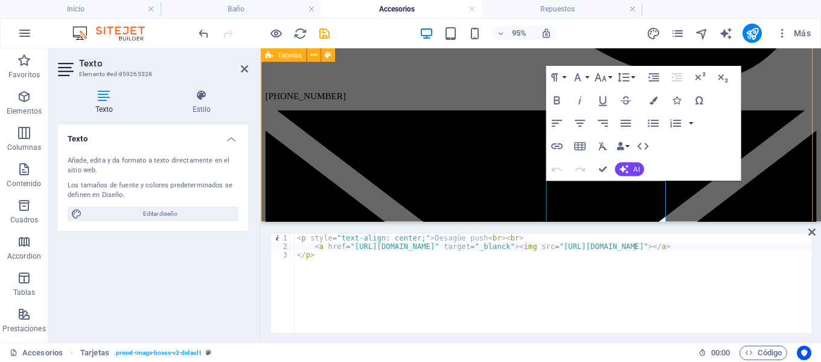
scroll to position [1460, 0]
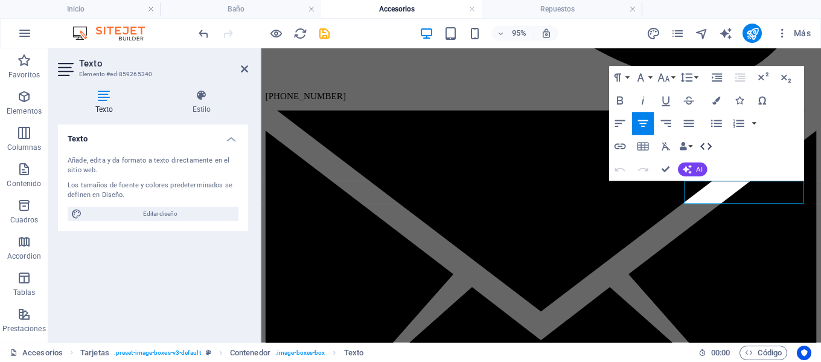
click at [705, 146] on icon "button" at bounding box center [706, 147] width 14 height 14
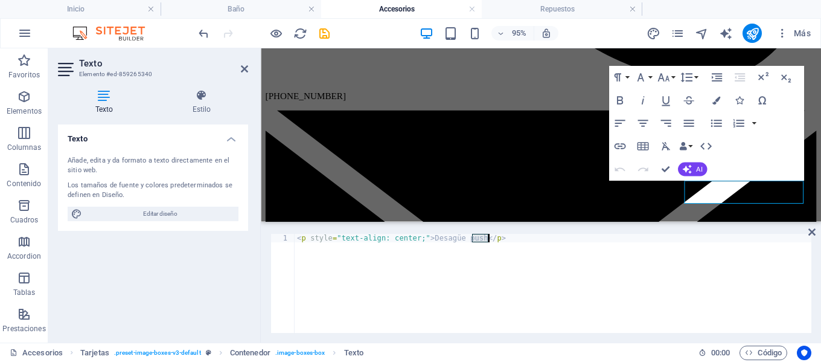
drag, startPoint x: 473, startPoint y: 236, endPoint x: 493, endPoint y: 240, distance: 20.9
click at [493, 240] on div "< p style = "text-align: center;" > Desagüe push </ p >" at bounding box center [553, 292] width 517 height 116
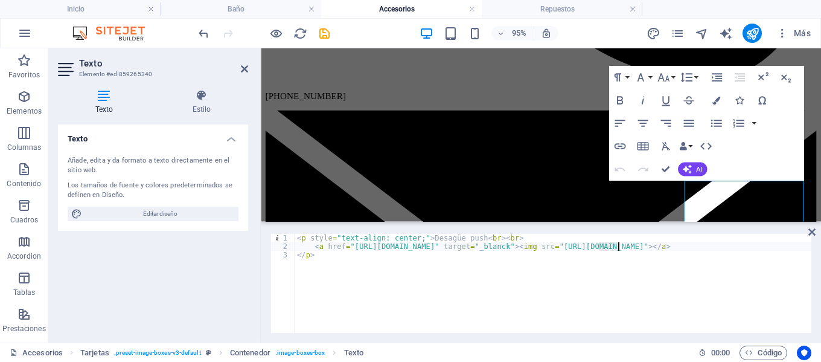
drag, startPoint x: 598, startPoint y: 246, endPoint x: 622, endPoint y: 247, distance: 23.6
click at [622, 247] on div "< p style = "text-align: center;" > Desagüe push < br > < br > < a href = "[URL…" at bounding box center [612, 292] width 635 height 116
type textarea "<a href="[URL][DOMAIN_NAME]" target="_blanck"><img src="[URL][DOMAIN_NAME]"></a>"
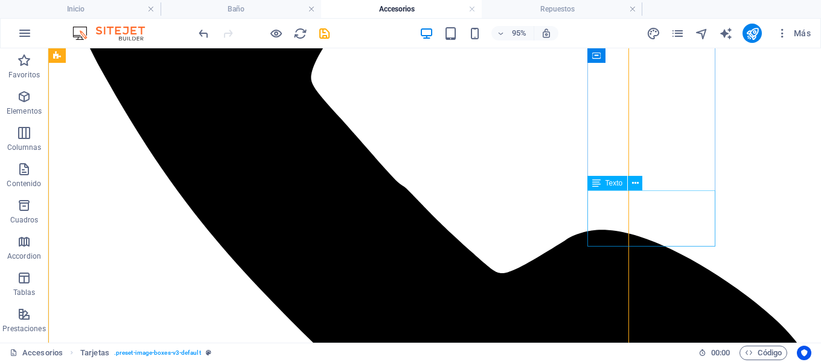
scroll to position [1460, 0]
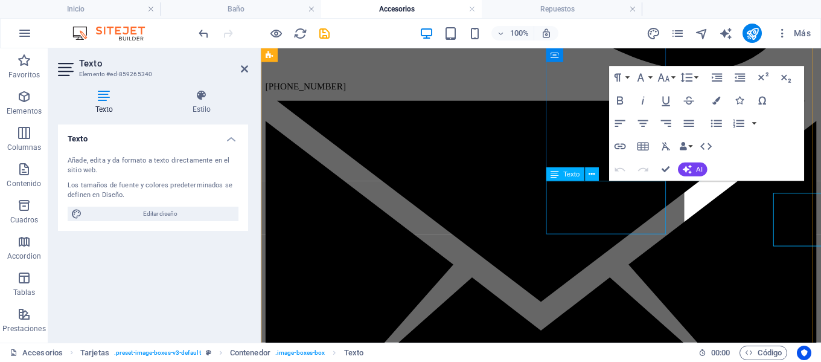
scroll to position [1449, 0]
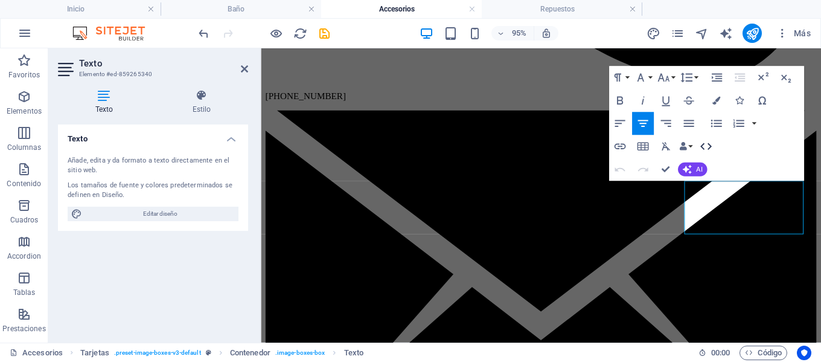
click at [707, 145] on icon "button" at bounding box center [706, 147] width 14 height 14
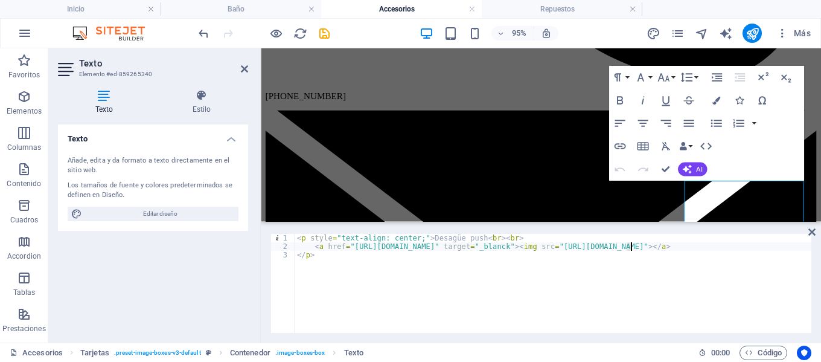
click at [631, 246] on div "< p style = "text-align: center;" > Desagüe push < br > < br > < a href = "[URL…" at bounding box center [617, 291] width 644 height 114
type textarea "<a href="[URL][DOMAIN_NAME]" target="_blanck"><img src="[URL][DOMAIN_NAME]"></a>"
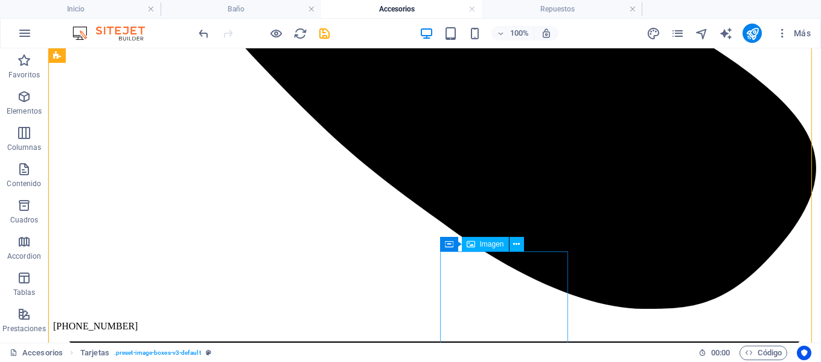
scroll to position [1701, 0]
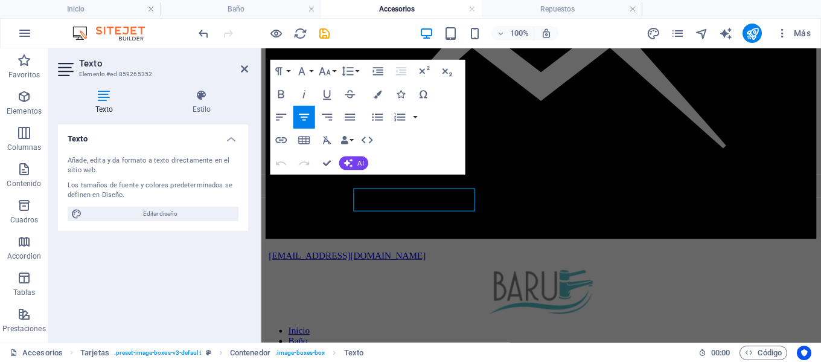
scroll to position [1689, 0]
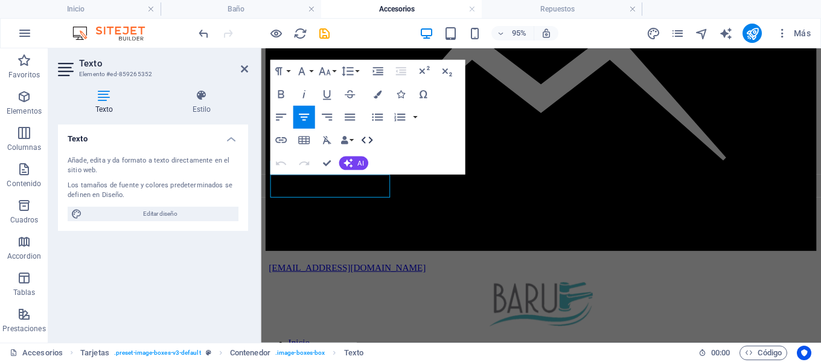
click at [367, 137] on icon "button" at bounding box center [367, 140] width 14 height 14
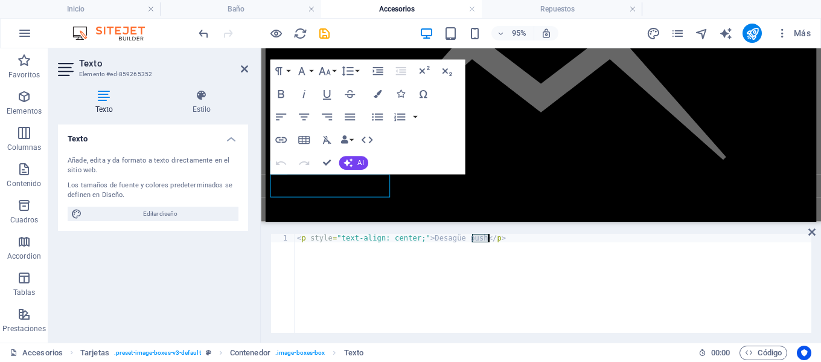
drag, startPoint x: 472, startPoint y: 236, endPoint x: 499, endPoint y: 241, distance: 27.0
click at [499, 241] on div "< p style = "text-align: center;" > Desagüe push </ p >" at bounding box center [553, 292] width 517 height 116
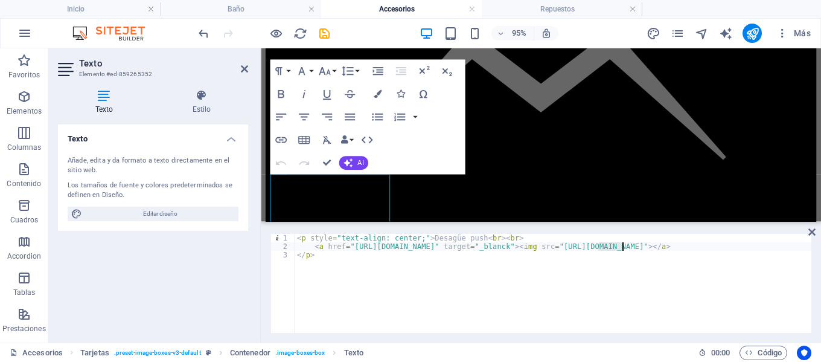
drag, startPoint x: 598, startPoint y: 246, endPoint x: 621, endPoint y: 246, distance: 22.9
click at [621, 246] on div "< p style = "text-align: center;" > Desagüe push < br > < br > < a href = "[URL…" at bounding box center [612, 292] width 635 height 116
type textarea "<a href="[URL][DOMAIN_NAME]" target="_blanck"><img src="[URL][DOMAIN_NAME]"></a>"
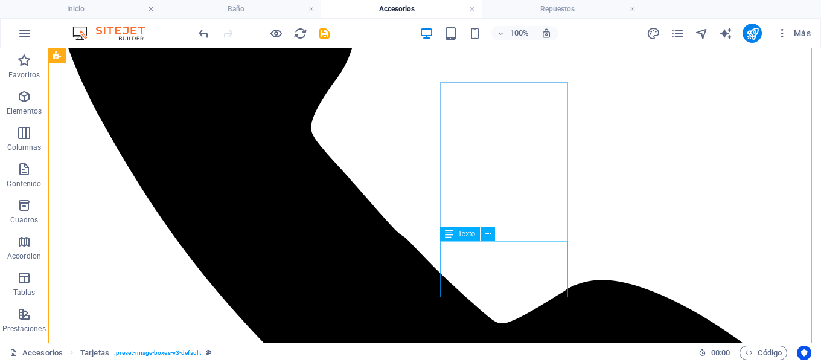
scroll to position [1580, 0]
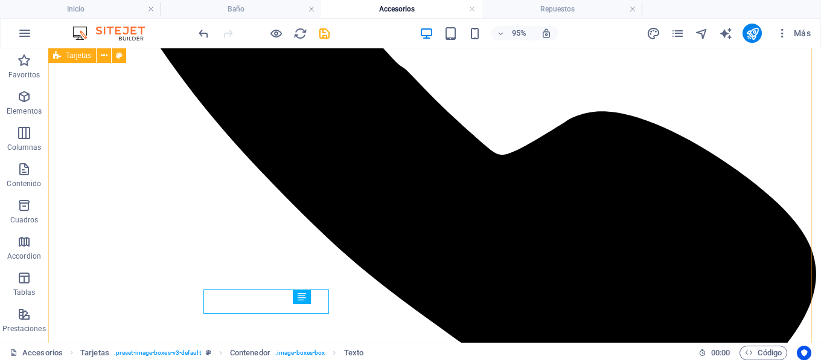
scroll to position [1580, 0]
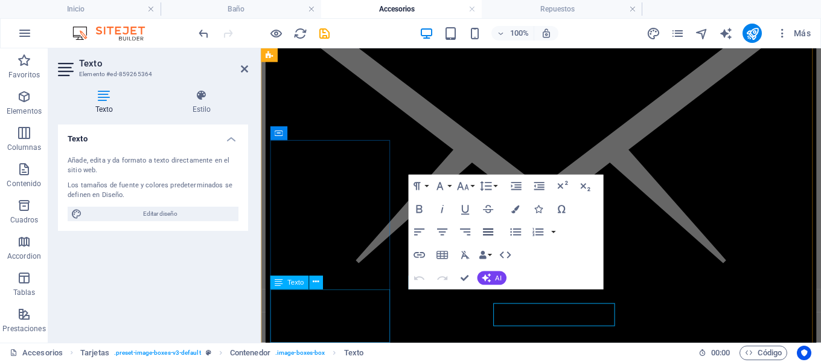
scroll to position [1568, 0]
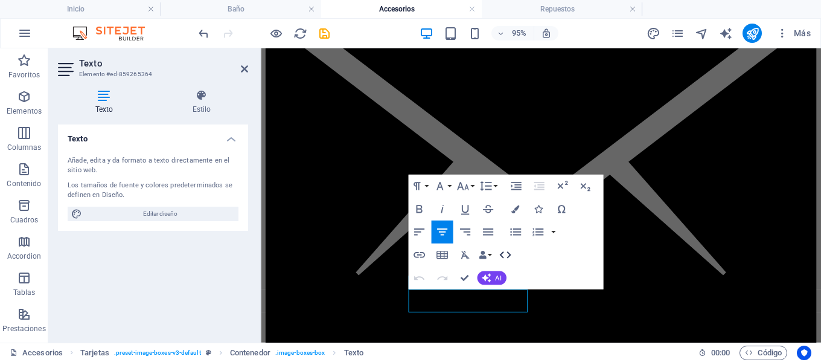
click at [504, 258] on icon "button" at bounding box center [505, 255] width 14 height 14
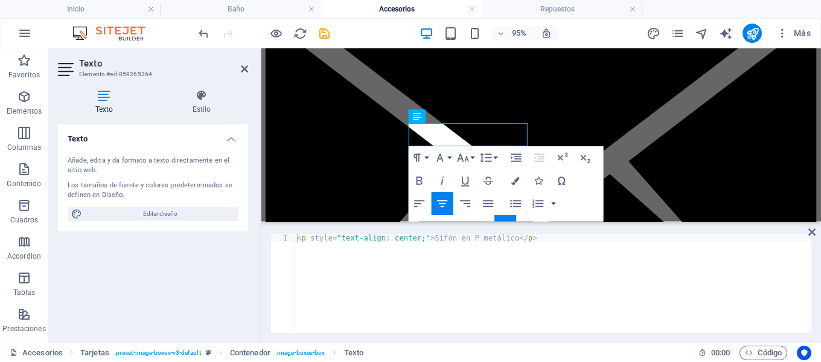
scroll to position [1742, 0]
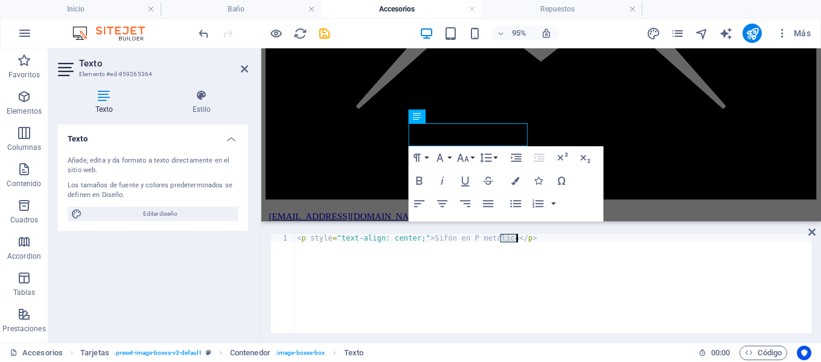
drag, startPoint x: 500, startPoint y: 240, endPoint x: 519, endPoint y: 241, distance: 18.8
click at [519, 241] on div "< p style = "text-align: center;" > Sifón en P metálico </ p >" at bounding box center [553, 292] width 517 height 116
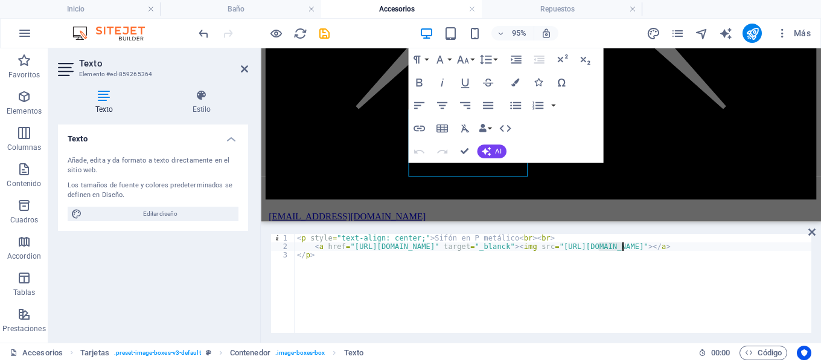
drag, startPoint x: 598, startPoint y: 245, endPoint x: 623, endPoint y: 245, distance: 24.8
click at [623, 245] on div "< p style = "text-align: center;" > Sifón en P metálico < br > < br > < a href …" at bounding box center [612, 292] width 635 height 116
type textarea "<a href="[URL][DOMAIN_NAME]" target="_blanck"><img src="[URL][DOMAIN_NAME]"></a>"
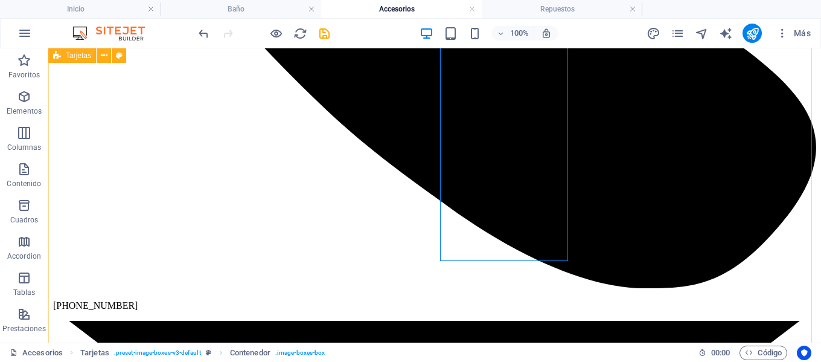
scroll to position [1634, 0]
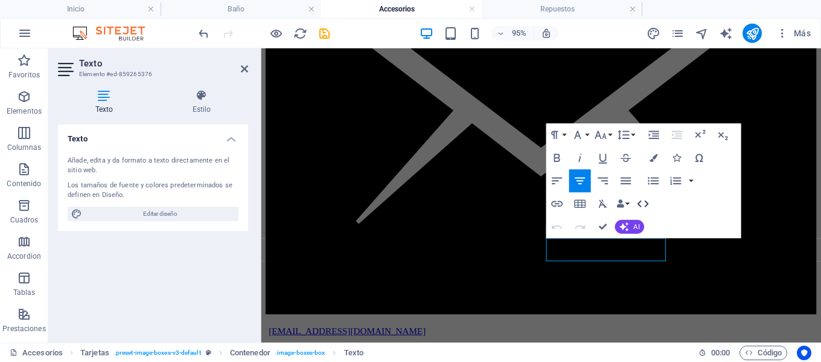
click at [649, 201] on icon "button" at bounding box center [643, 204] width 14 height 14
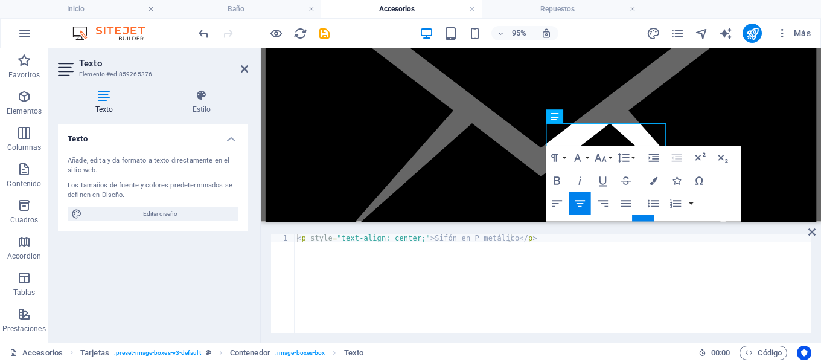
scroll to position [1742, 0]
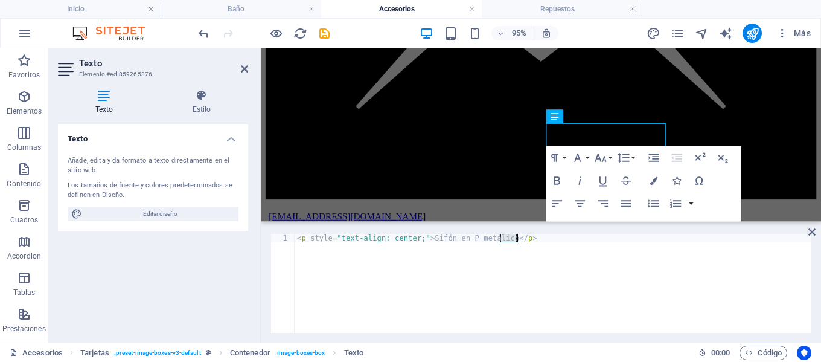
drag, startPoint x: 500, startPoint y: 238, endPoint x: 518, endPoint y: 237, distance: 17.6
click at [518, 237] on div "< p style = "text-align: center;" > Sifón en P metálico </ p >" at bounding box center [553, 292] width 517 height 116
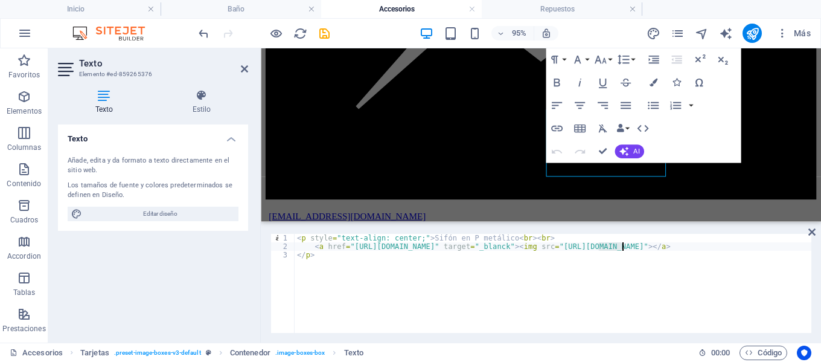
drag, startPoint x: 599, startPoint y: 245, endPoint x: 621, endPoint y: 243, distance: 21.8
click at [621, 243] on div "< p style = "text-align: center;" > Sifón en P metálico < br > < br > < a href …" at bounding box center [612, 292] width 635 height 116
type textarea "<a href="[URL][DOMAIN_NAME]" target="_blanck"><img src="[URL][DOMAIN_NAME]"></a>"
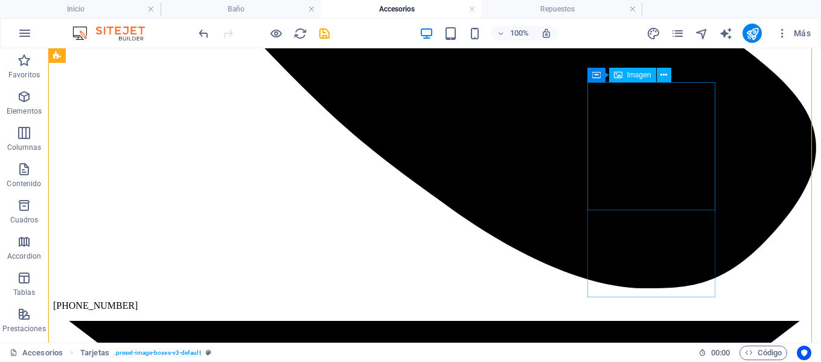
scroll to position [1574, 0]
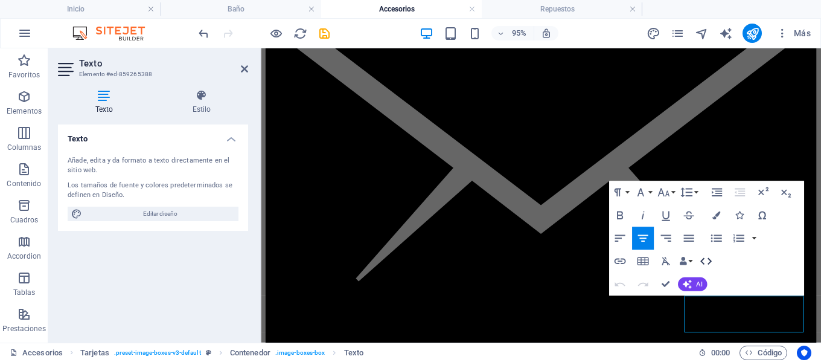
click at [703, 260] on icon "button" at bounding box center [705, 260] width 11 height 7
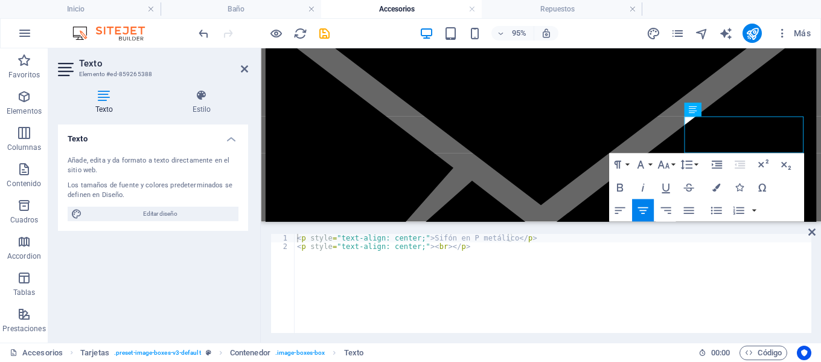
scroll to position [1750, 0]
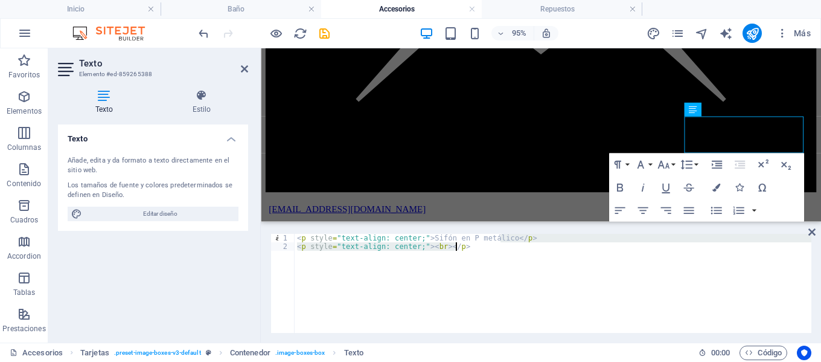
drag, startPoint x: 500, startPoint y: 236, endPoint x: 499, endPoint y: 246, distance: 10.3
click at [499, 246] on div "< p style = "text-align: center;" > Sifón en P metálico </ p > < p style = "tex…" at bounding box center [553, 292] width 517 height 116
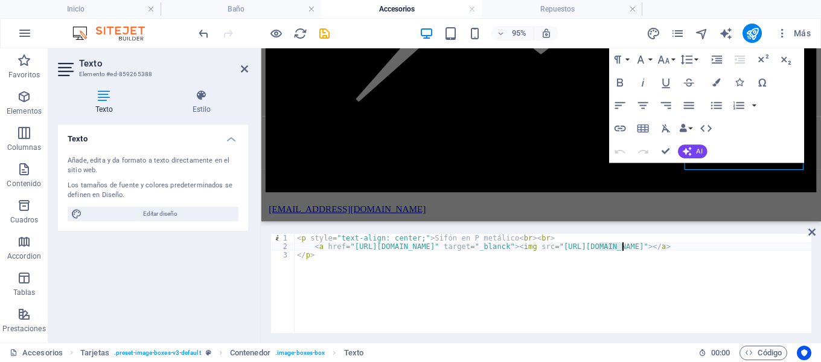
drag, startPoint x: 599, startPoint y: 248, endPoint x: 621, endPoint y: 248, distance: 21.7
click at [621, 248] on div "< p style = "text-align: center;" > Sifón en P metálico < br > < br > < a href …" at bounding box center [612, 292] width 635 height 116
type textarea "<a href="[URL][DOMAIN_NAME]" target="_blanck"><img src="[URL][DOMAIN_NAME]"></a>"
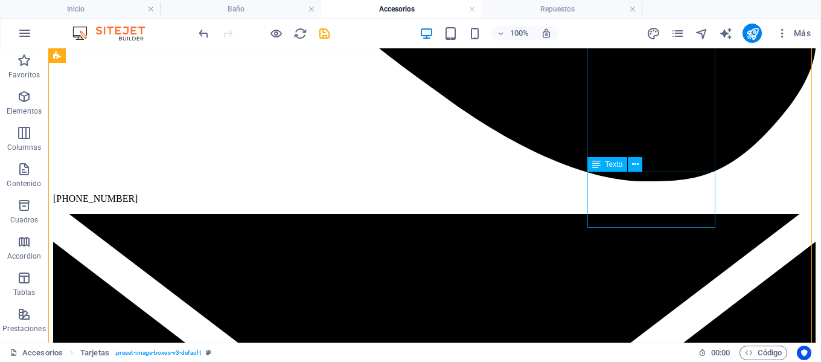
scroll to position [1823, 0]
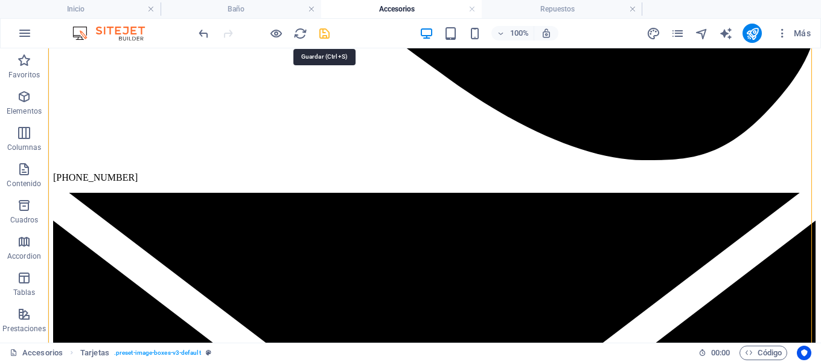
click at [326, 30] on icon "save" at bounding box center [325, 34] width 14 height 14
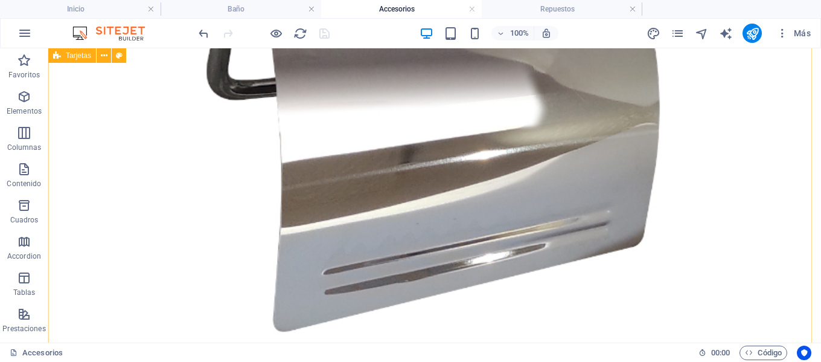
scroll to position [4661, 0]
